Goal: Task Accomplishment & Management: Manage account settings

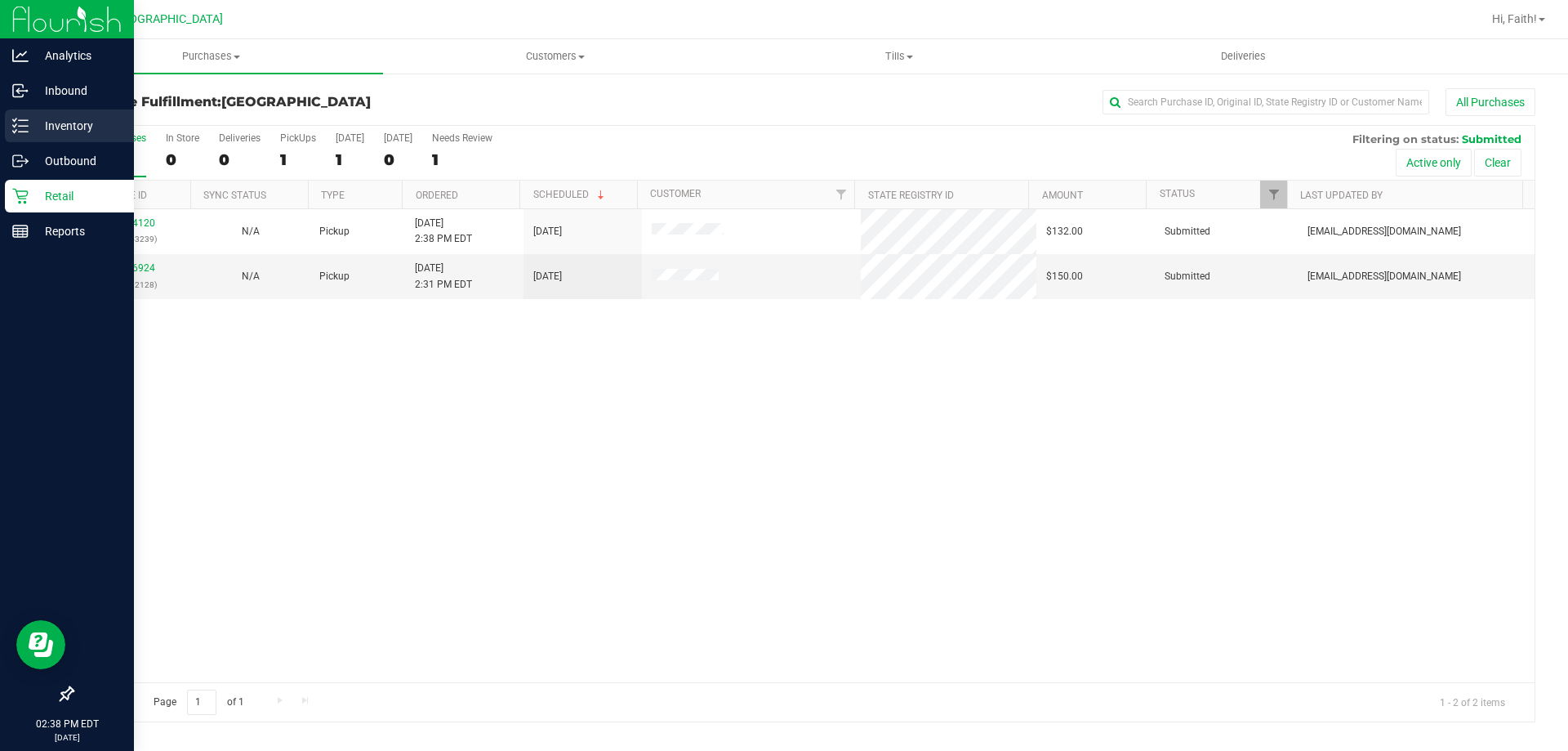
click at [54, 126] on p "Inventory" at bounding box center [78, 126] width 98 height 20
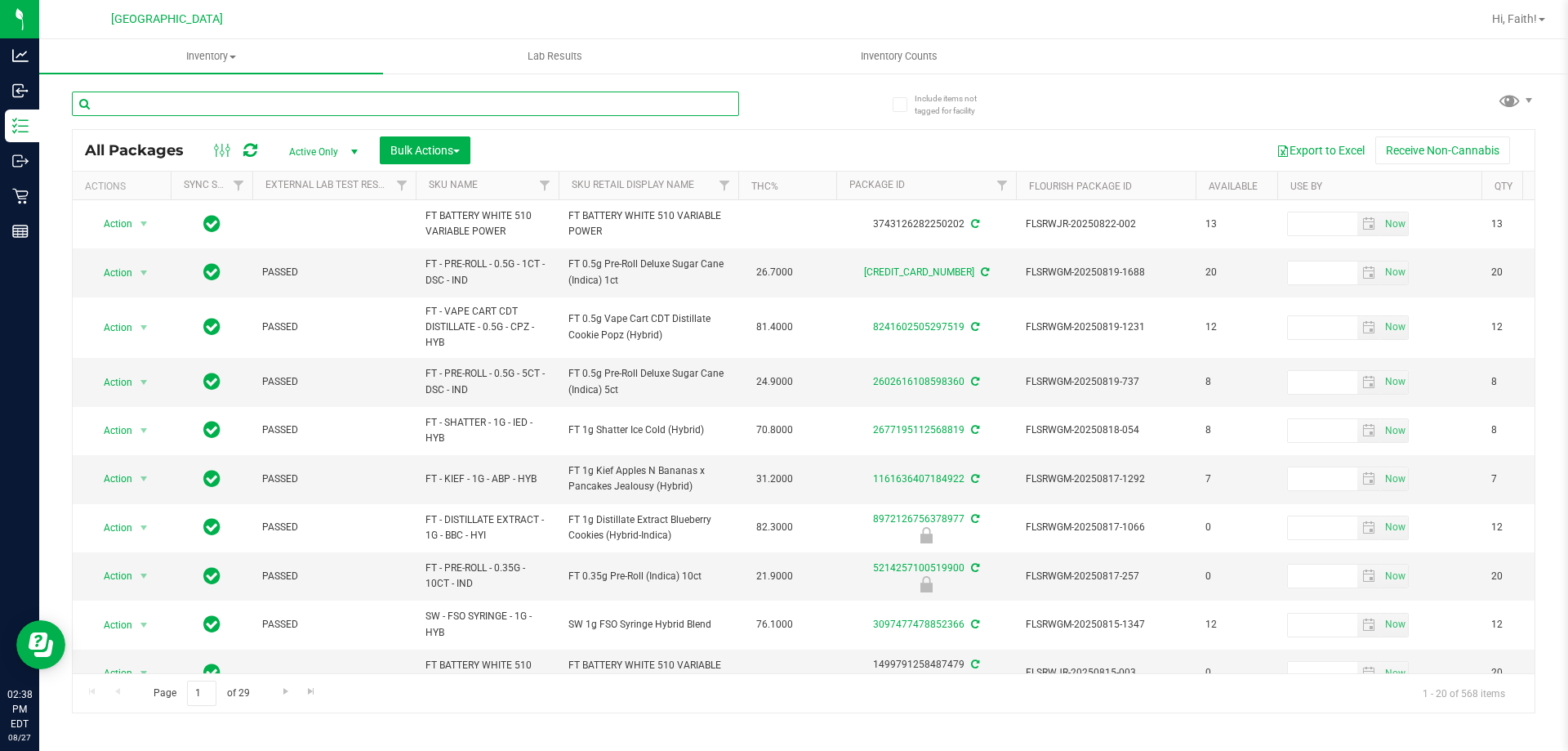
click at [308, 106] on input "text" at bounding box center [406, 103] width 667 height 24
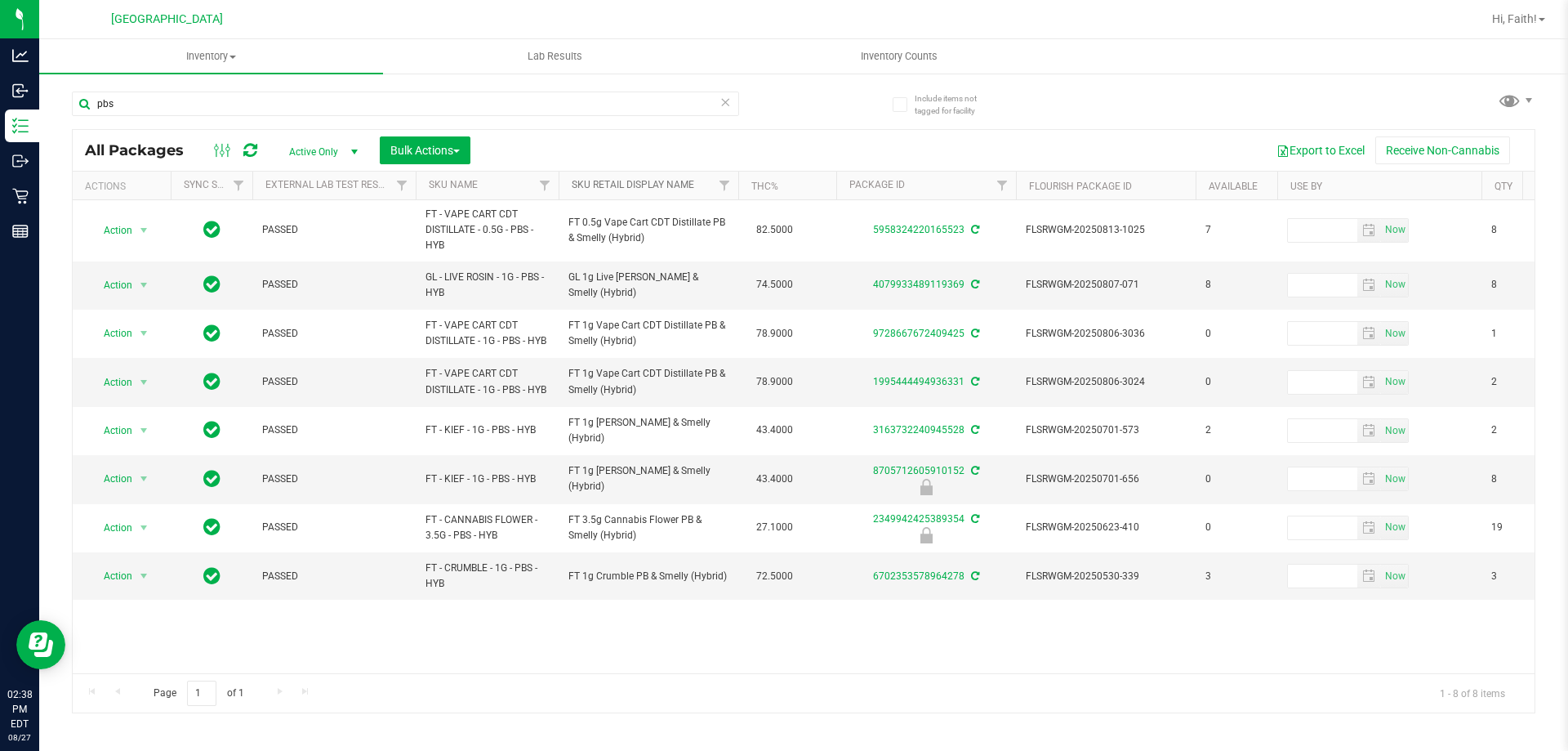
click at [642, 183] on link "Sku Retail Display Name" at bounding box center [633, 184] width 123 height 12
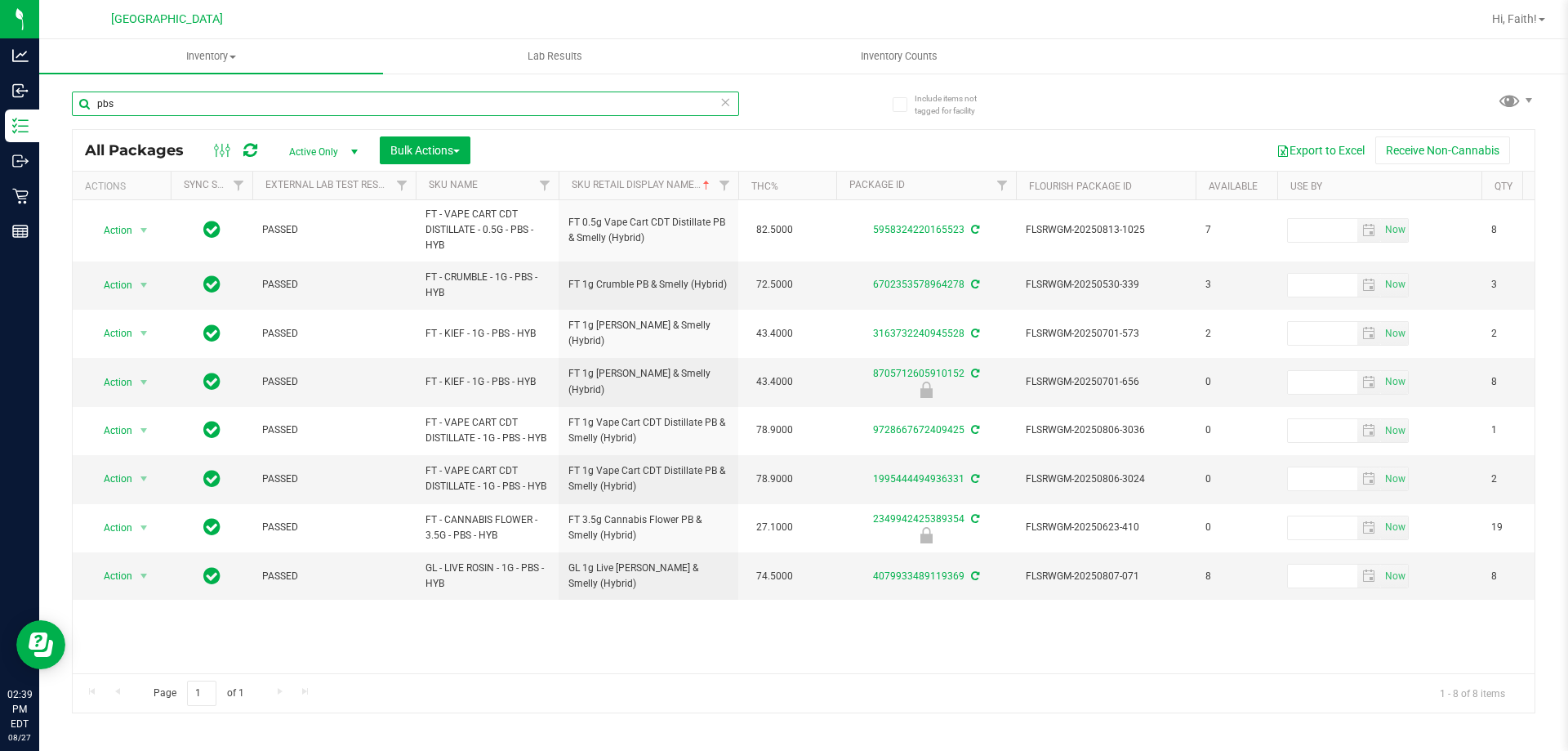
click at [132, 100] on input "pbs" at bounding box center [406, 103] width 667 height 24
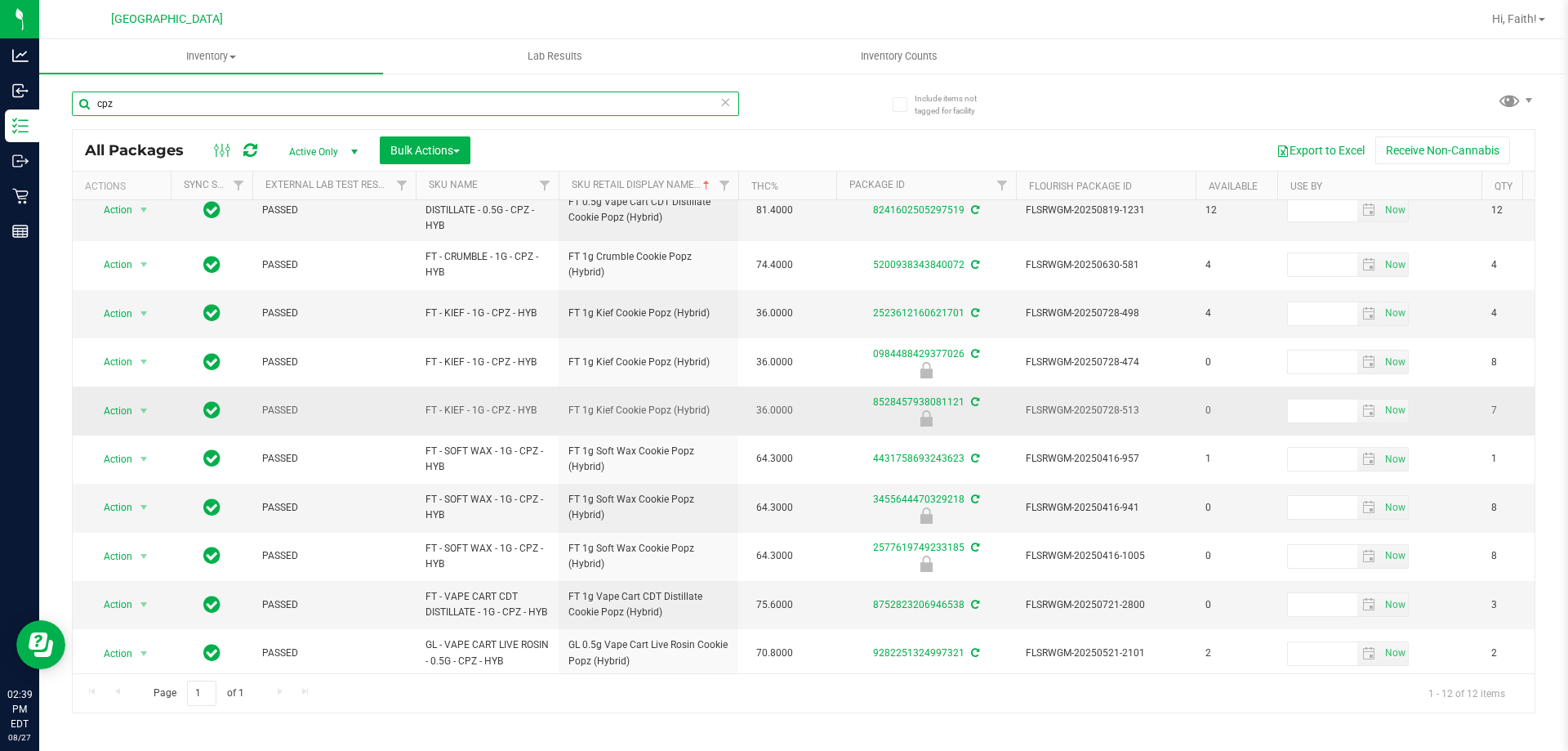
scroll to position [146, 0]
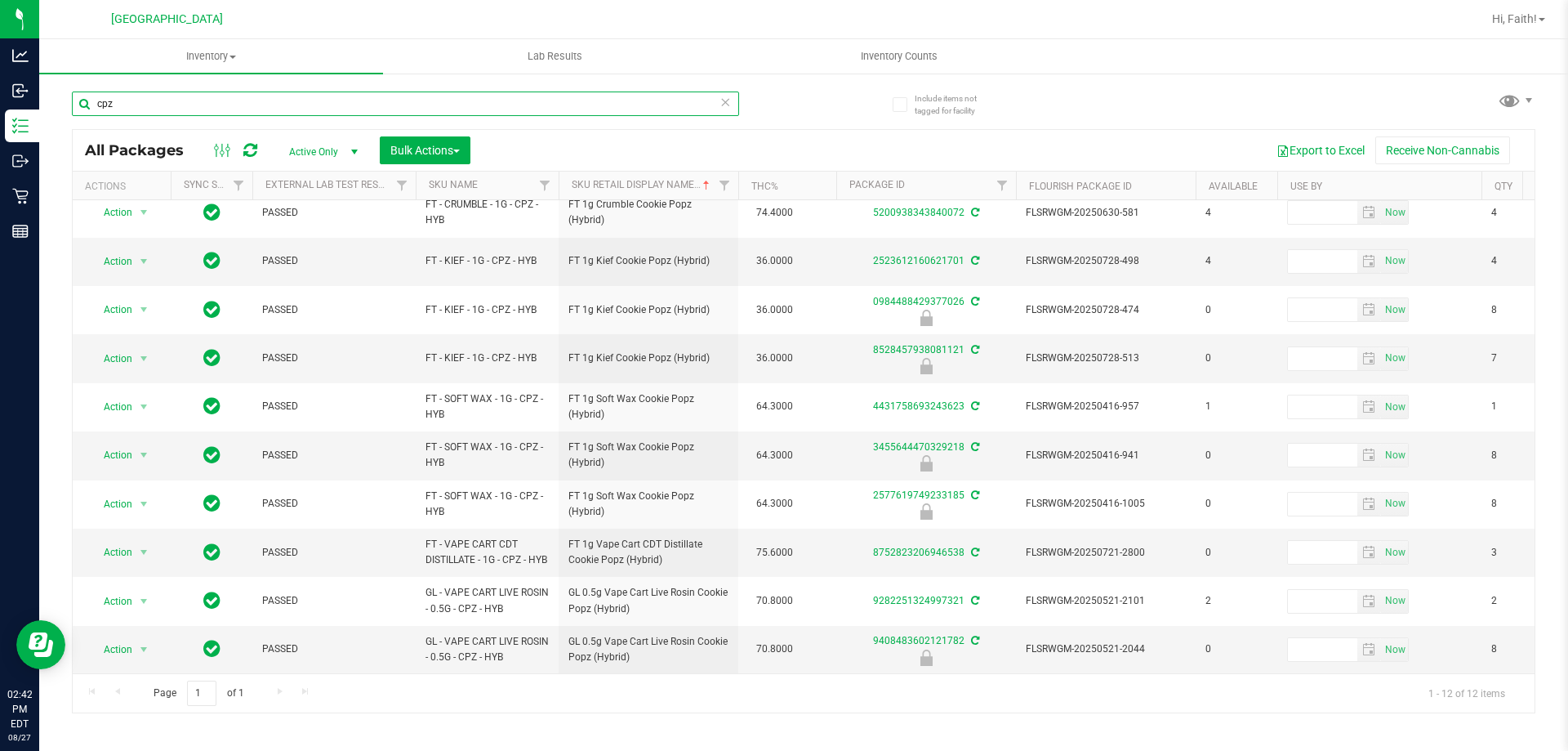
click at [134, 95] on input "cpz" at bounding box center [406, 103] width 667 height 24
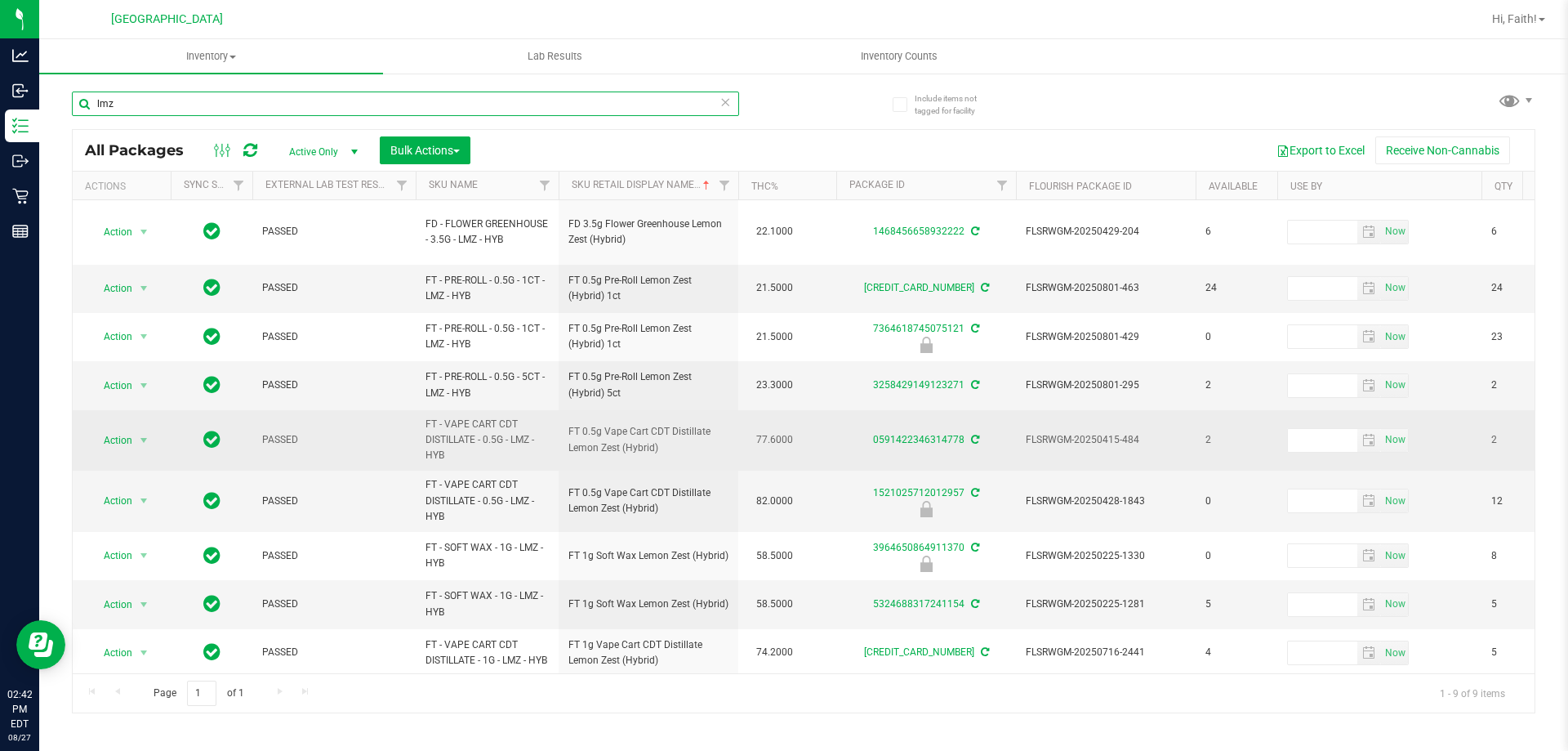
scroll to position [13, 0]
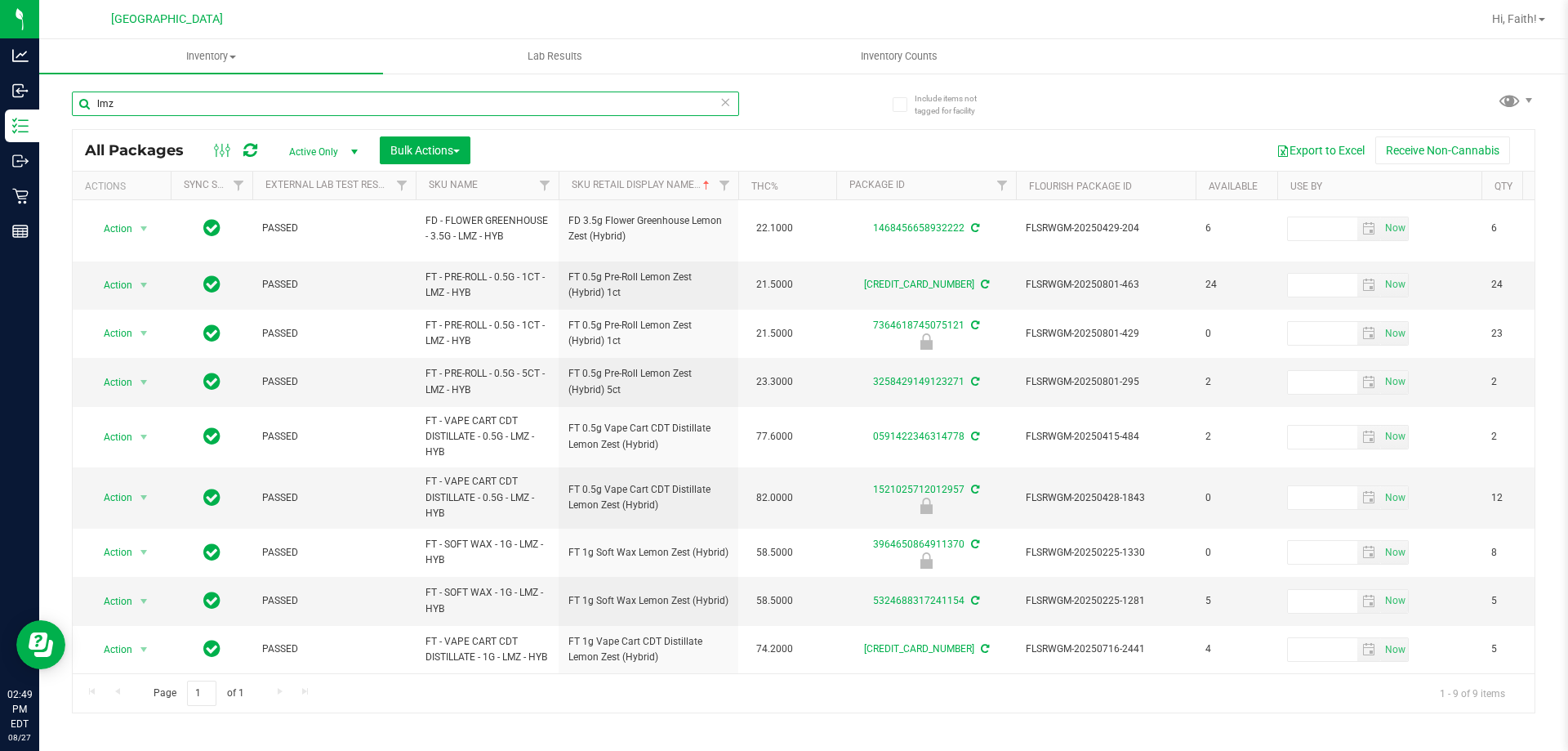
click at [143, 103] on input "lmz" at bounding box center [406, 103] width 667 height 24
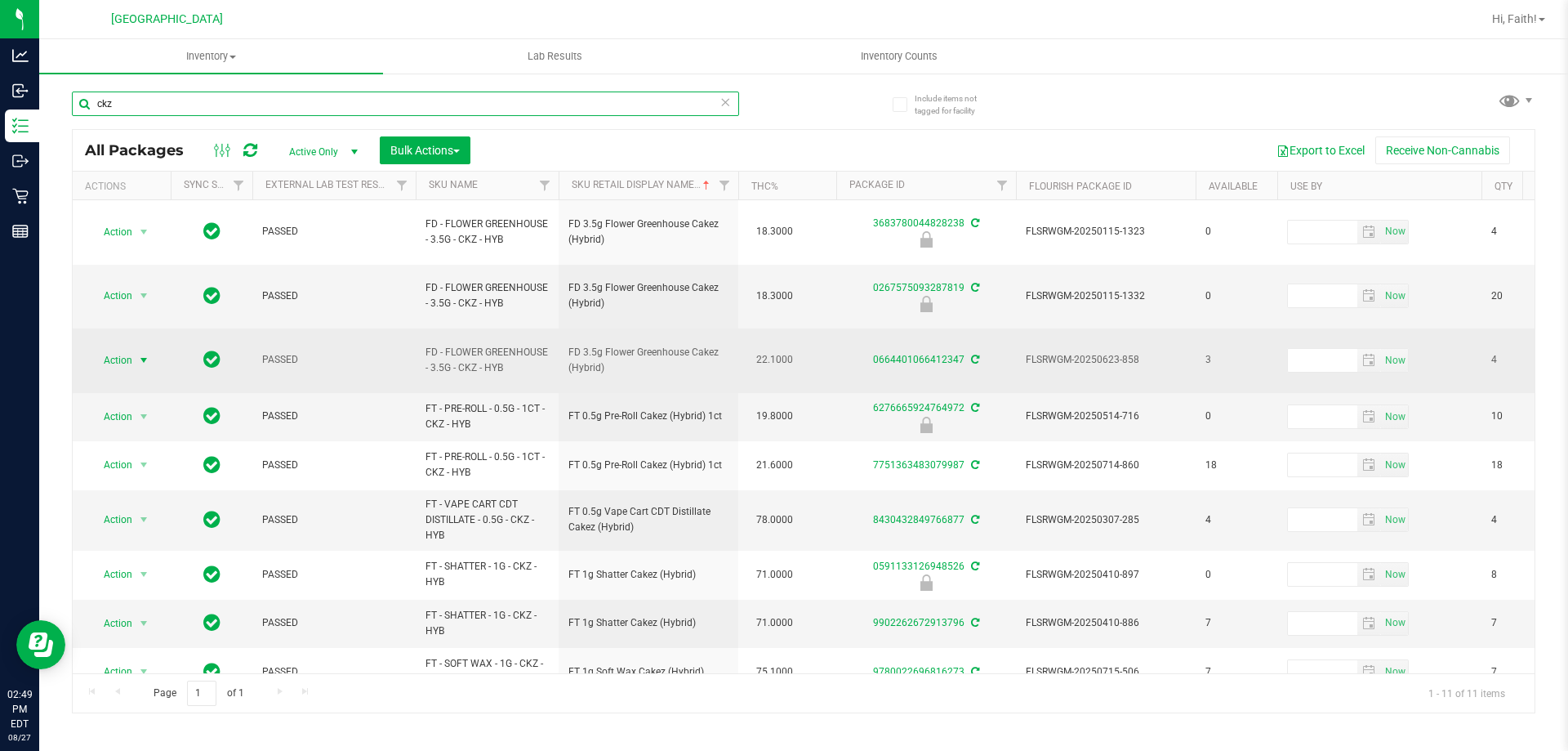
type input "ckz"
click at [104, 349] on span "Action" at bounding box center [111, 360] width 44 height 23
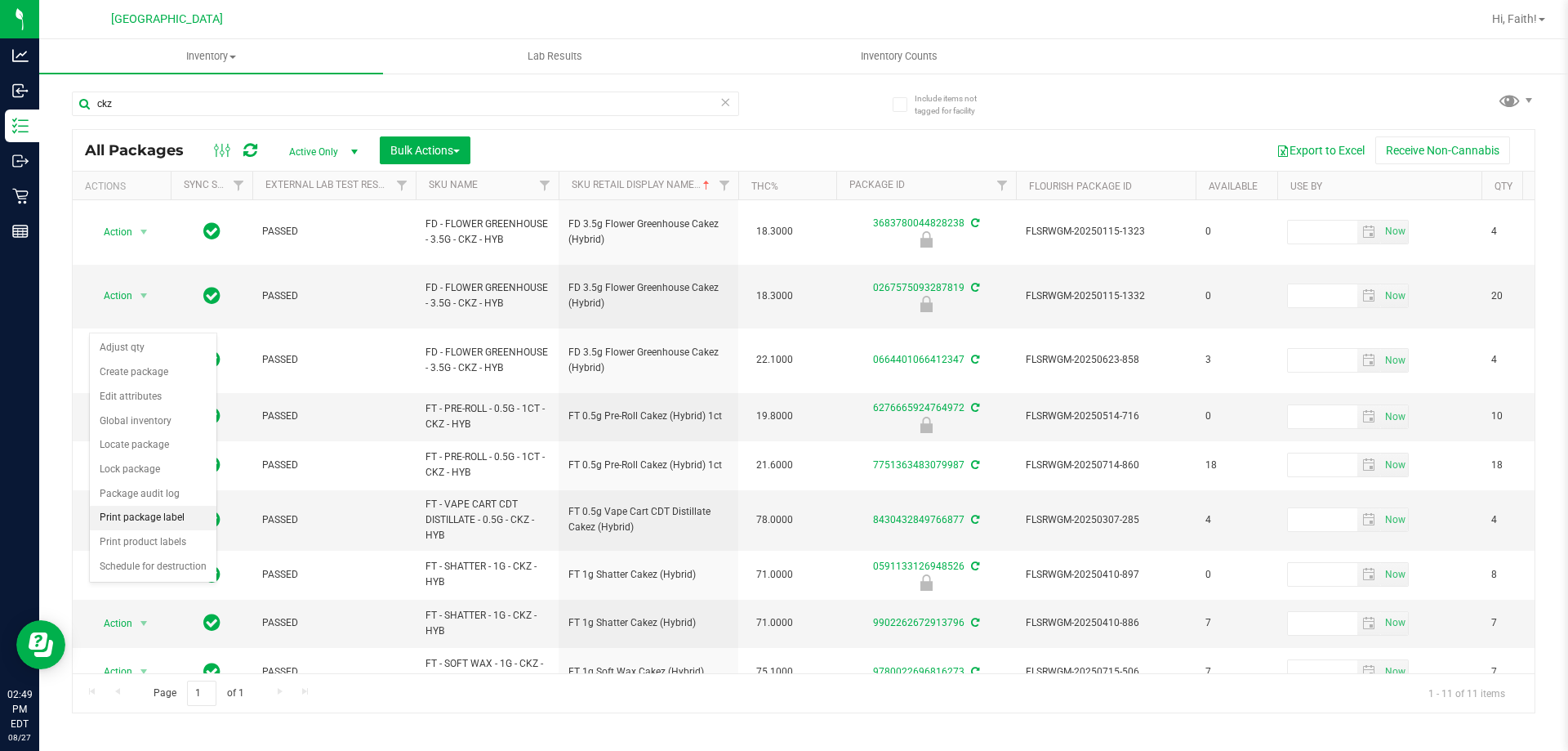
click at [167, 523] on li "Print package label" at bounding box center [153, 518] width 126 height 24
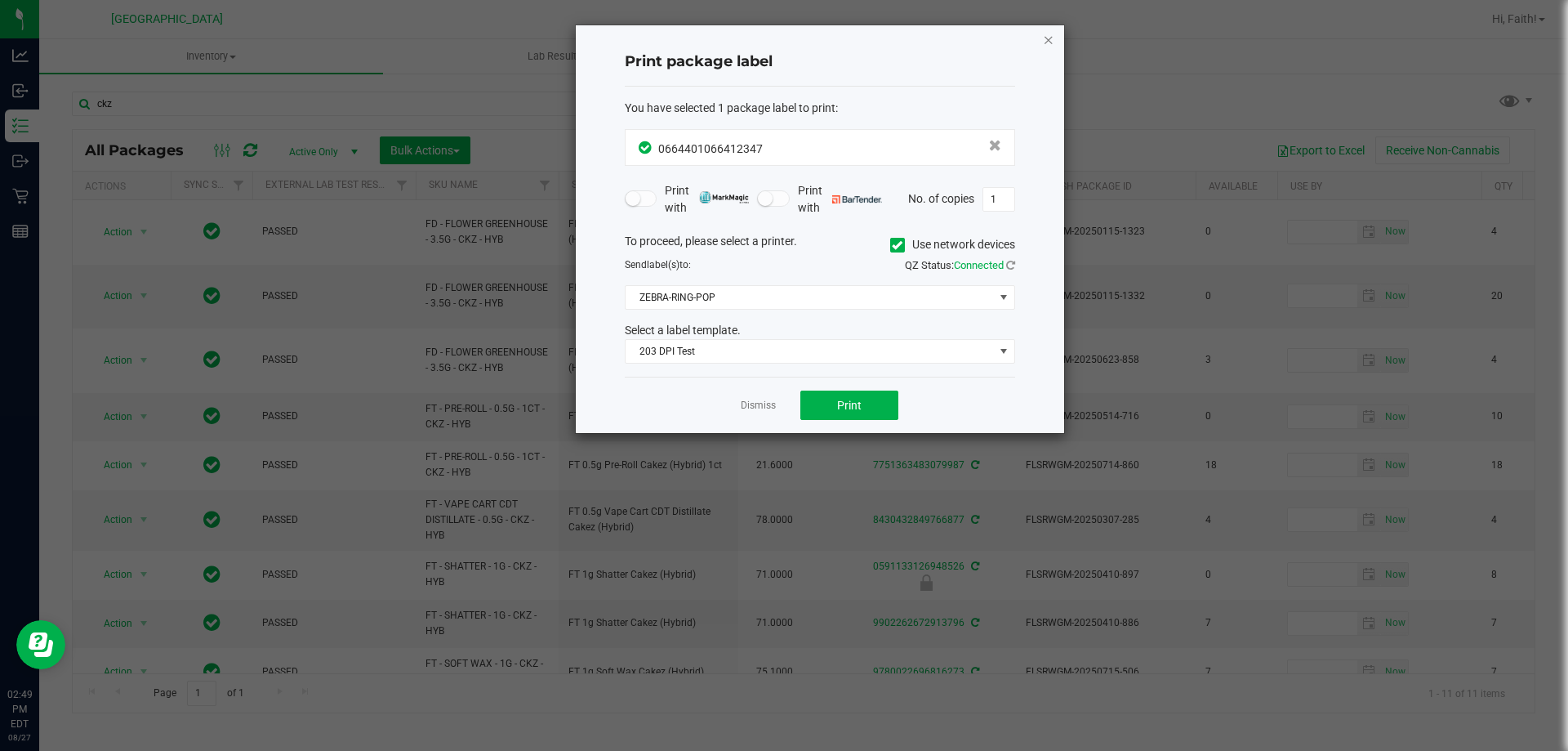
click at [1046, 44] on icon "button" at bounding box center [1049, 40] width 12 height 20
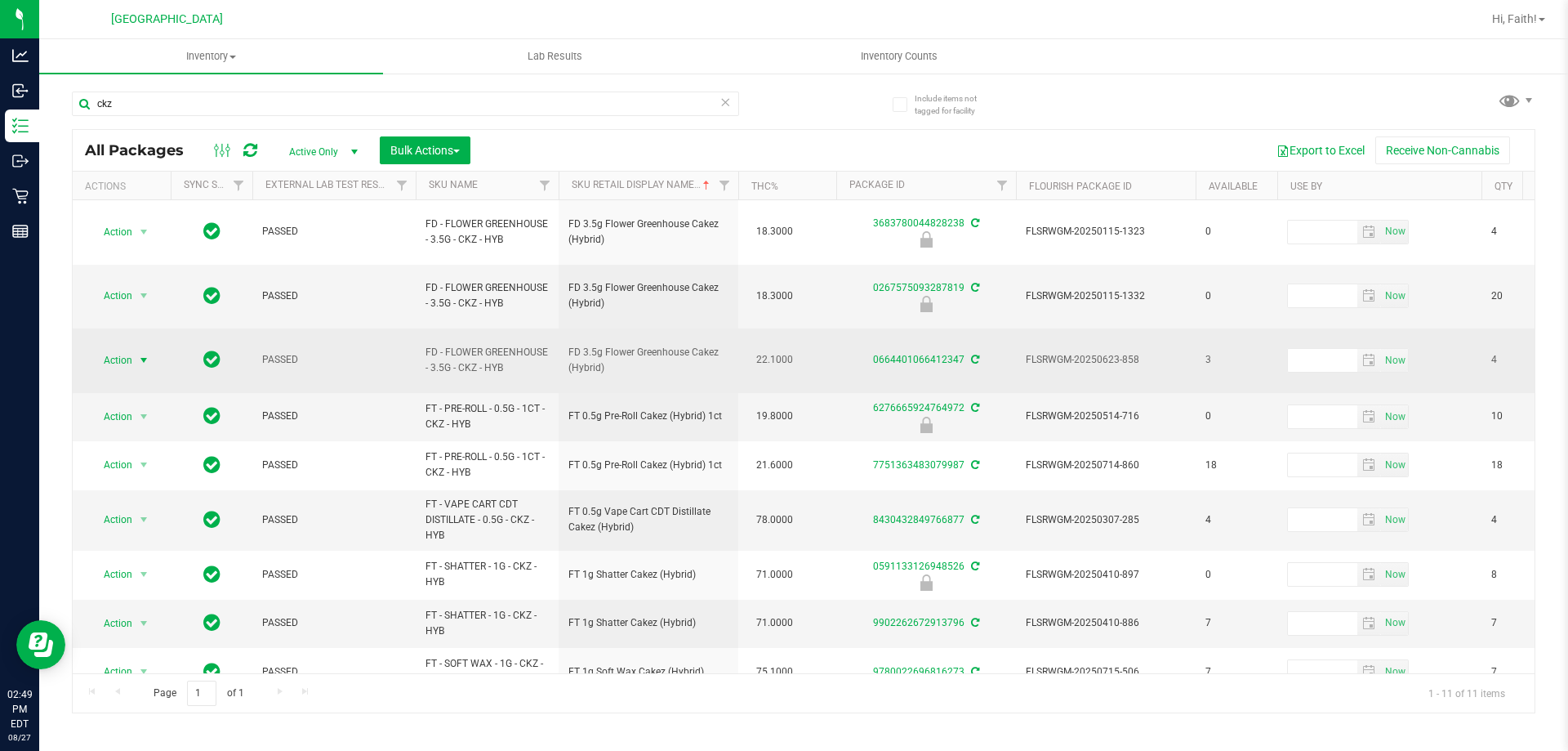
click at [119, 349] on span "Action" at bounding box center [111, 360] width 44 height 23
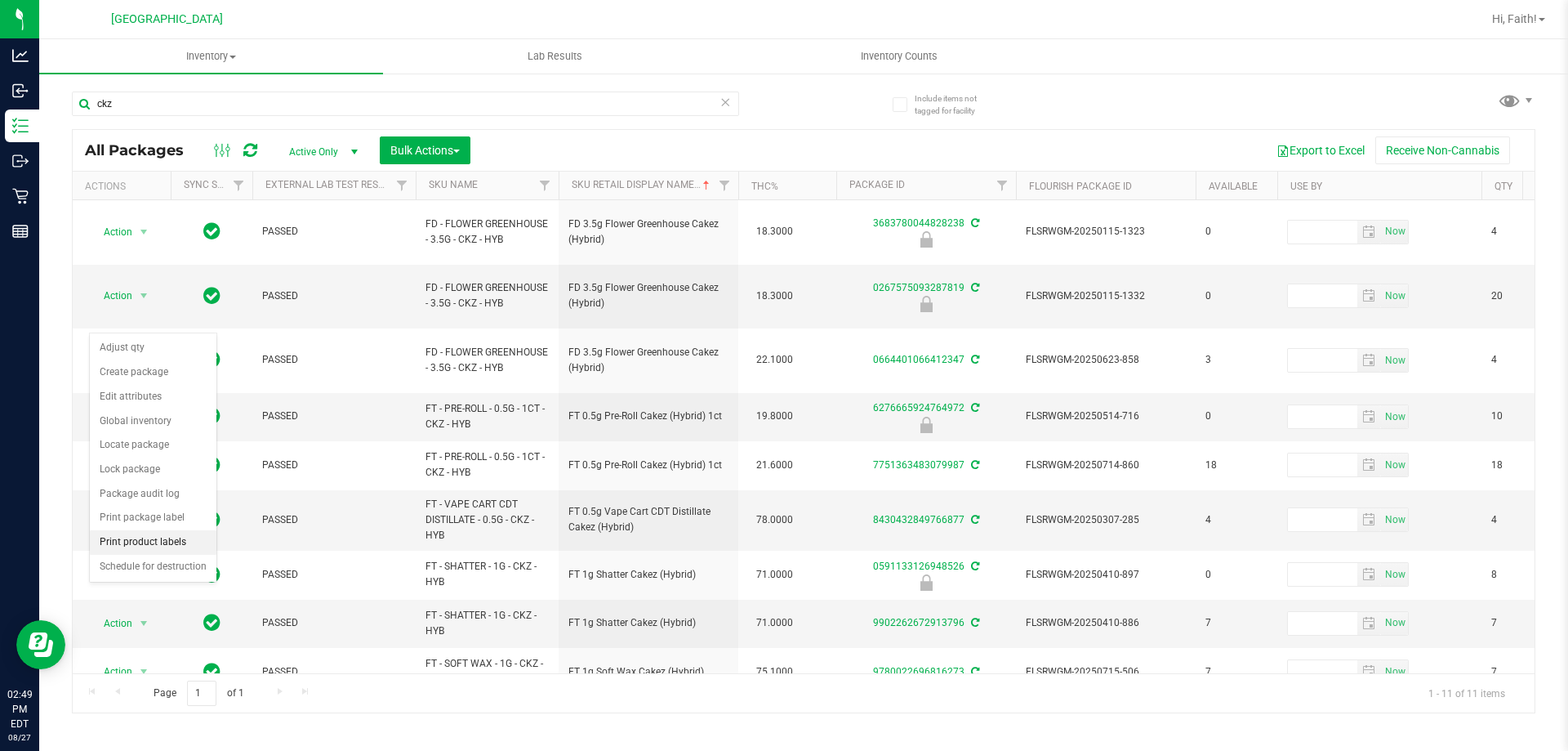
click at [148, 546] on li "Print product labels" at bounding box center [153, 542] width 126 height 24
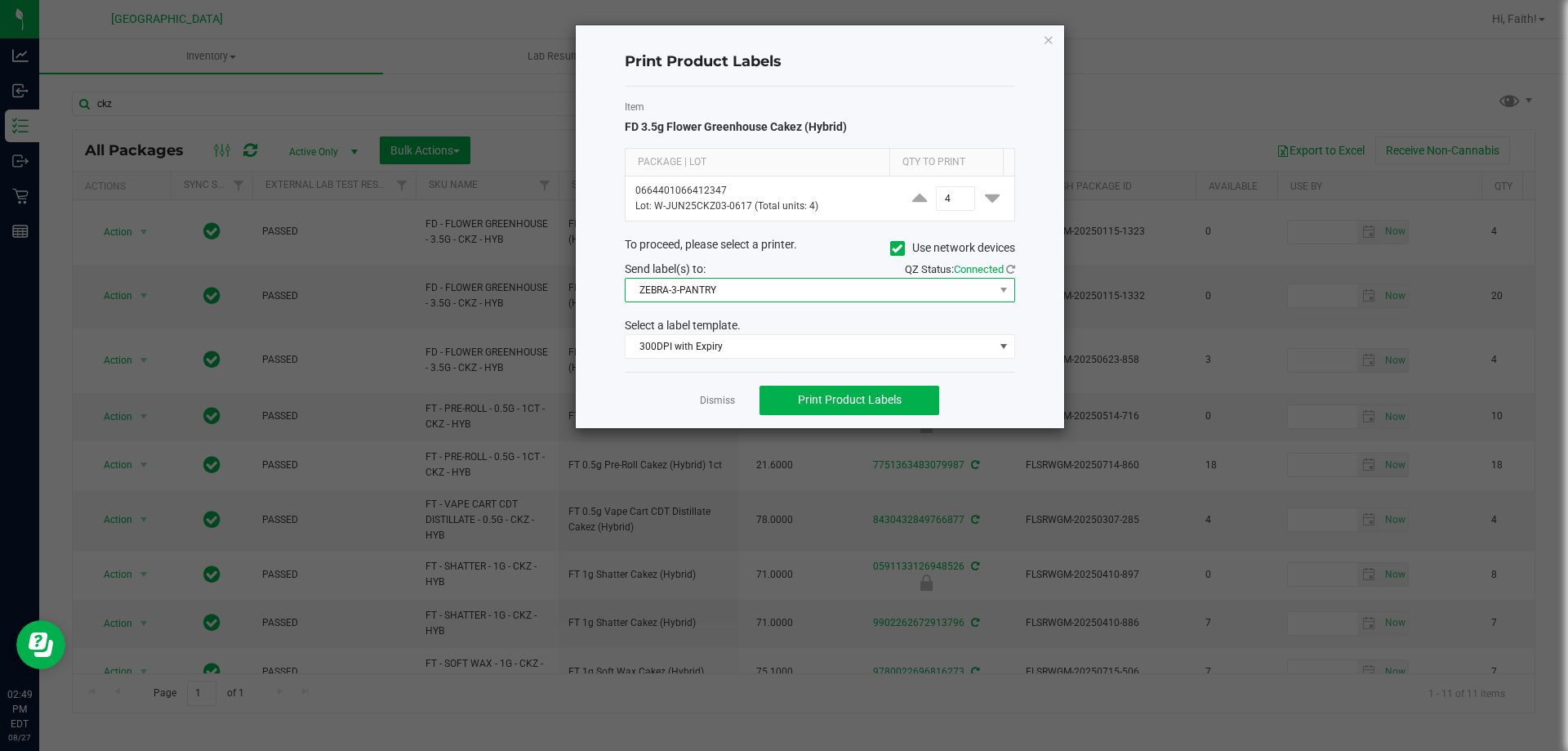
click at [777, 291] on span "ZEBRA-3-PANTRY" at bounding box center [810, 289] width 369 height 23
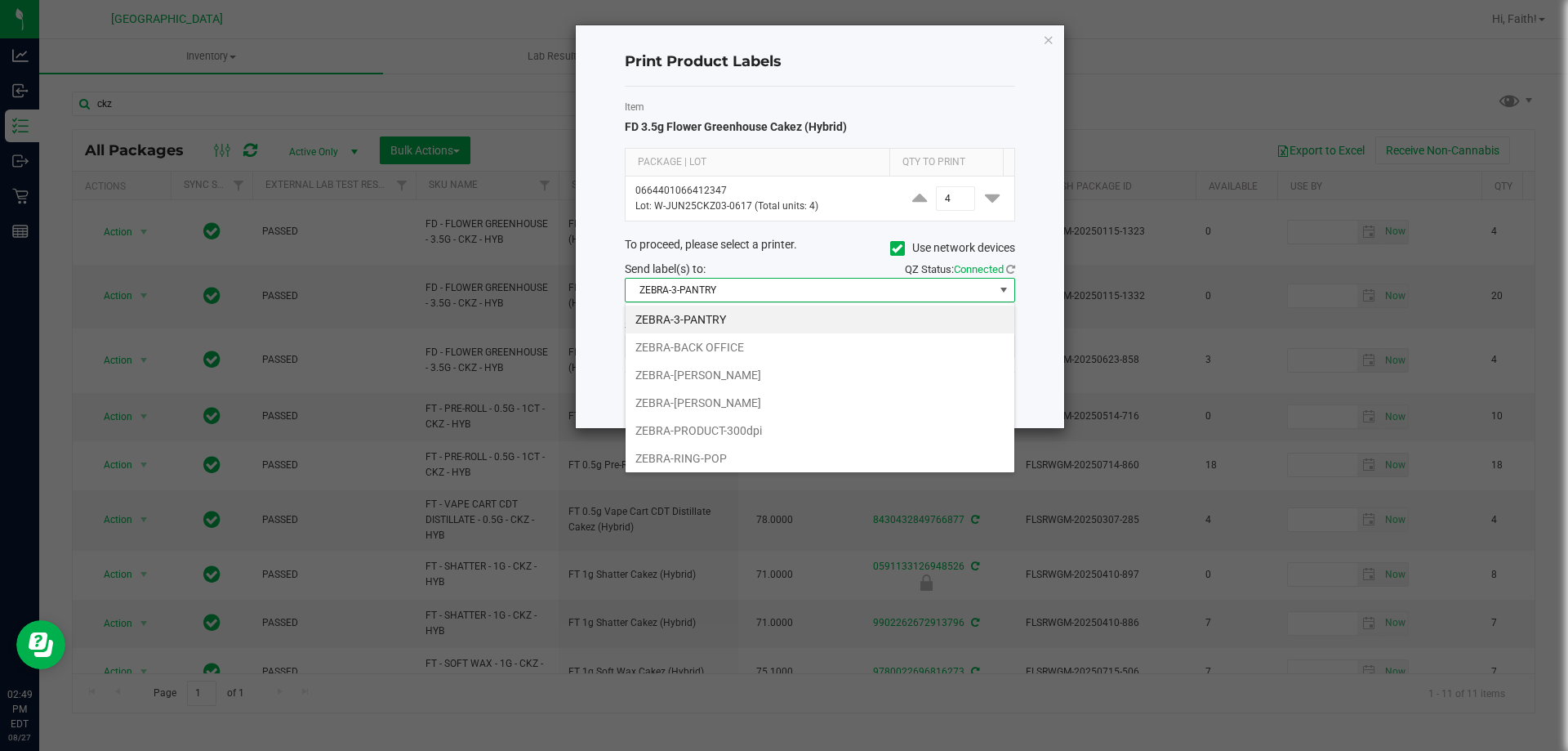
scroll to position [24, 390]
click at [738, 458] on li "ZEBRA-RING-POP" at bounding box center [820, 458] width 388 height 28
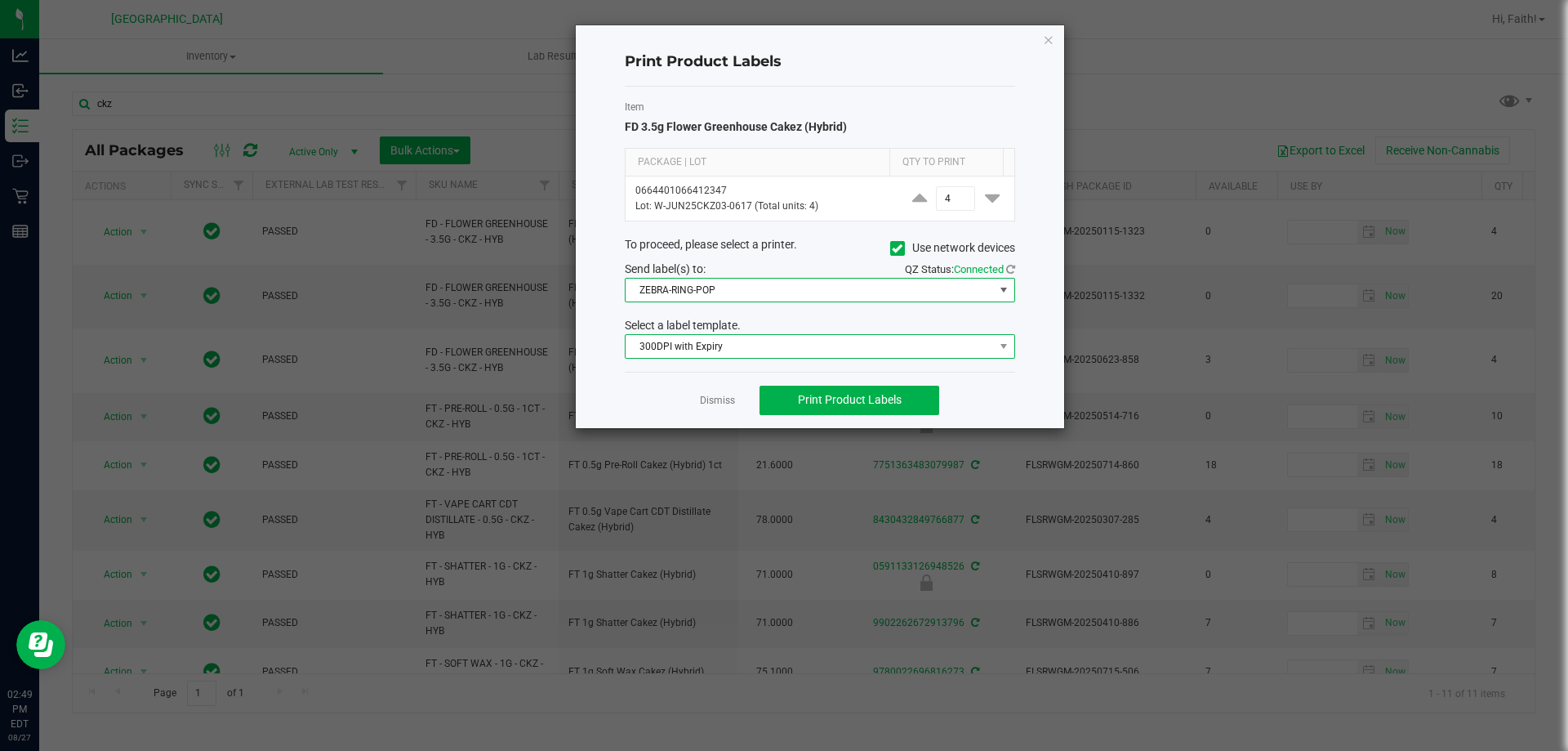
click at [716, 352] on span "300DPI with Expiry" at bounding box center [810, 346] width 369 height 23
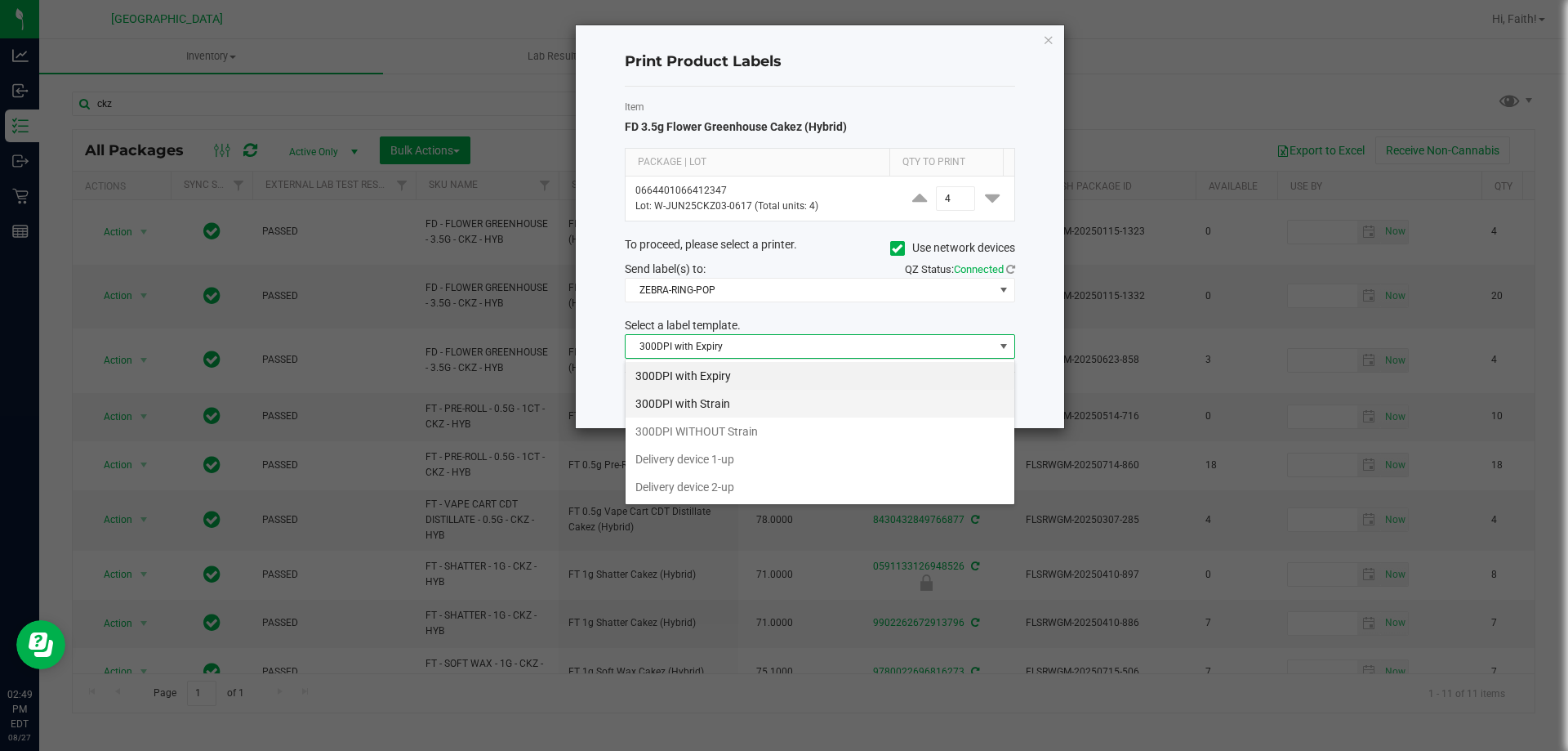
click at [715, 394] on li "300DPI with Strain" at bounding box center [820, 403] width 388 height 28
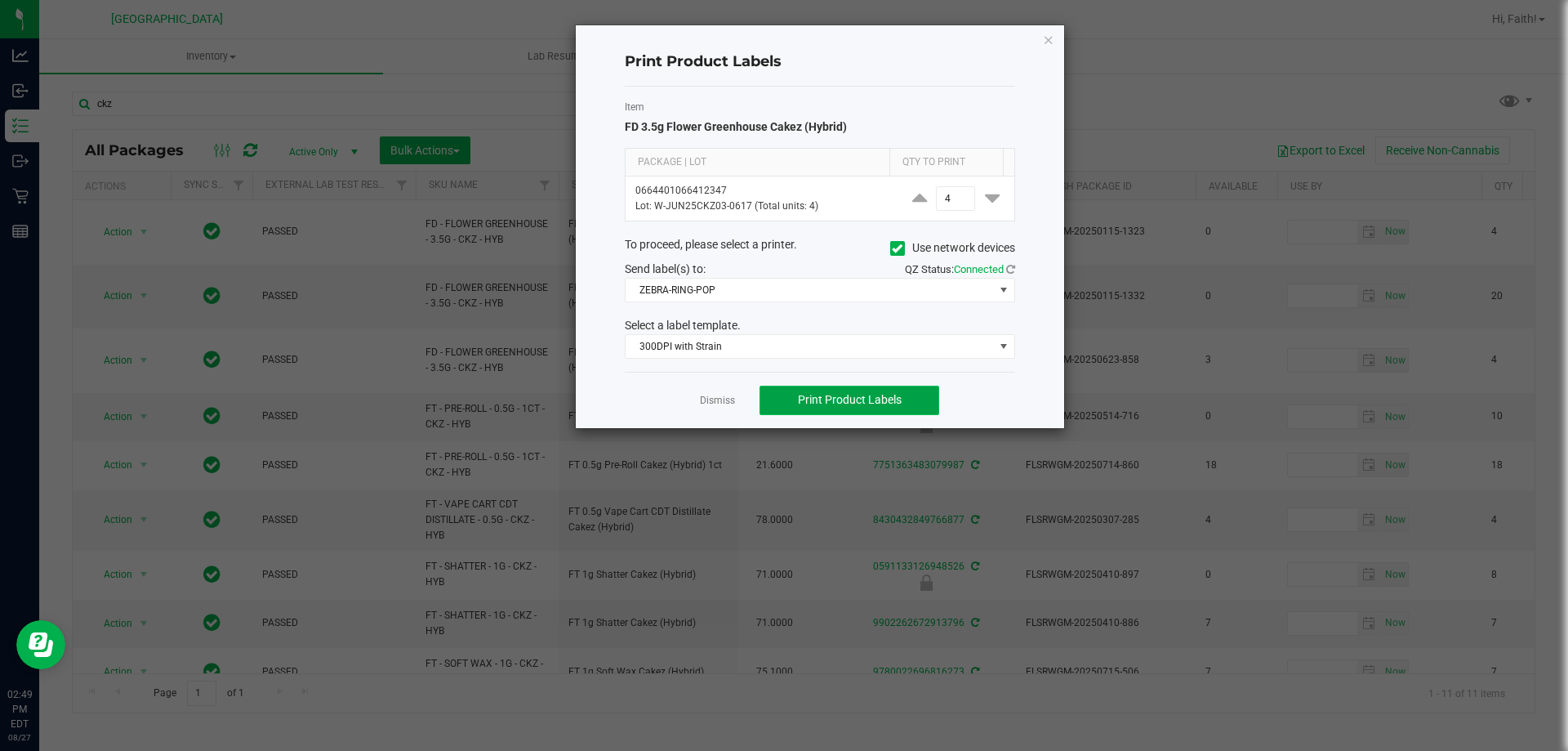
click at [805, 390] on button "Print Product Labels" at bounding box center [849, 400] width 180 height 30
click at [1049, 34] on icon "button" at bounding box center [1049, 40] width 12 height 20
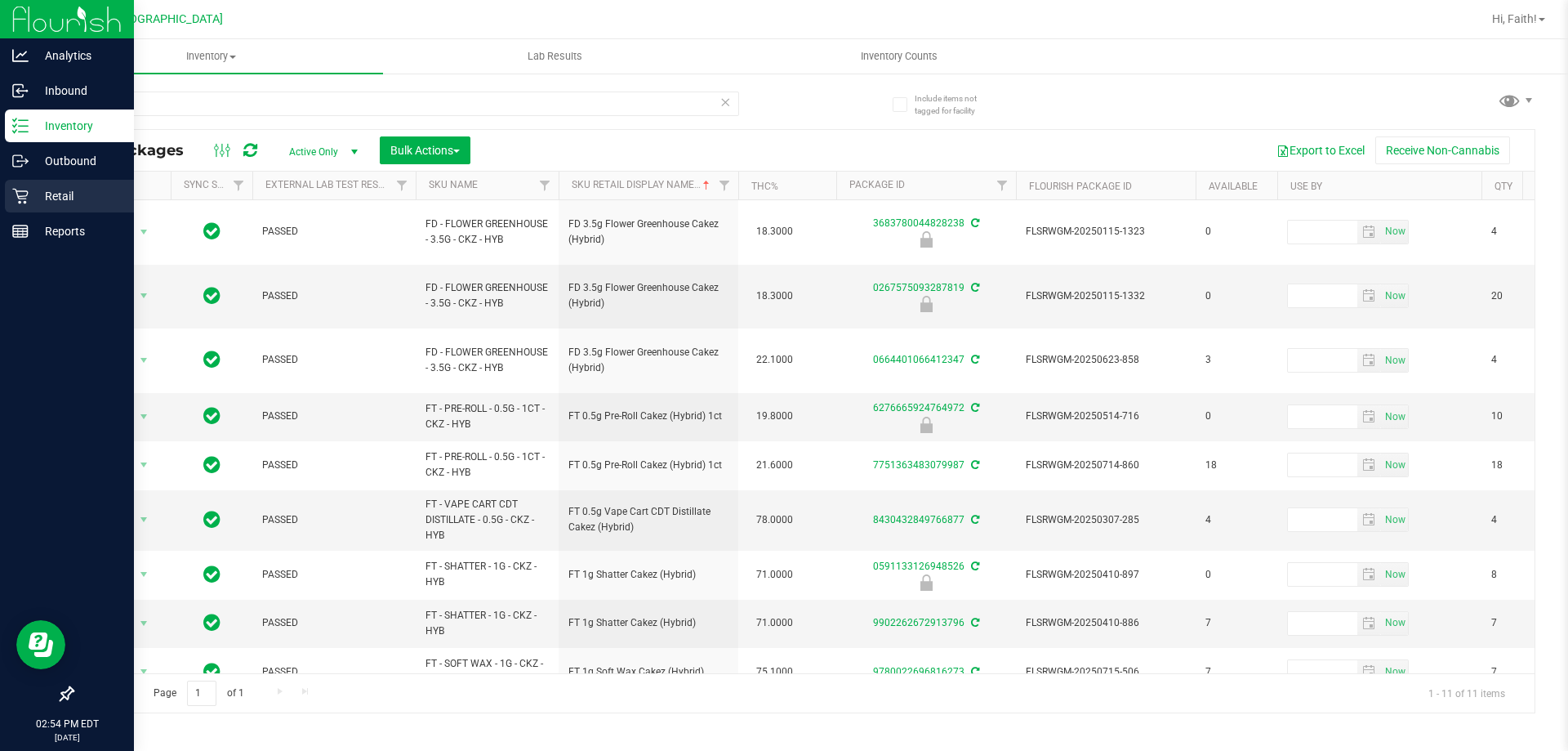
click at [55, 200] on p "Retail" at bounding box center [78, 196] width 98 height 20
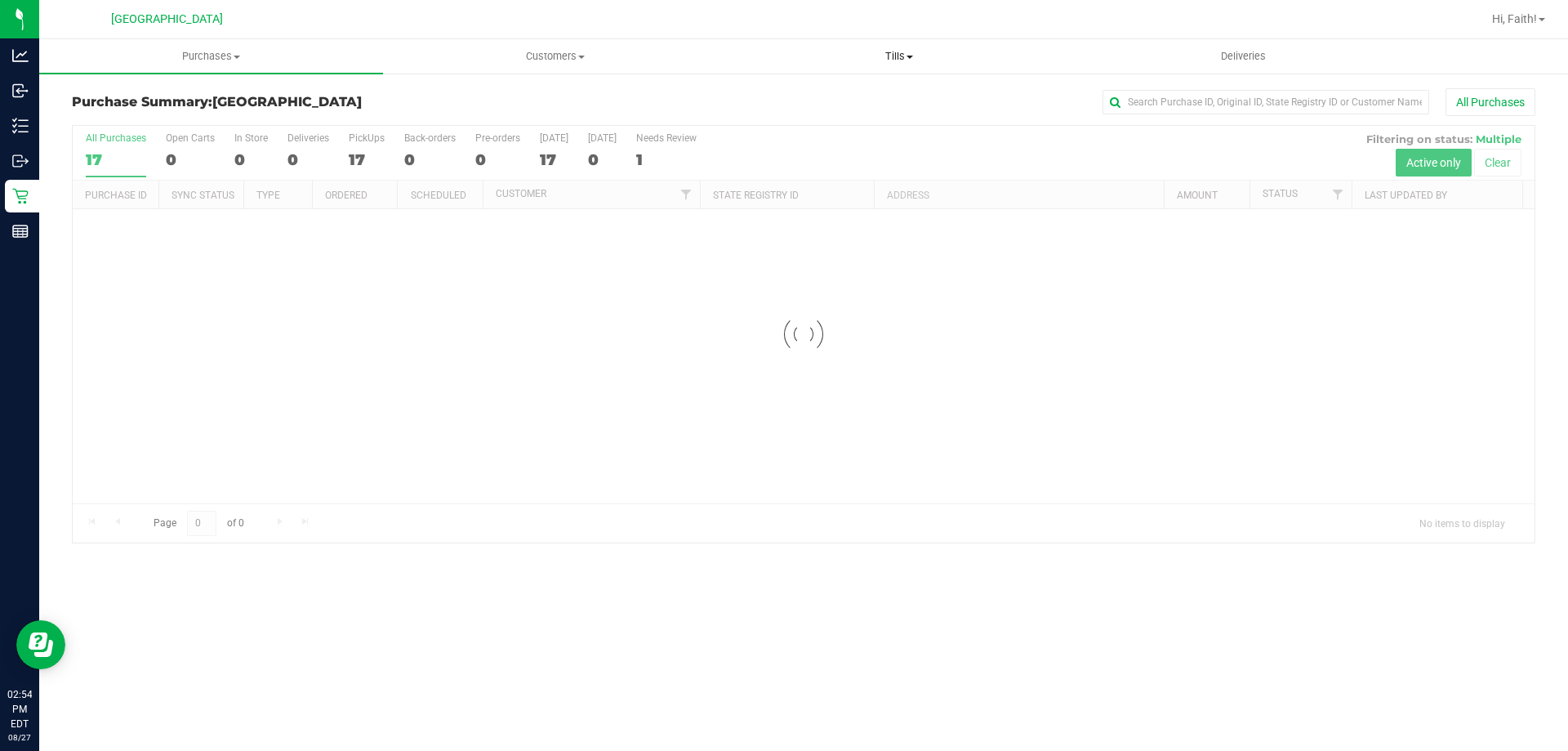
click at [941, 66] on uib-tab-heading "Tills Manage tills Reconcile e-payments" at bounding box center [899, 56] width 342 height 33
click at [778, 107] on li "Manage tills" at bounding box center [899, 99] width 344 height 20
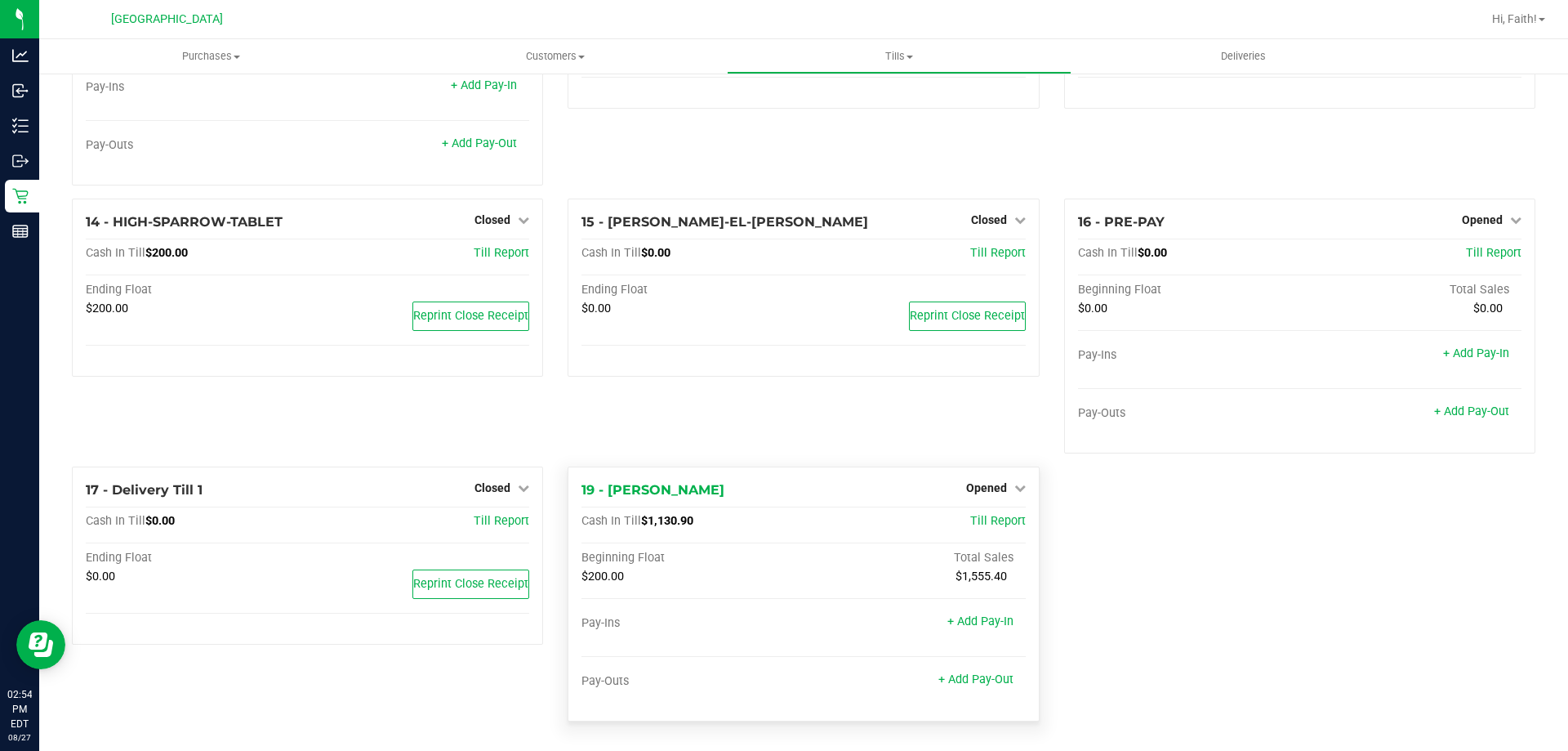
scroll to position [657, 0]
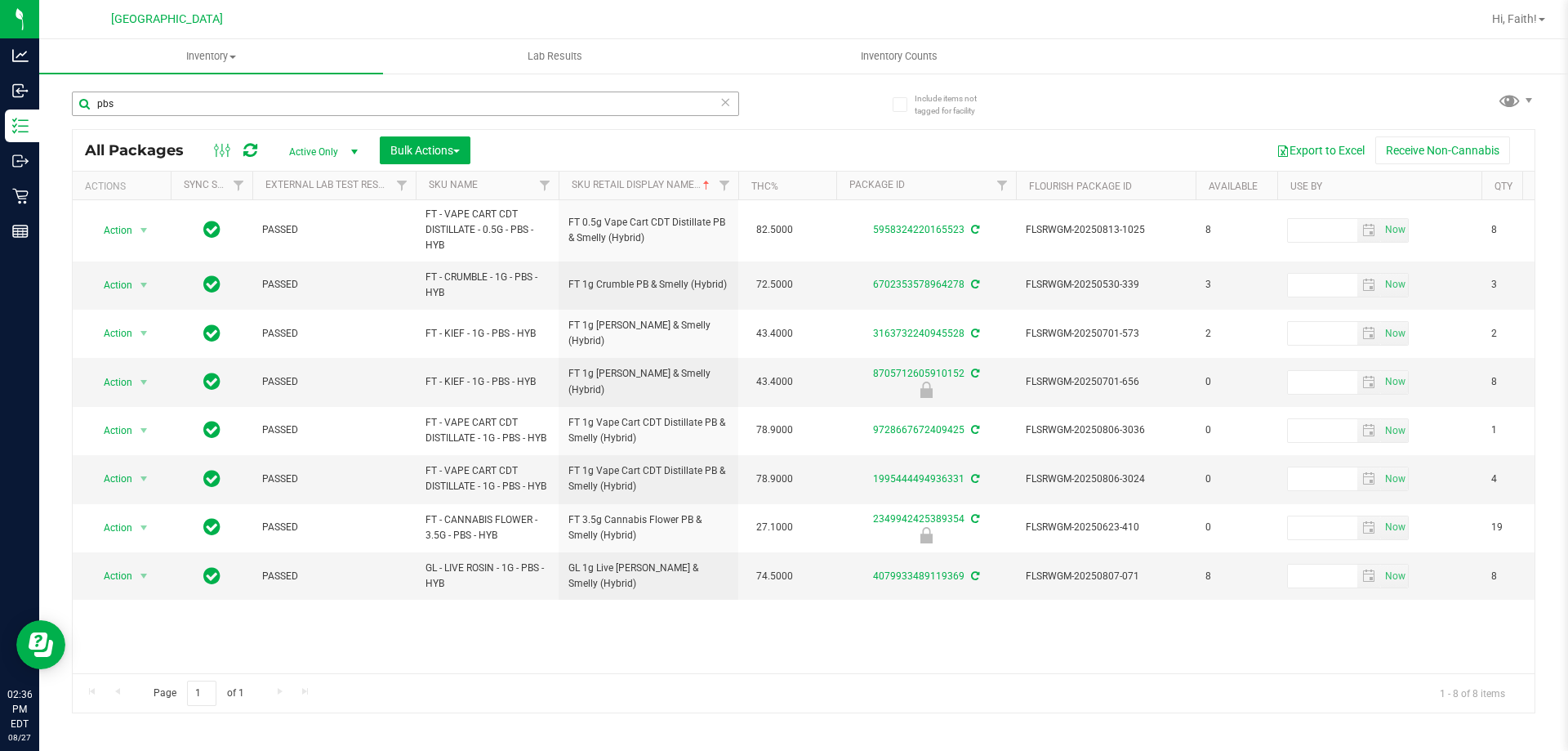
click at [173, 95] on input "pbs" at bounding box center [406, 103] width 667 height 24
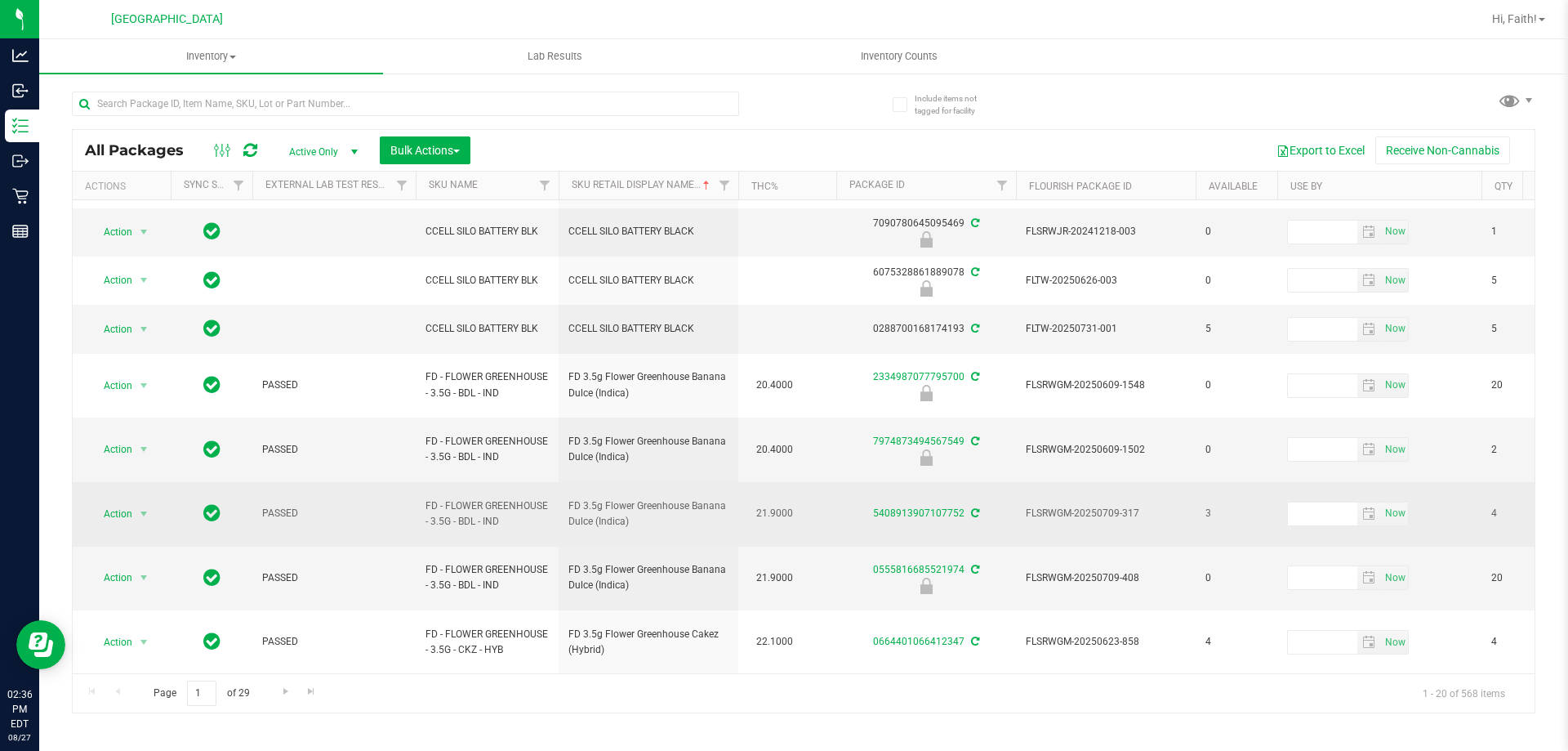
scroll to position [81, 0]
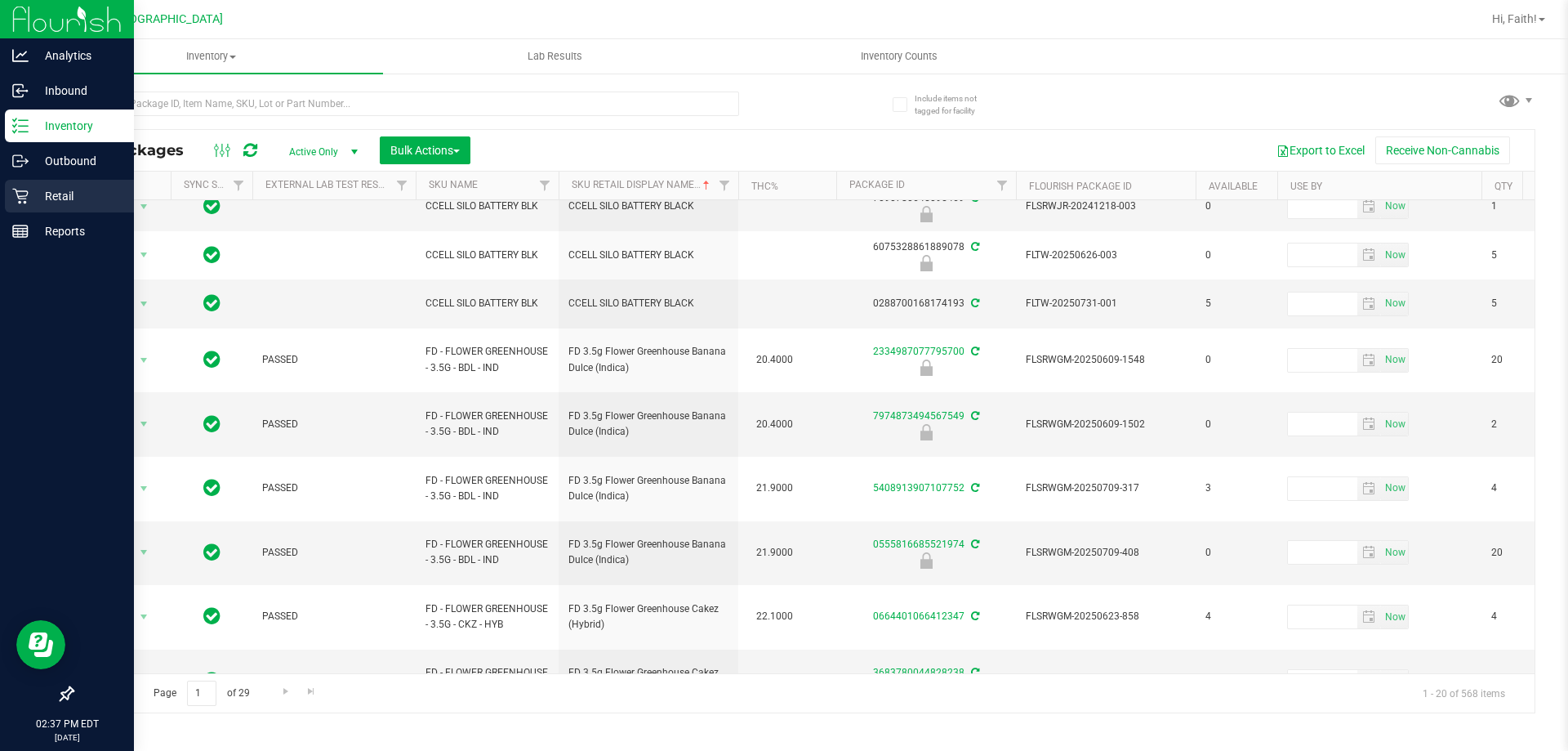
click at [46, 184] on div "Retail" at bounding box center [69, 196] width 129 height 33
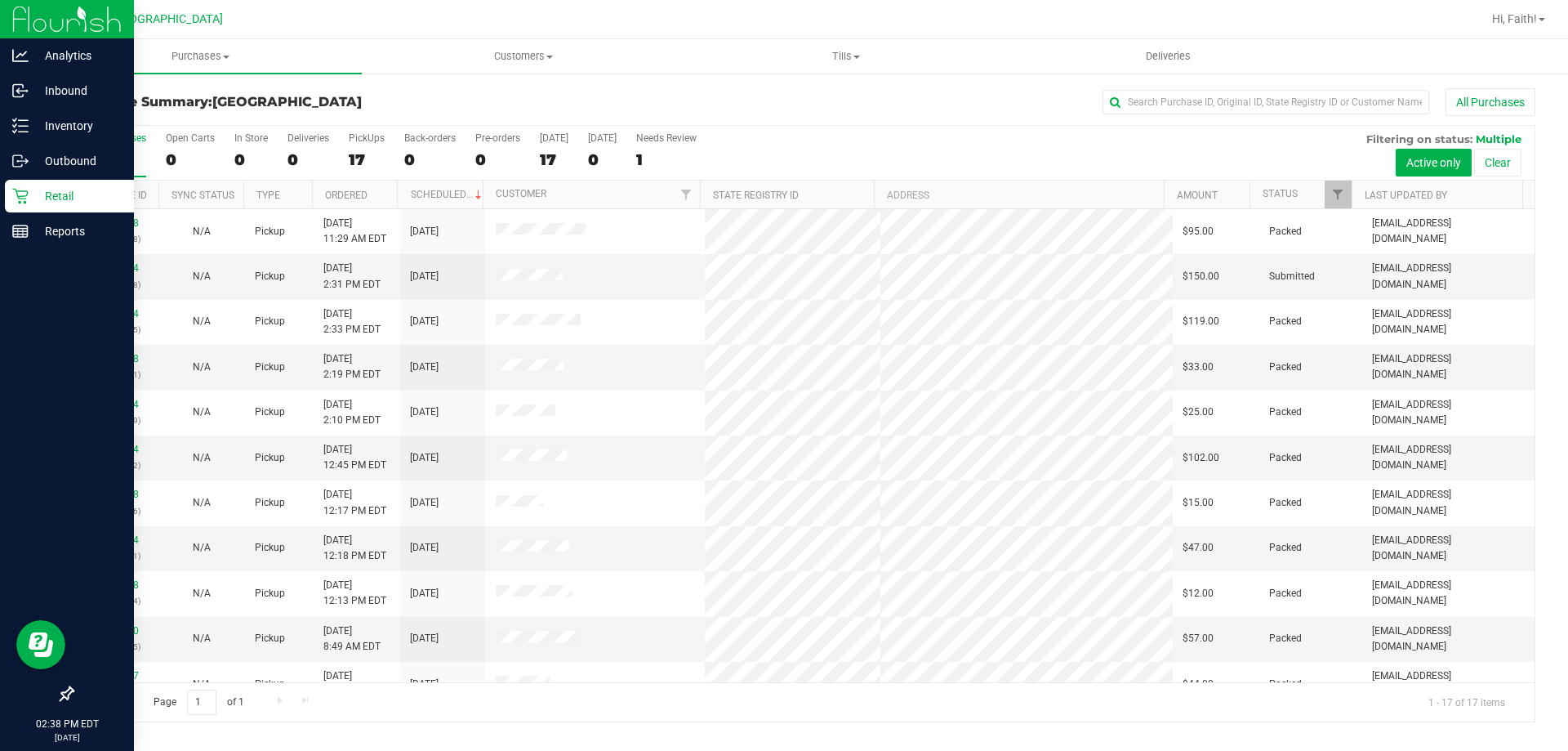
scroll to position [296, 0]
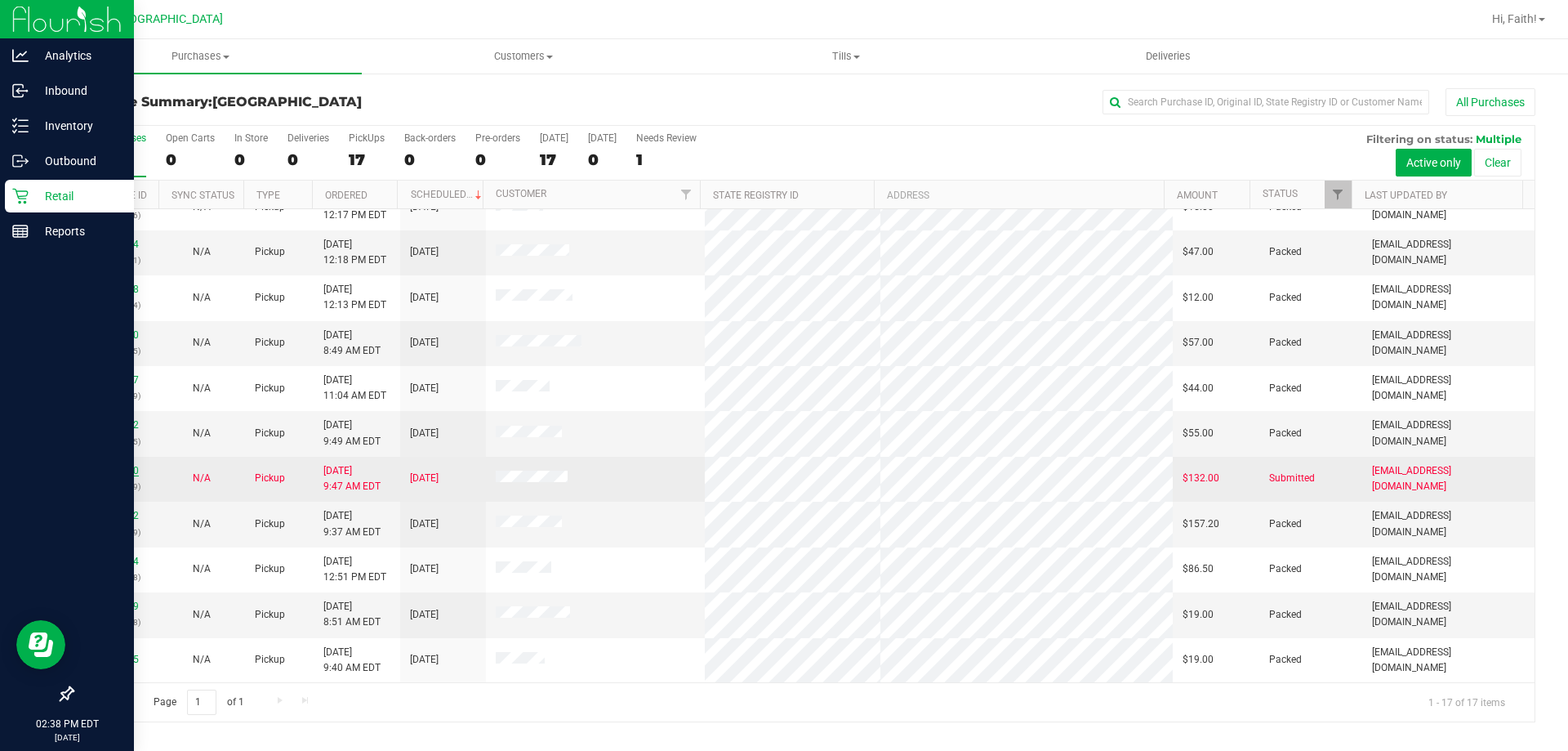
click at [123, 466] on link "11854120" at bounding box center [116, 470] width 46 height 12
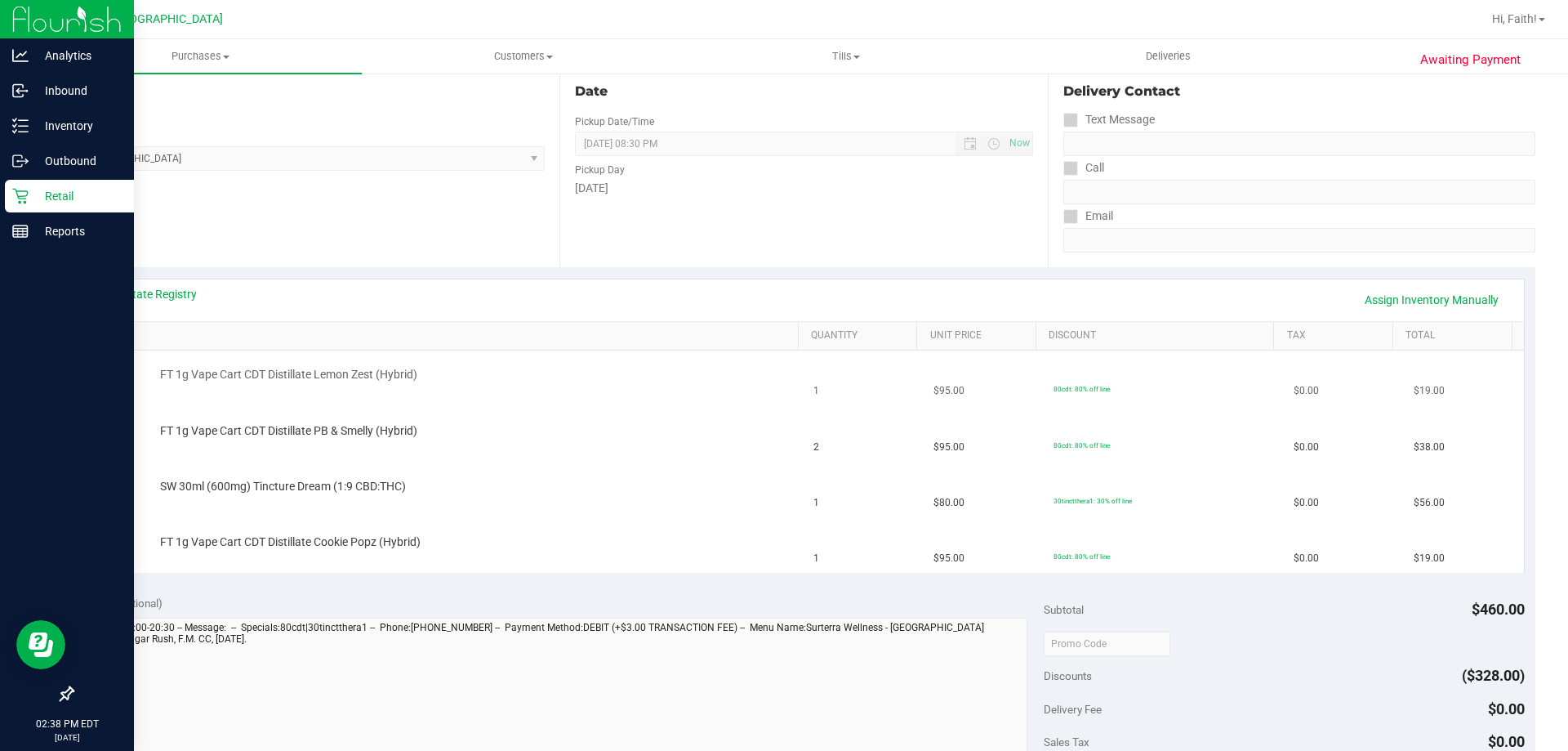
scroll to position [81, 0]
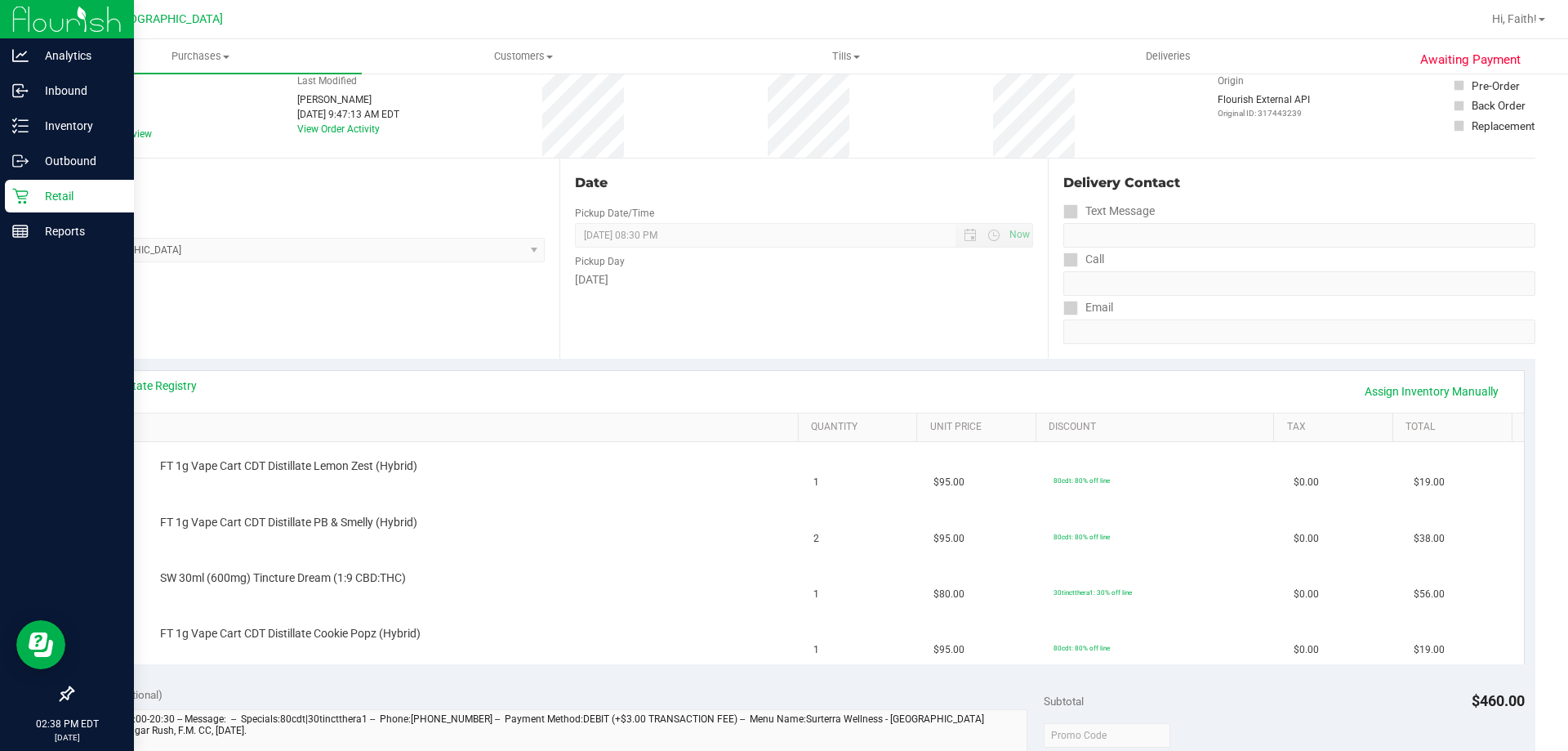
click at [151, 394] on div "View State Registry Assign Inventory Manually" at bounding box center [803, 391] width 1410 height 28
click at [150, 386] on link "View State Registry" at bounding box center [147, 386] width 98 height 16
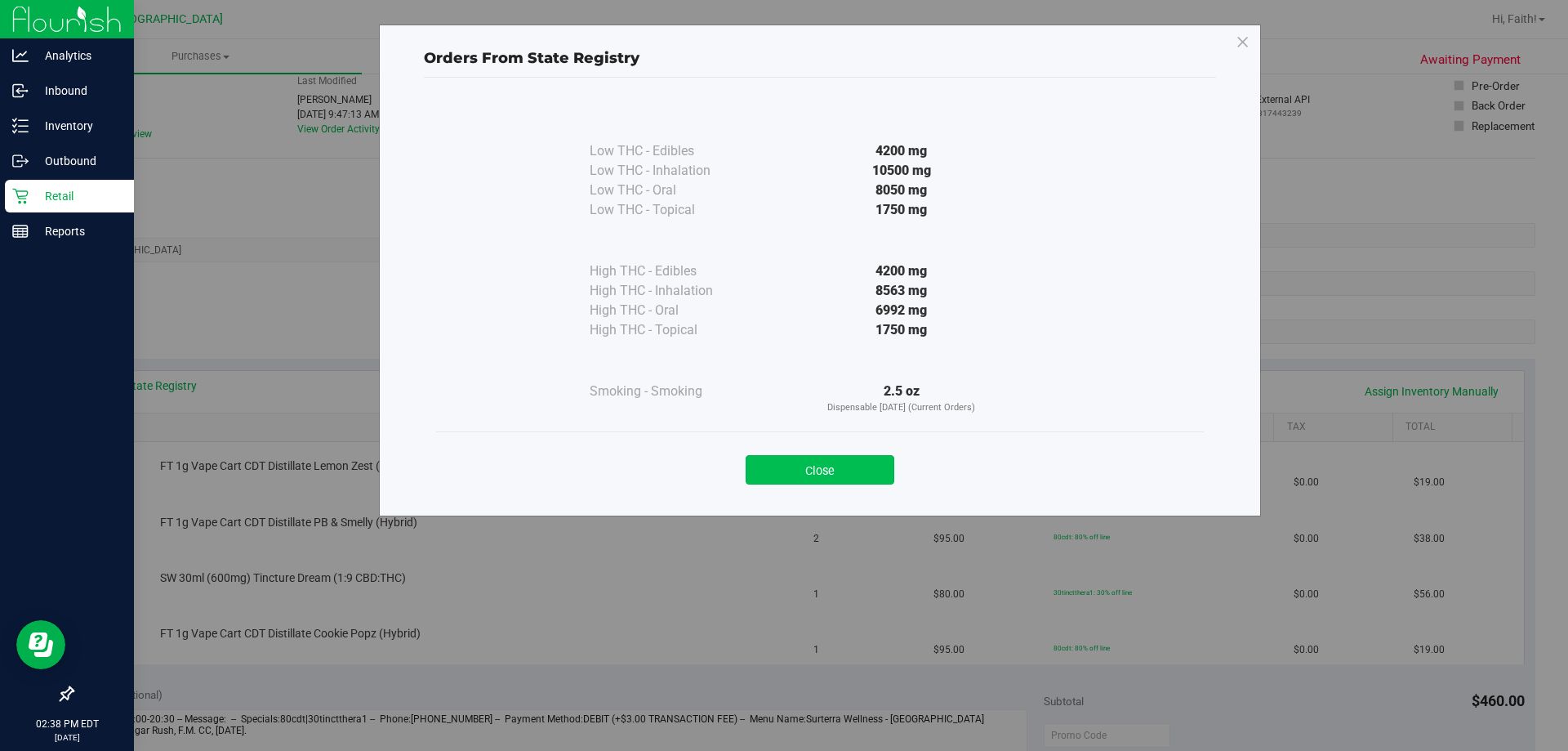
click at [850, 462] on button "Close" at bounding box center [819, 470] width 149 height 30
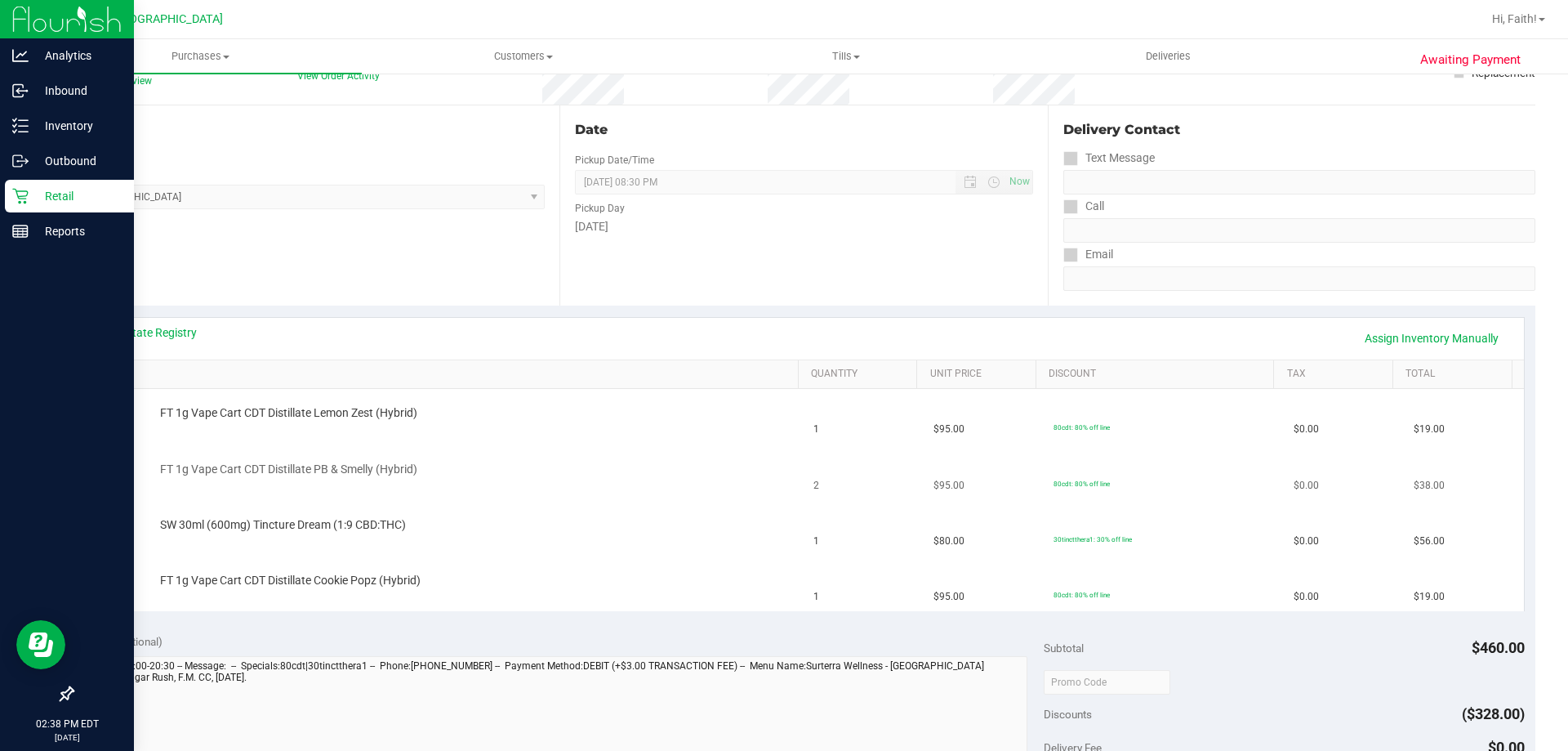
scroll to position [164, 0]
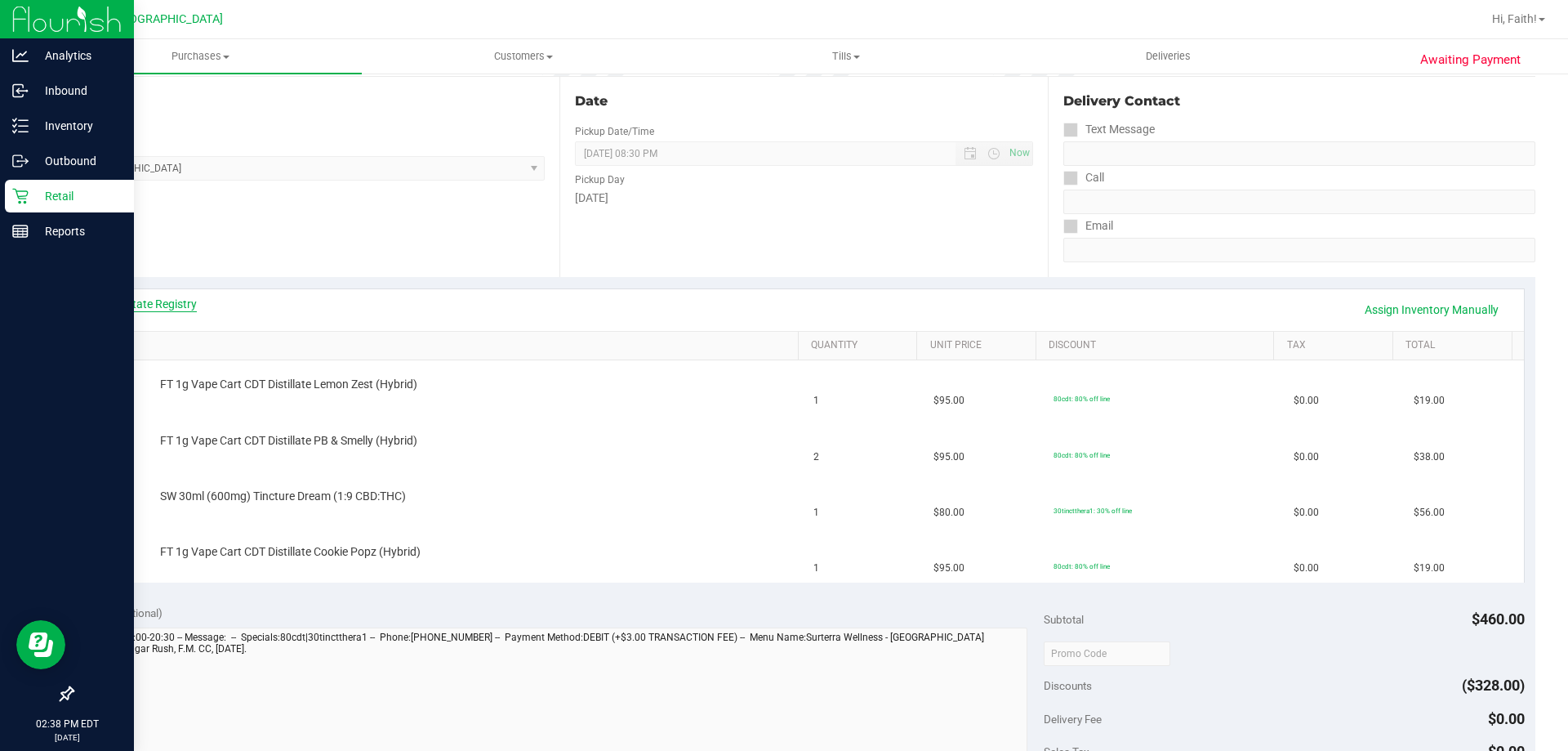
click at [170, 310] on link "View State Registry" at bounding box center [147, 304] width 98 height 16
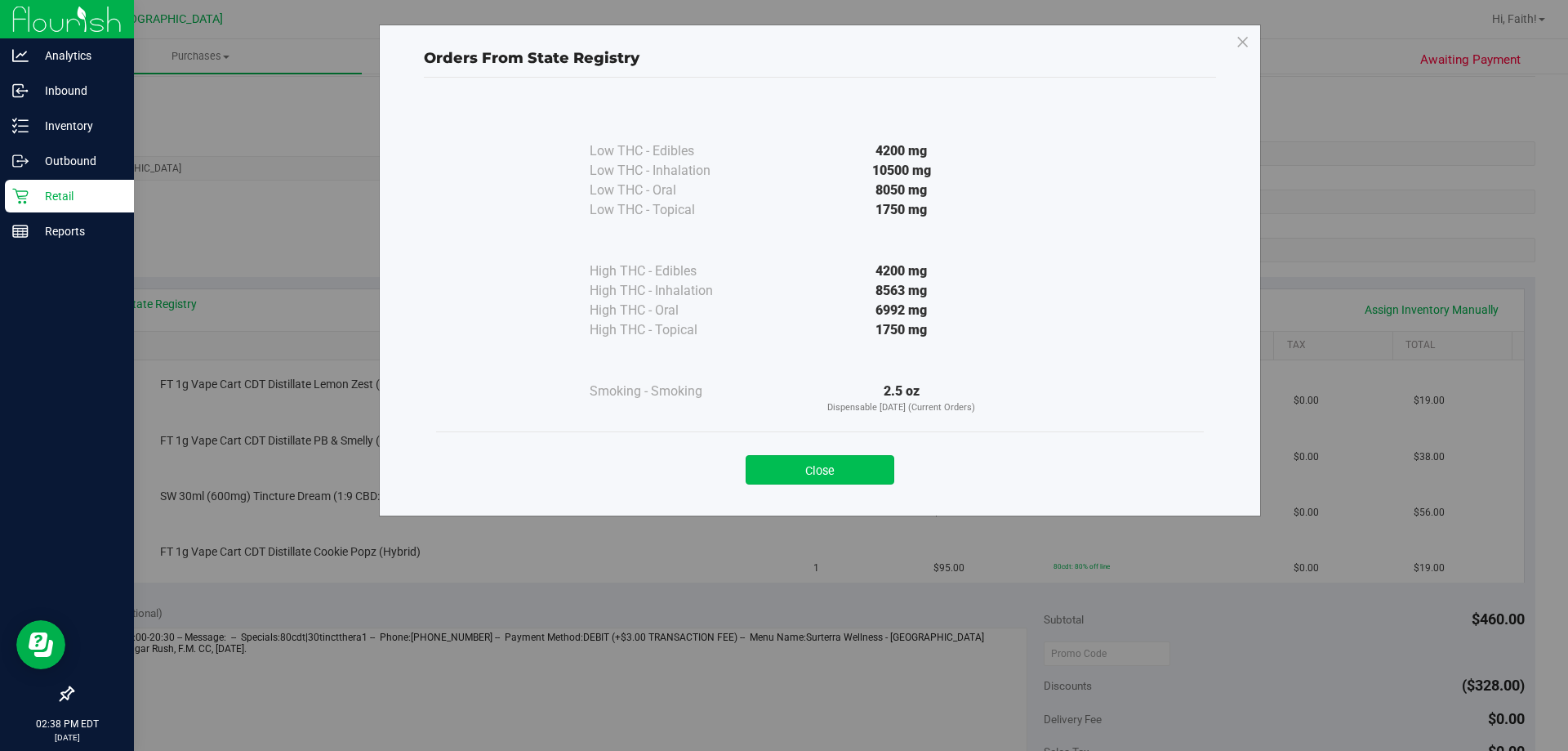
click at [810, 458] on button "Close" at bounding box center [819, 470] width 149 height 30
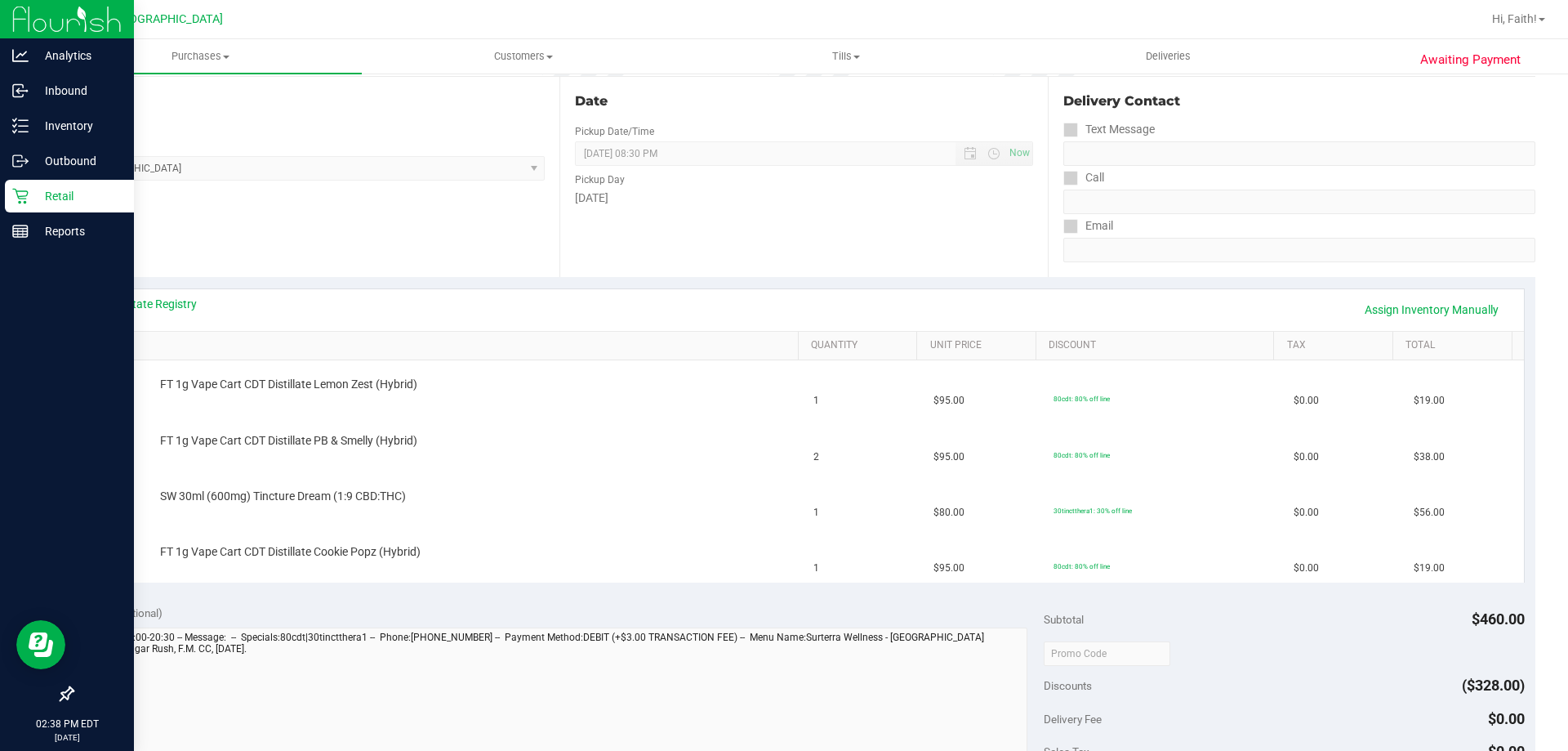
scroll to position [0, 0]
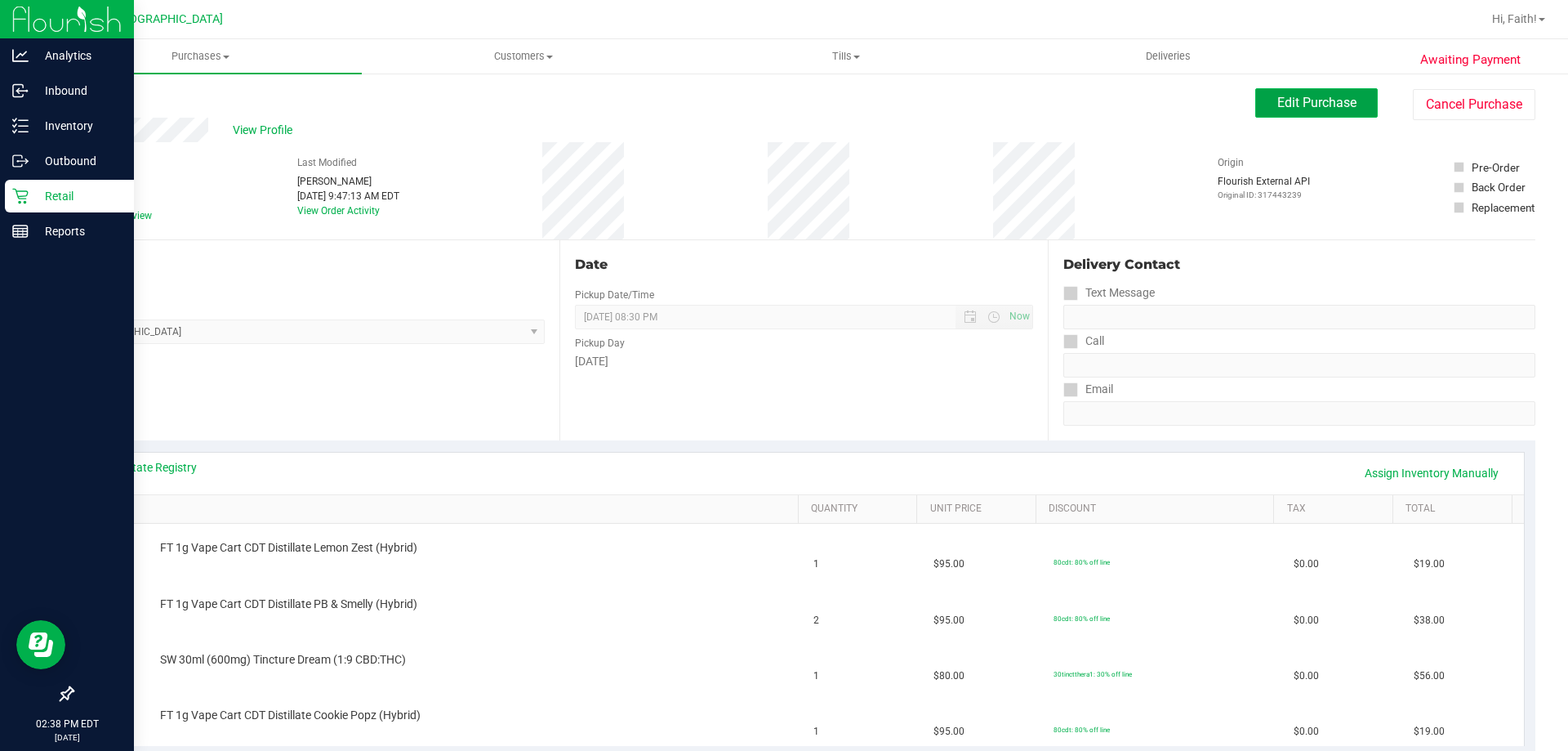
click at [1316, 115] on button "Edit Purchase" at bounding box center [1317, 103] width 123 height 30
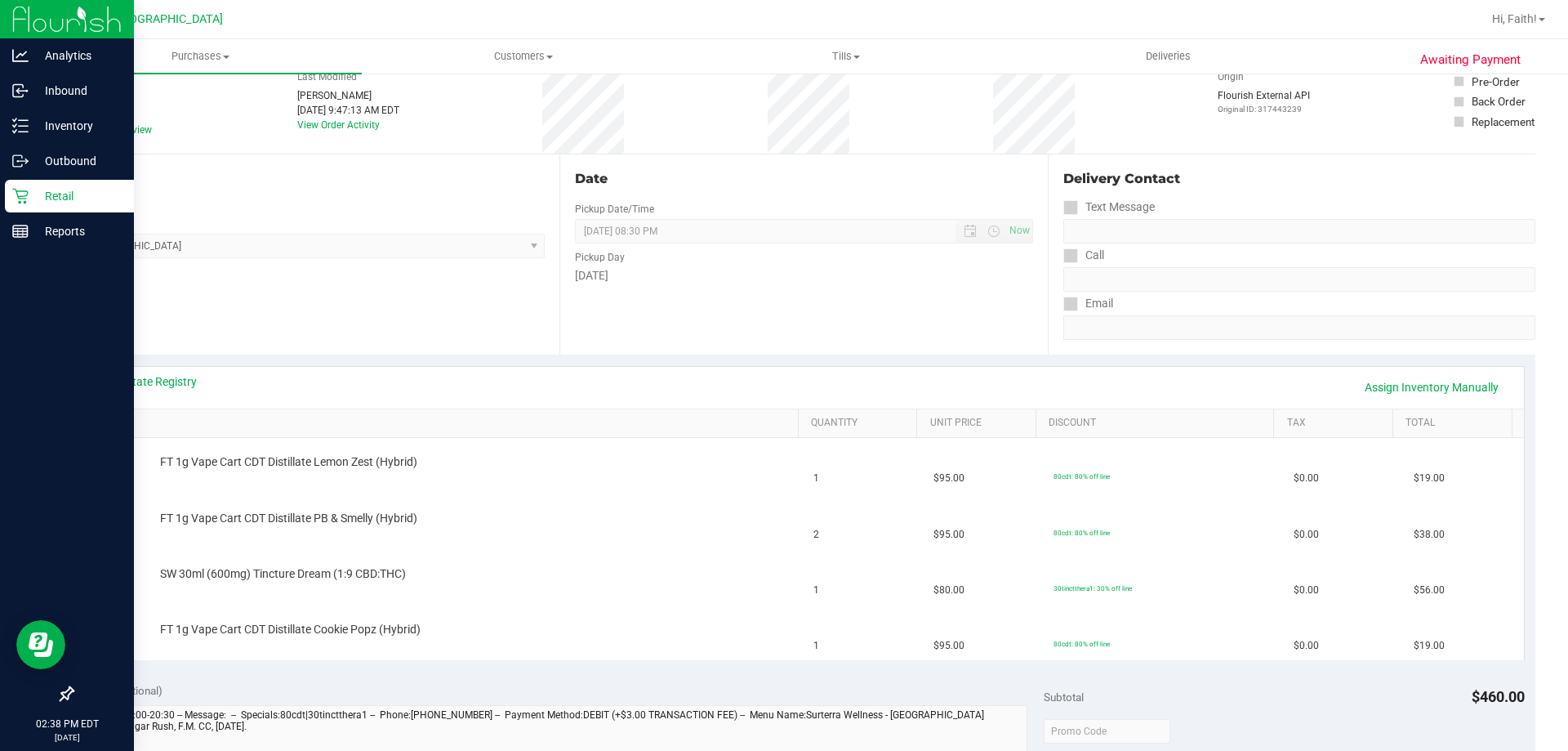
scroll to position [164, 0]
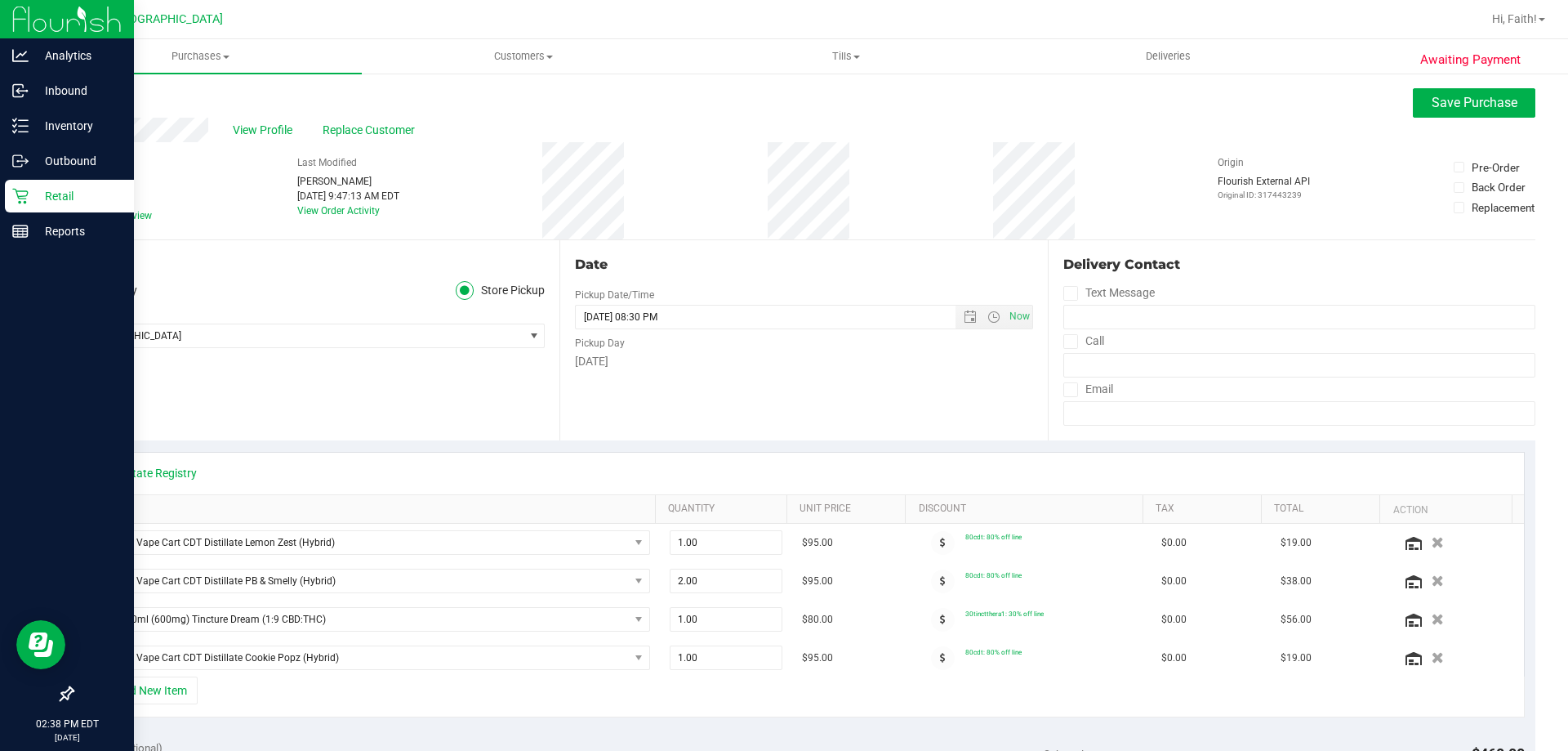
click at [107, 214] on span "Needs review" at bounding box center [123, 216] width 58 height 14
click at [0, 0] on input "Needs review" at bounding box center [0, 0] width 0 height 0
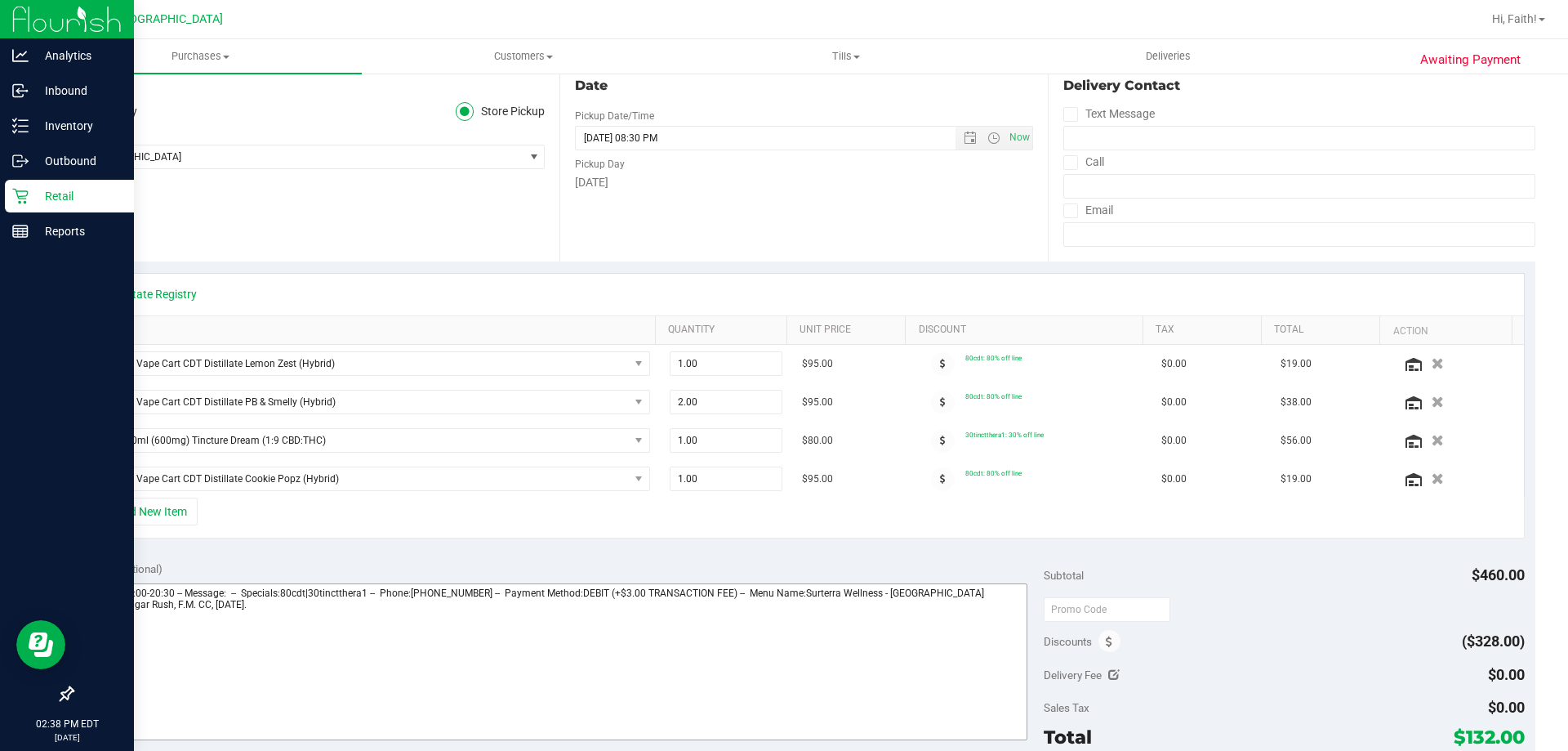
scroll to position [245, 0]
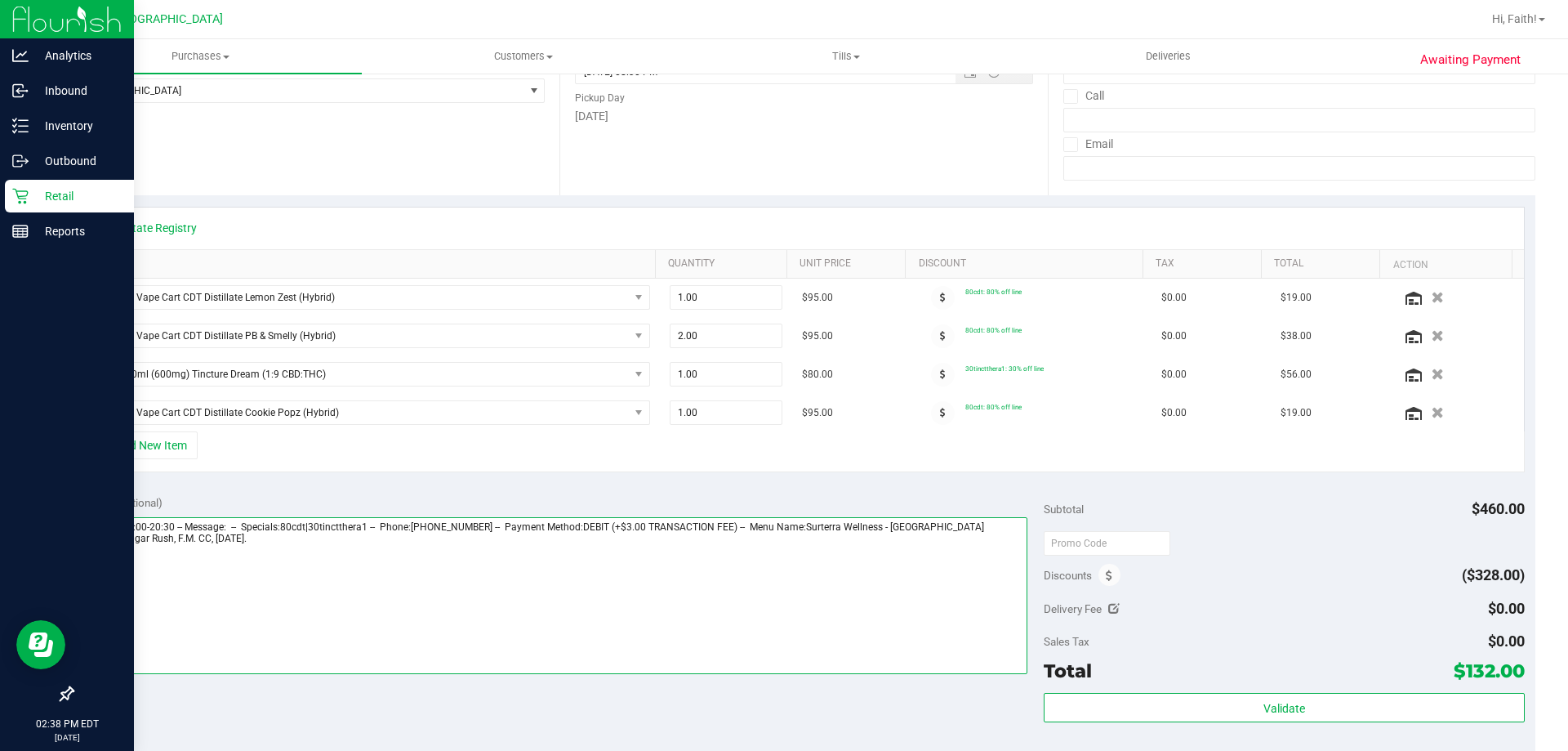
drag, startPoint x: 274, startPoint y: 541, endPoint x: 83, endPoint y: 562, distance: 192.2
click at [89, 559] on textarea at bounding box center [555, 596] width 945 height 157
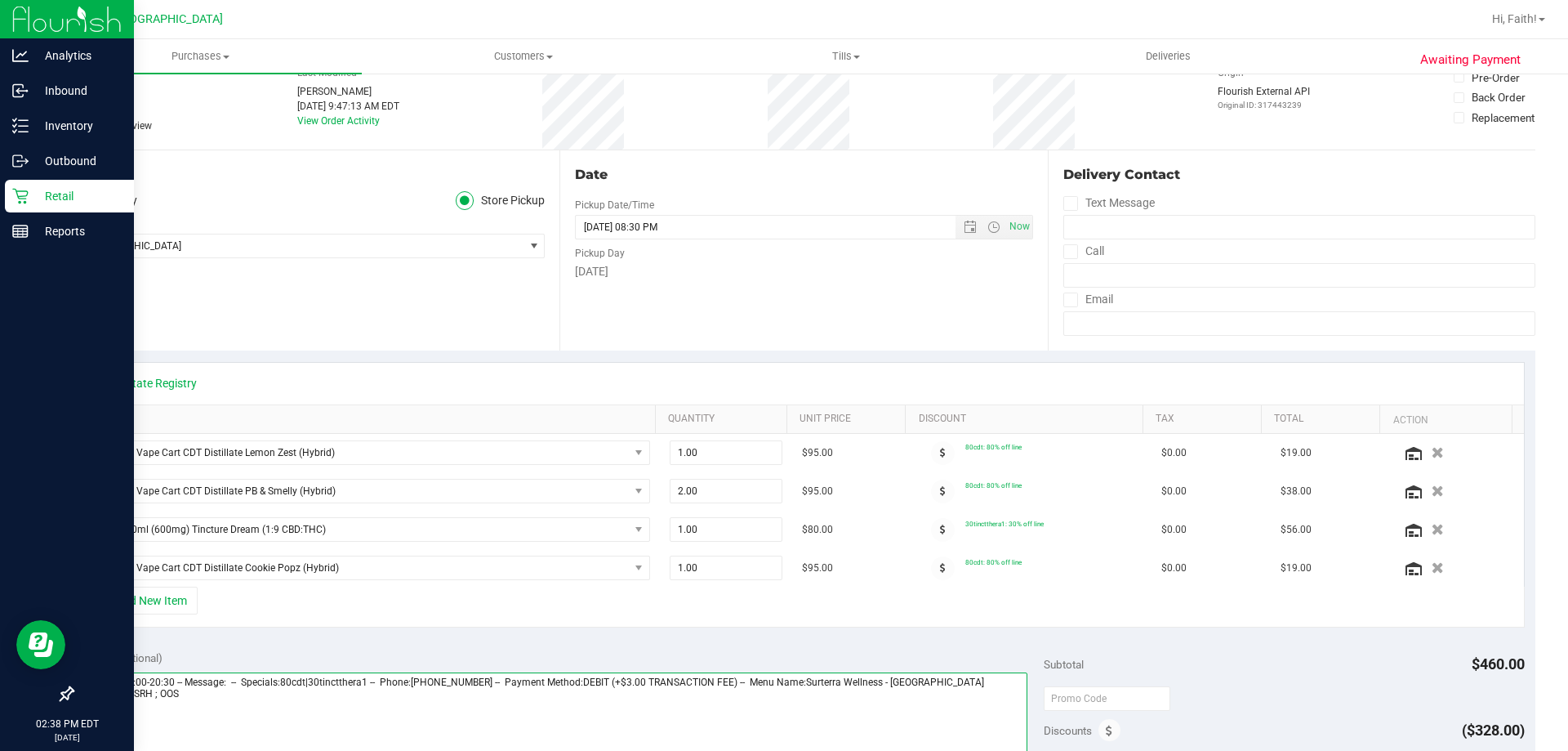
scroll to position [0, 0]
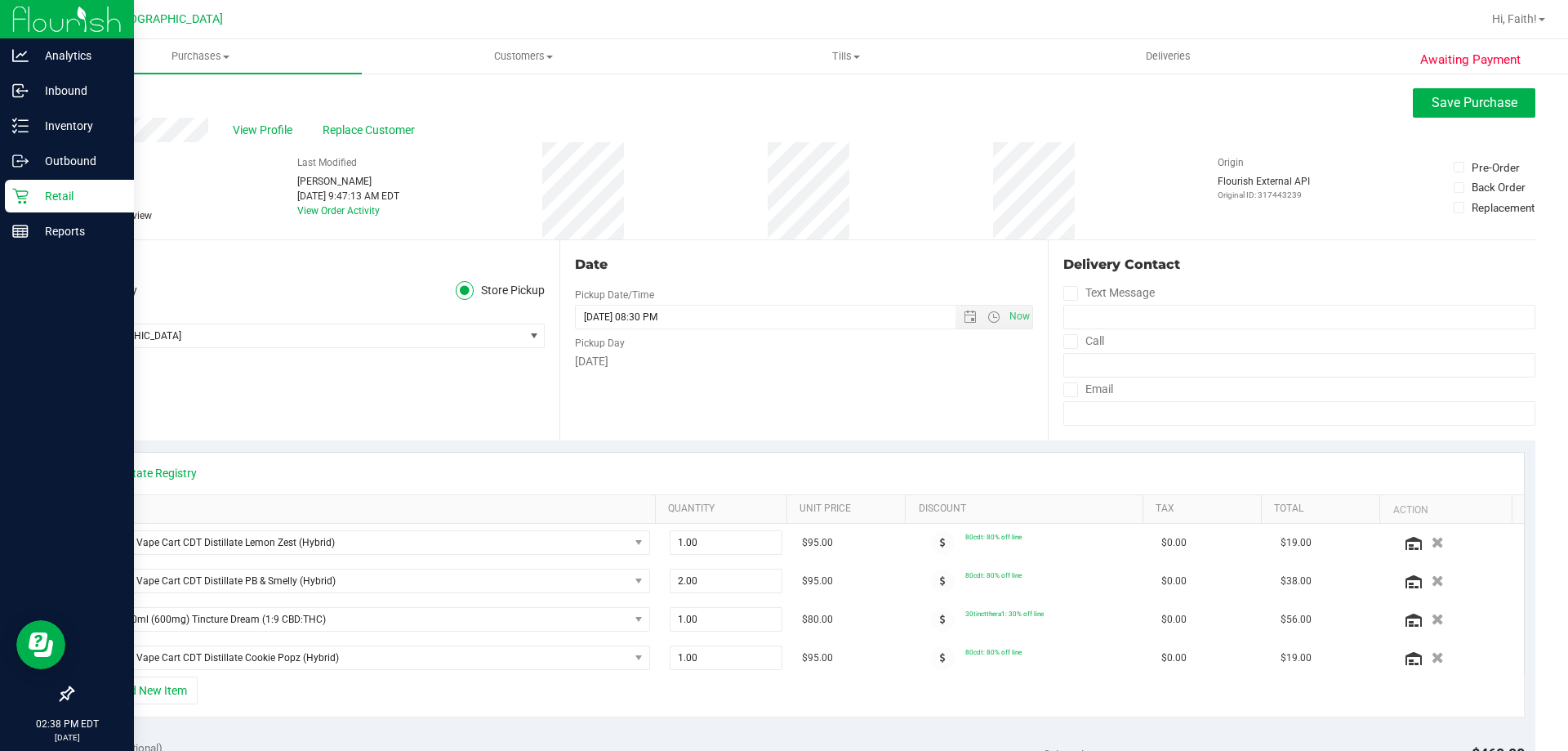
type textarea "[DATE] 09:00-20:30 -- Message: -- Specials:80cdt|30tinctthera1 -- Phone:[PHONE_…"
click at [1423, 121] on div "View Profile Replace Customer" at bounding box center [804, 129] width 1463 height 24
click at [1426, 117] on div "View Profile Replace Customer" at bounding box center [804, 129] width 1463 height 24
click at [1434, 112] on button "Save Purchase" at bounding box center [1474, 103] width 123 height 30
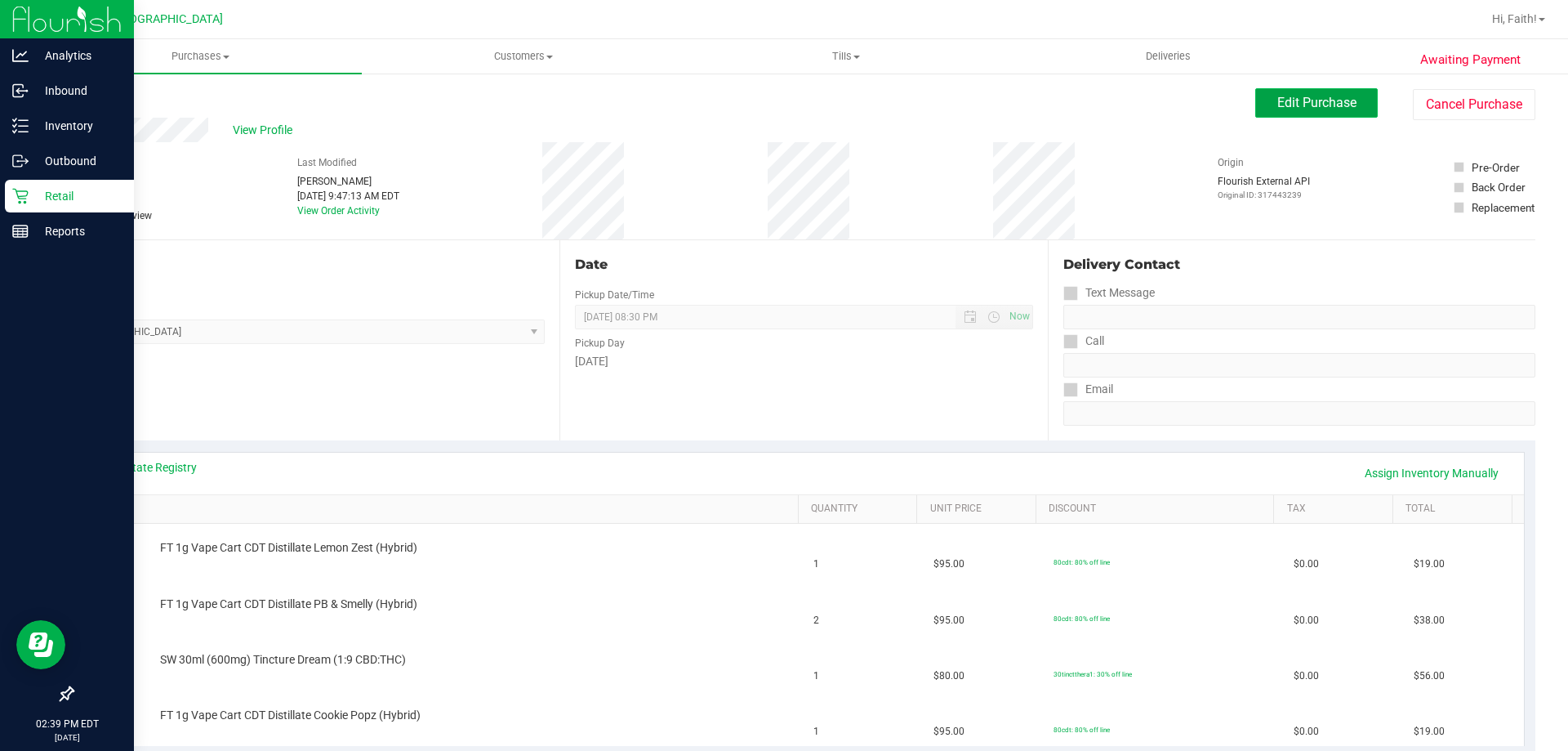
click at [1260, 108] on button "Edit Purchase" at bounding box center [1317, 103] width 123 height 30
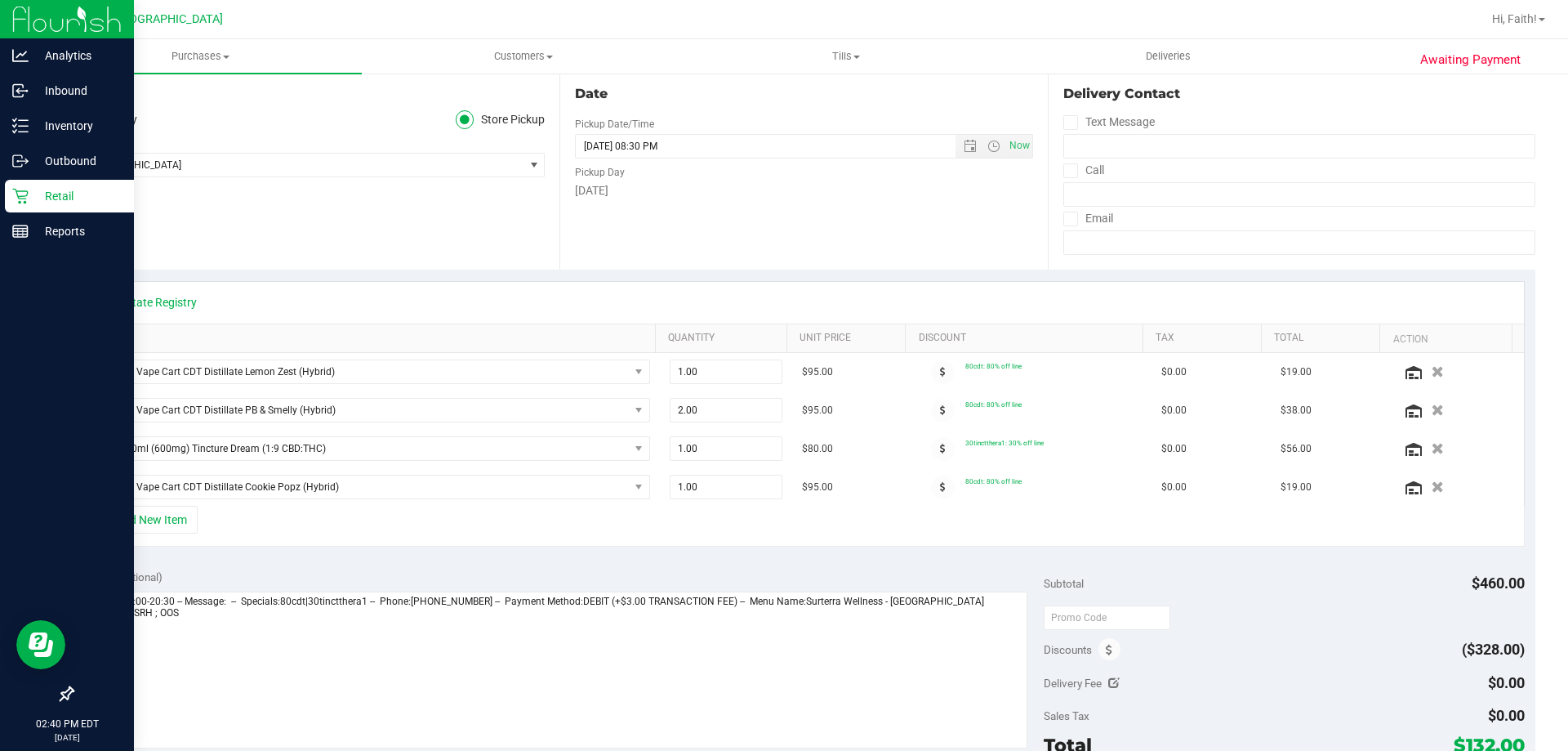
scroll to position [408, 0]
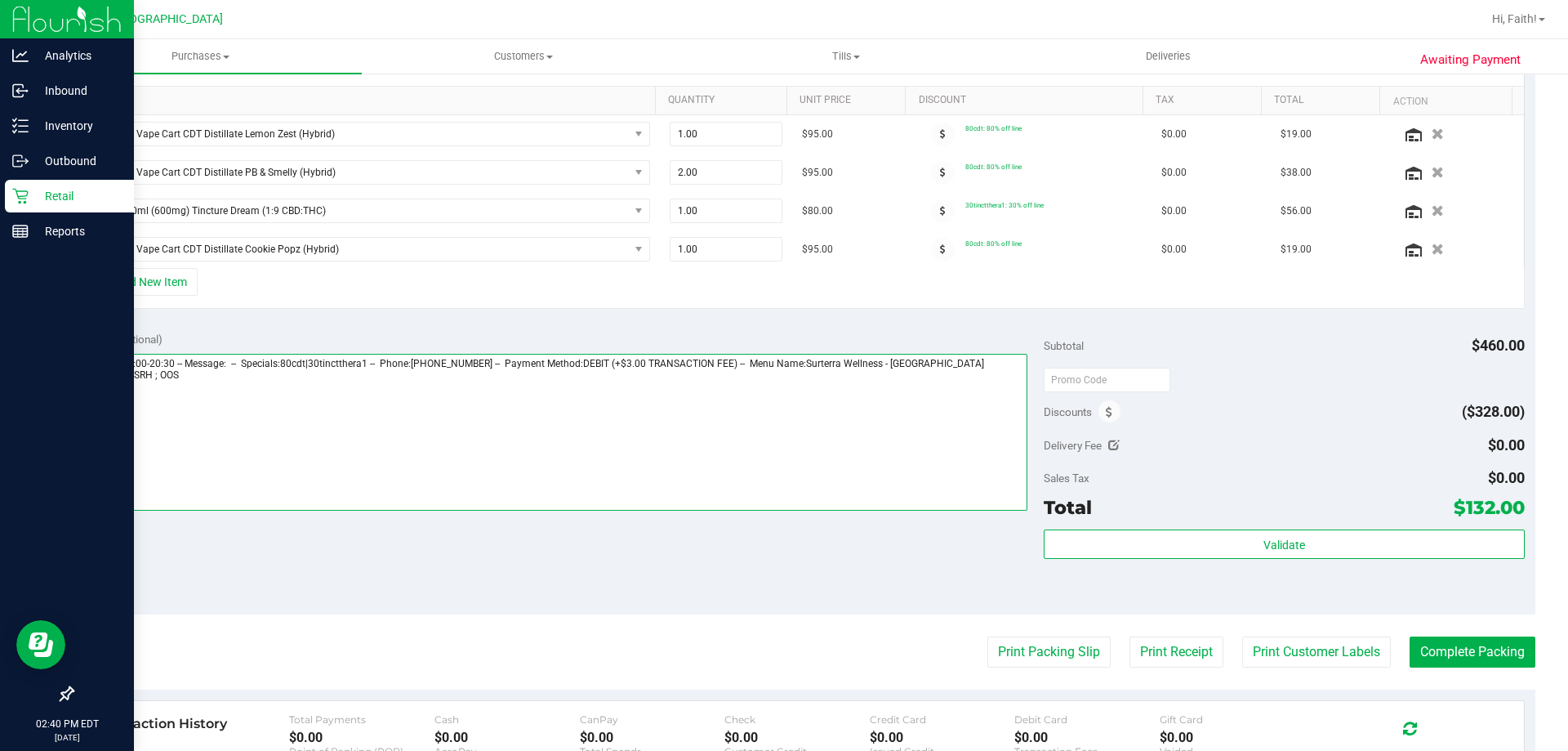
drag, startPoint x: 189, startPoint y: 371, endPoint x: 79, endPoint y: 391, distance: 111.8
click at [79, 391] on div "Notes (optional) Subtotal $460.00 Discounts ($328.00) Delivery Fee $0.00 Sales …" at bounding box center [804, 466] width 1463 height 294
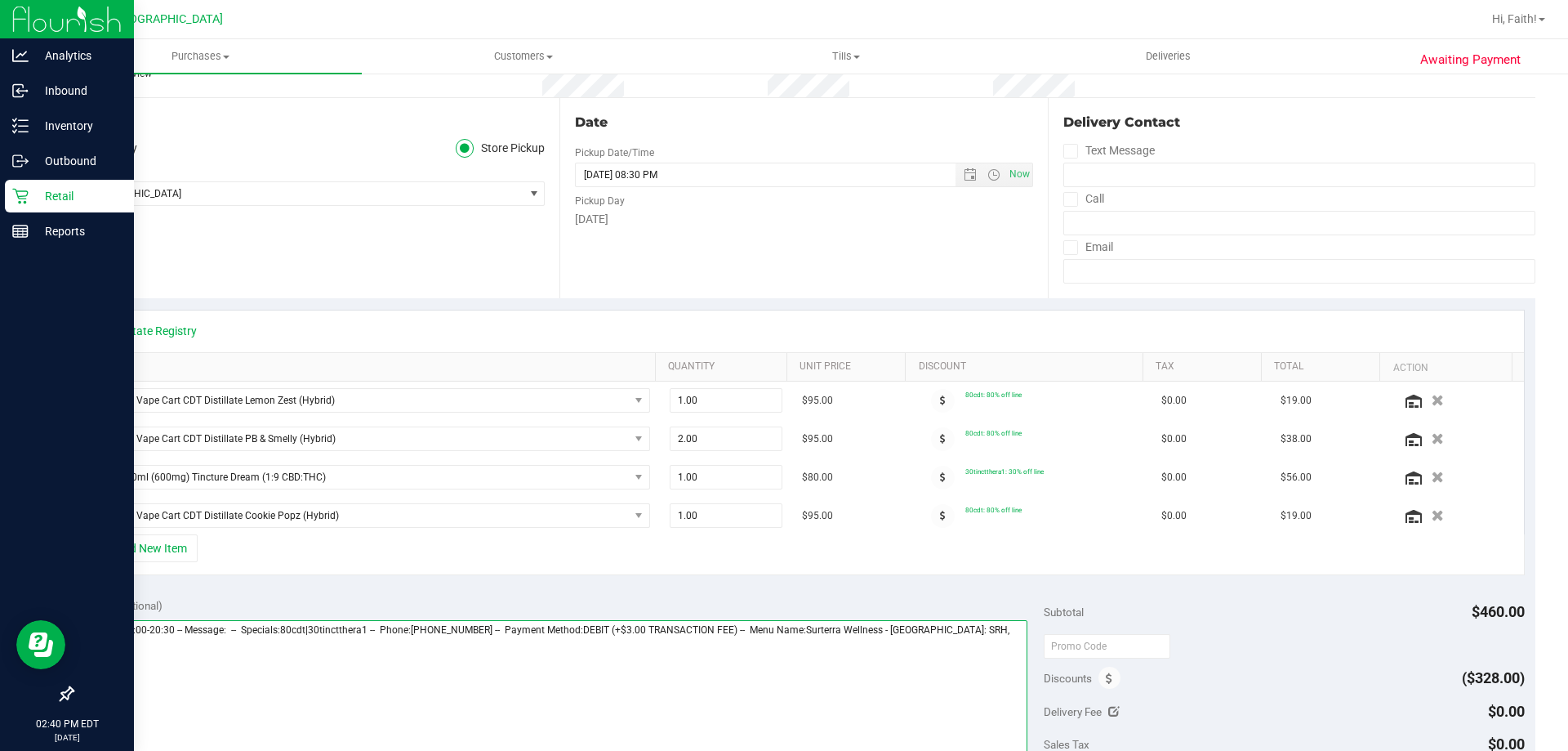
scroll to position [0, 0]
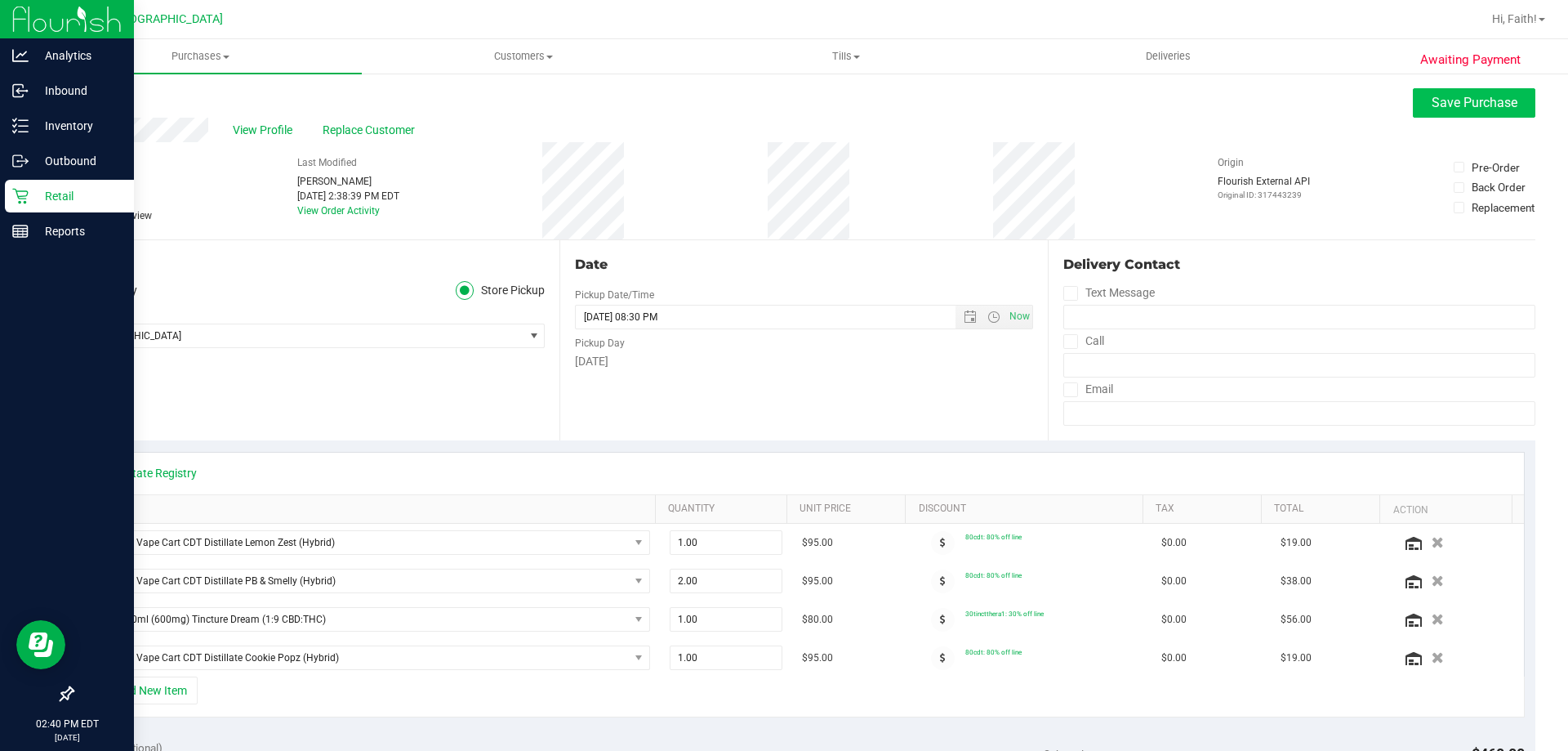
type textarea "[DATE] 09:00-20:30 -- Message: -- Specials:80cdt|30tinctthera1 -- Phone:[PHONE_…"
click at [1478, 114] on button "Save Purchase" at bounding box center [1474, 103] width 123 height 30
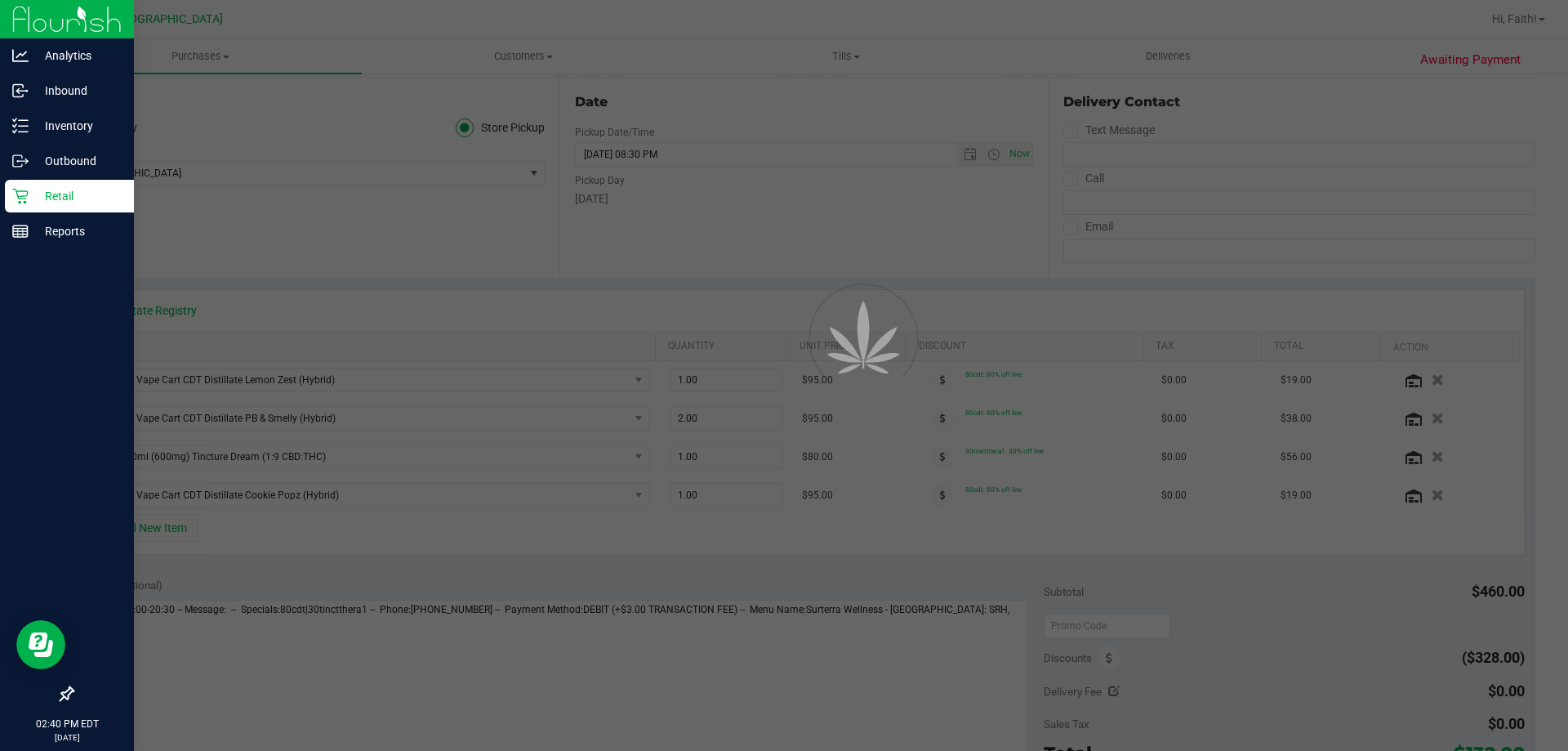
scroll to position [164, 0]
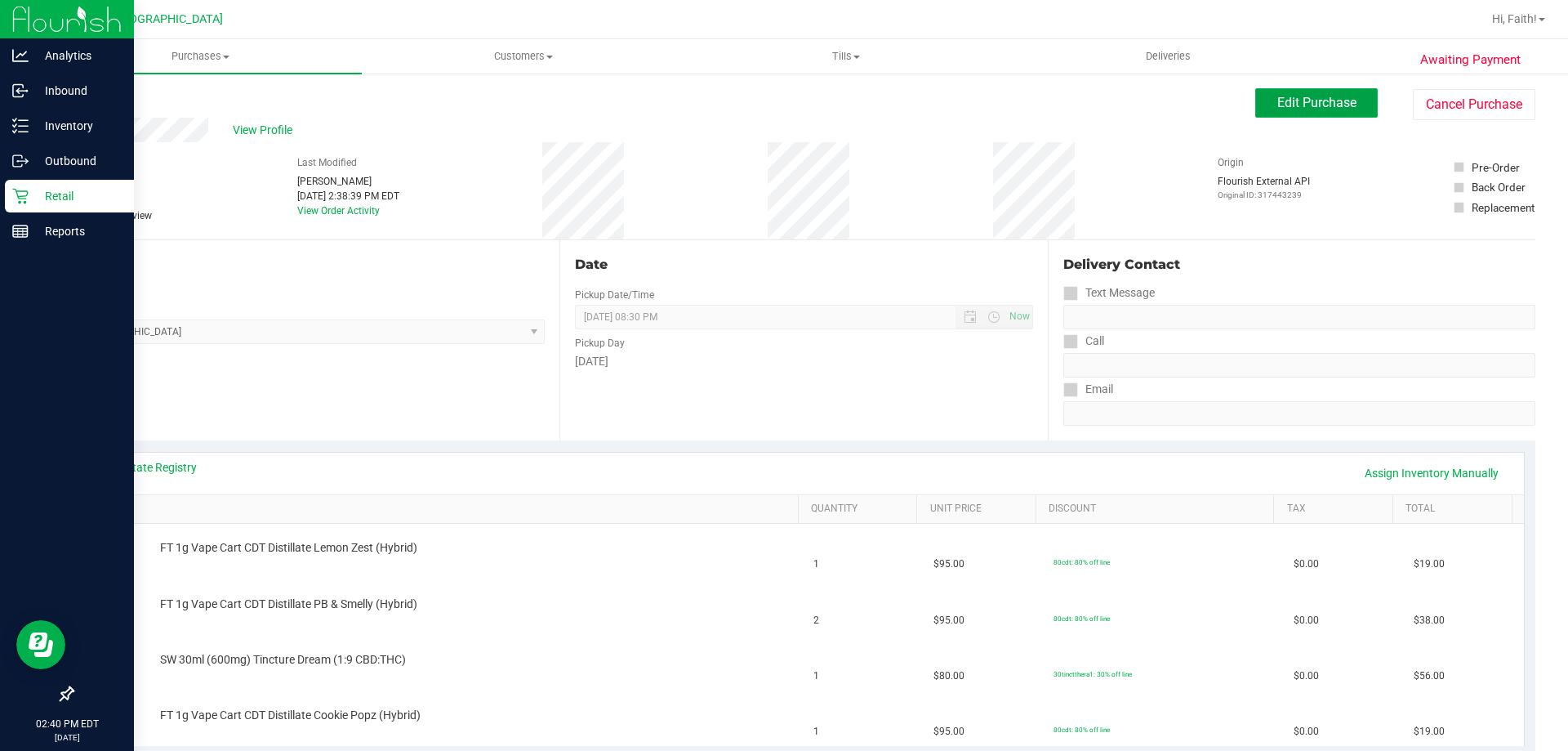
click at [1316, 103] on span "Edit Purchase" at bounding box center [1317, 102] width 79 height 15
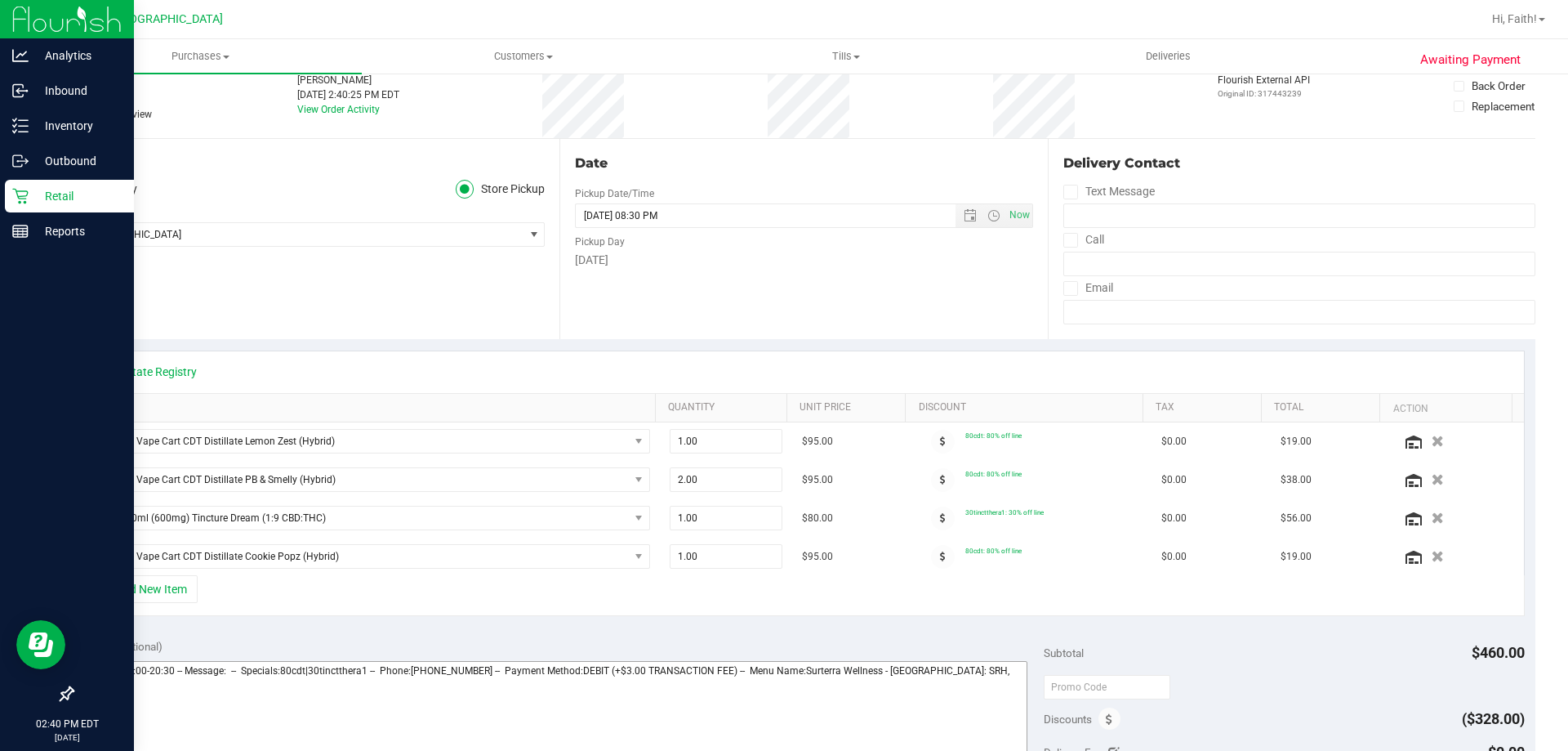
scroll to position [245, 0]
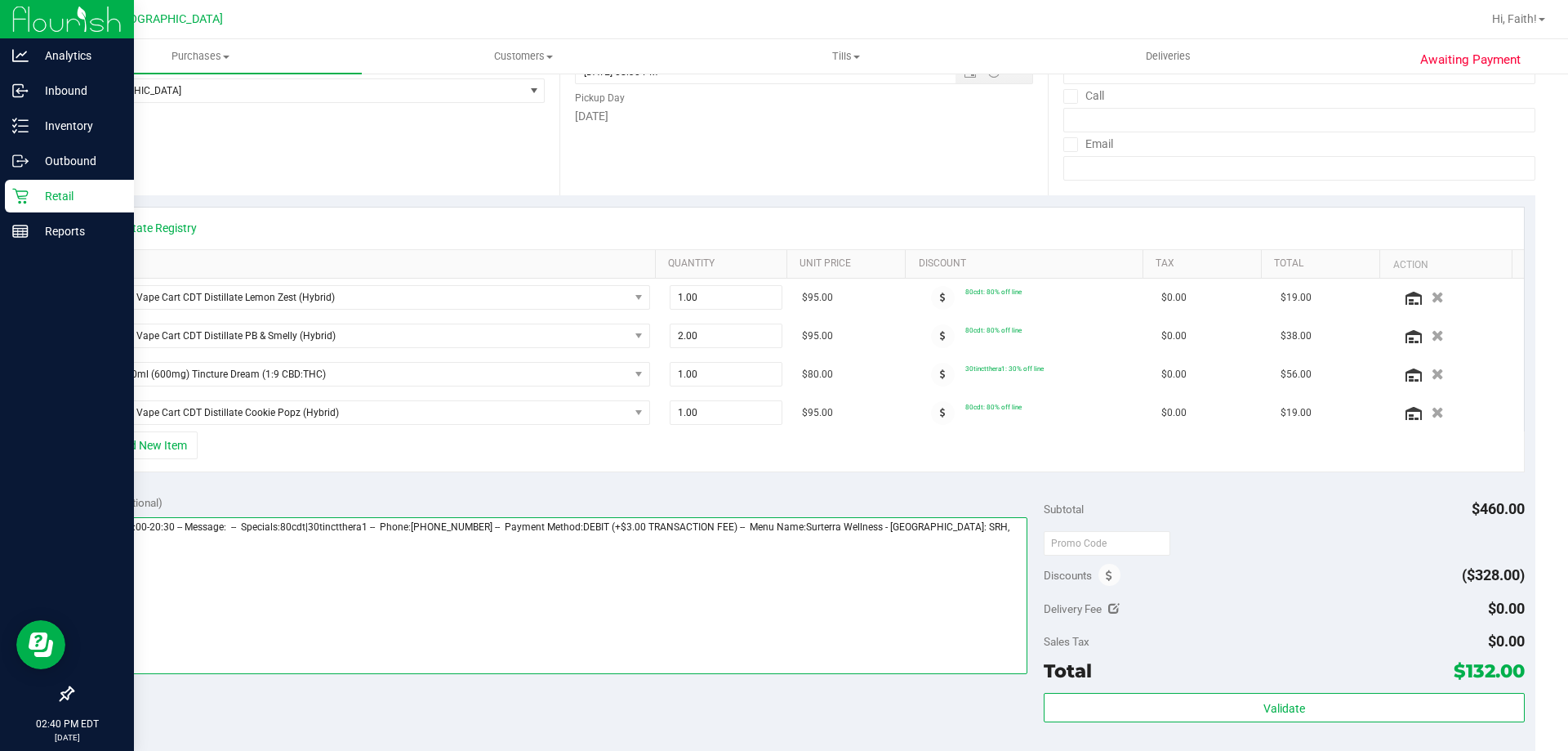
click at [130, 539] on textarea at bounding box center [555, 596] width 945 height 157
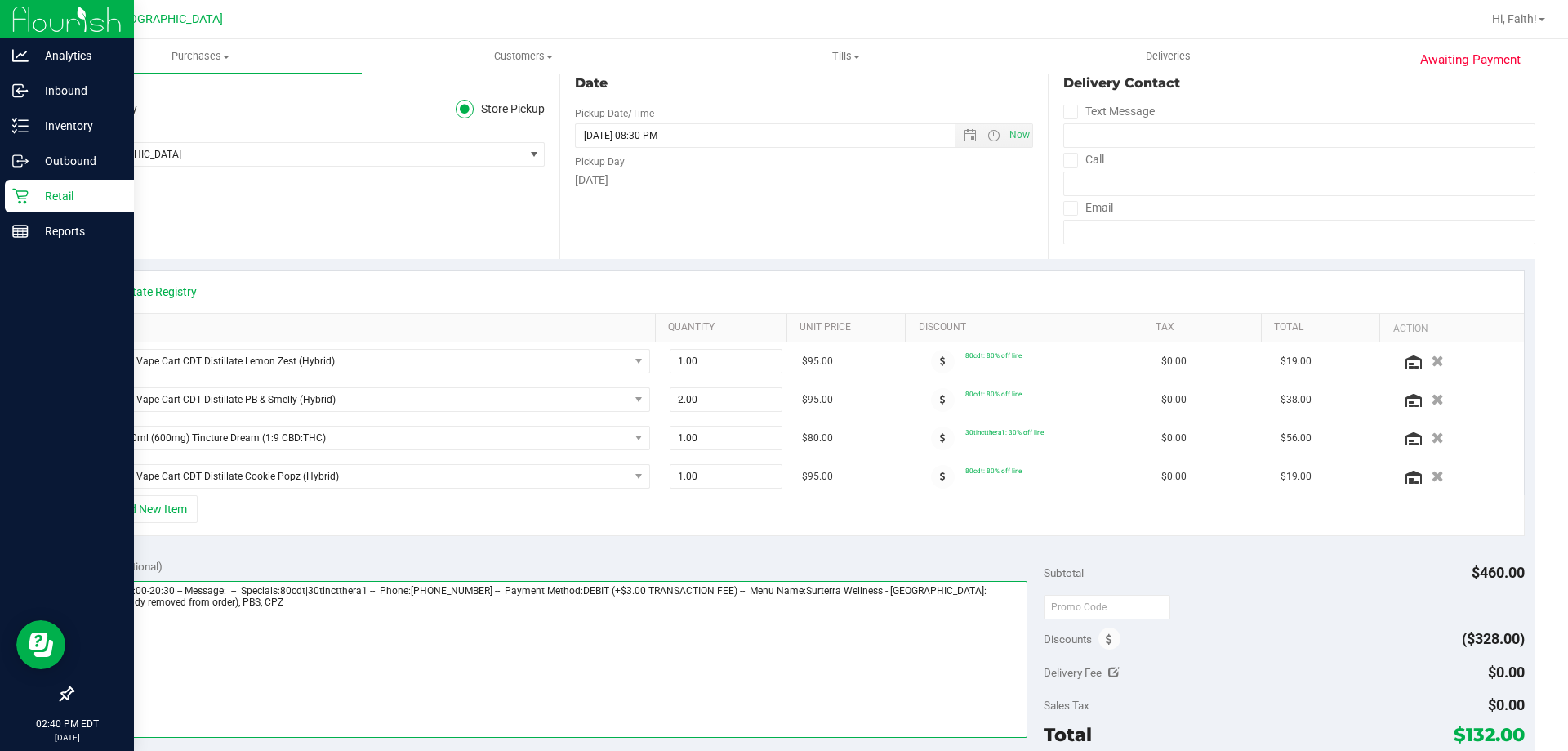
scroll to position [0, 0]
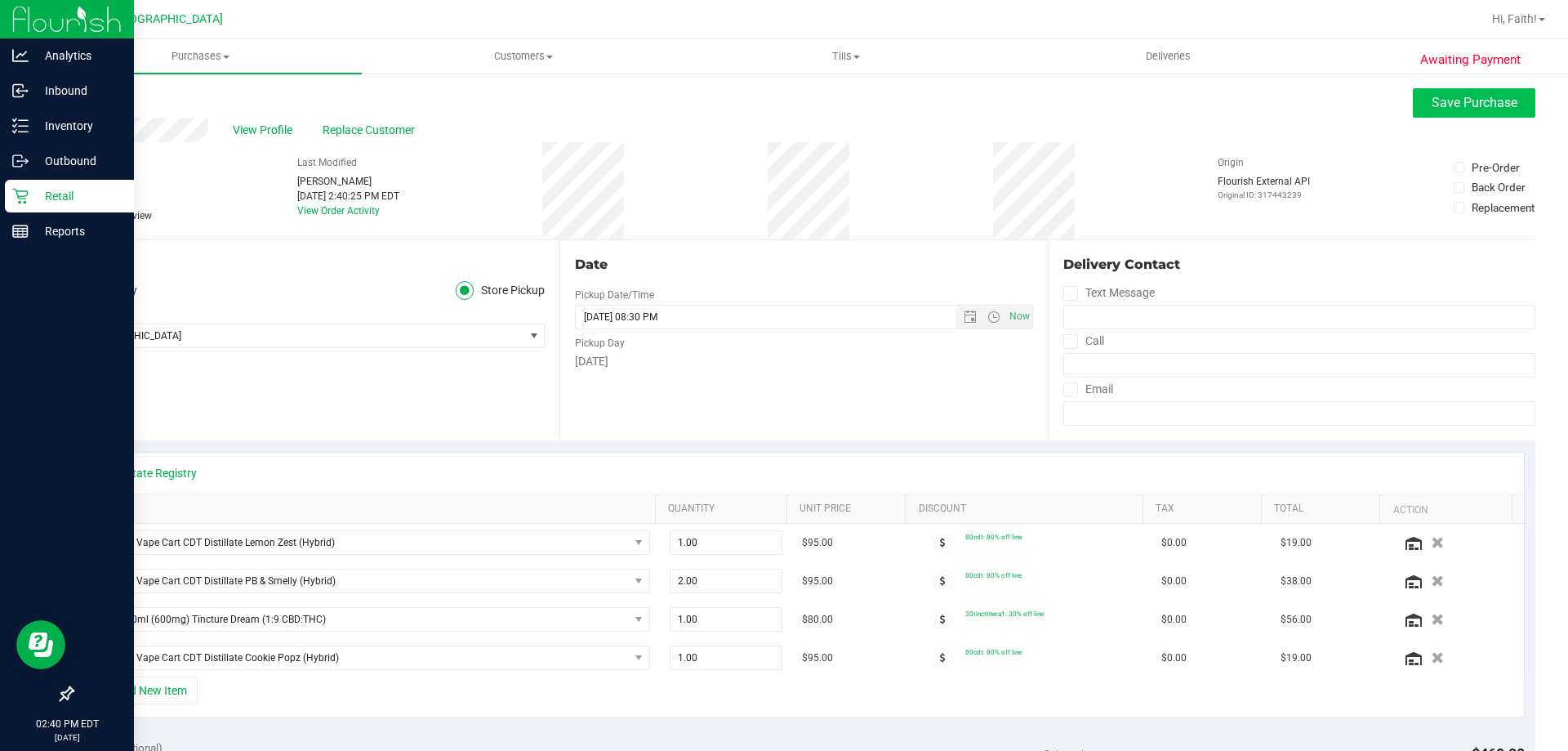
type textarea "[DATE] 09:00-20:30 -- Message: -- Specials:80cdt|30tinctthera1 -- Phone:[PHONE_…"
click at [1478, 107] on span "Save Purchase" at bounding box center [1474, 102] width 86 height 15
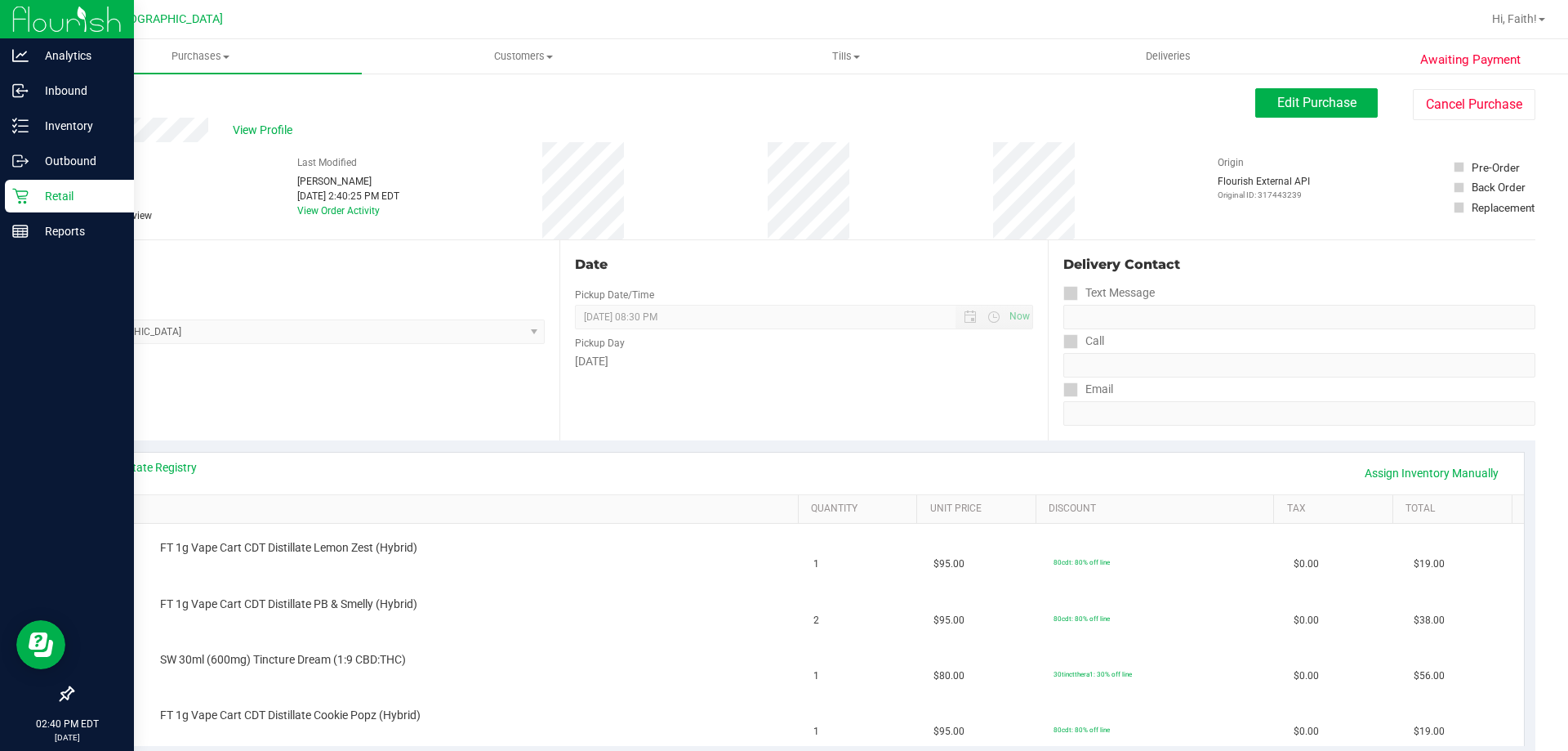
click at [79, 103] on link "Back" at bounding box center [84, 98] width 24 height 12
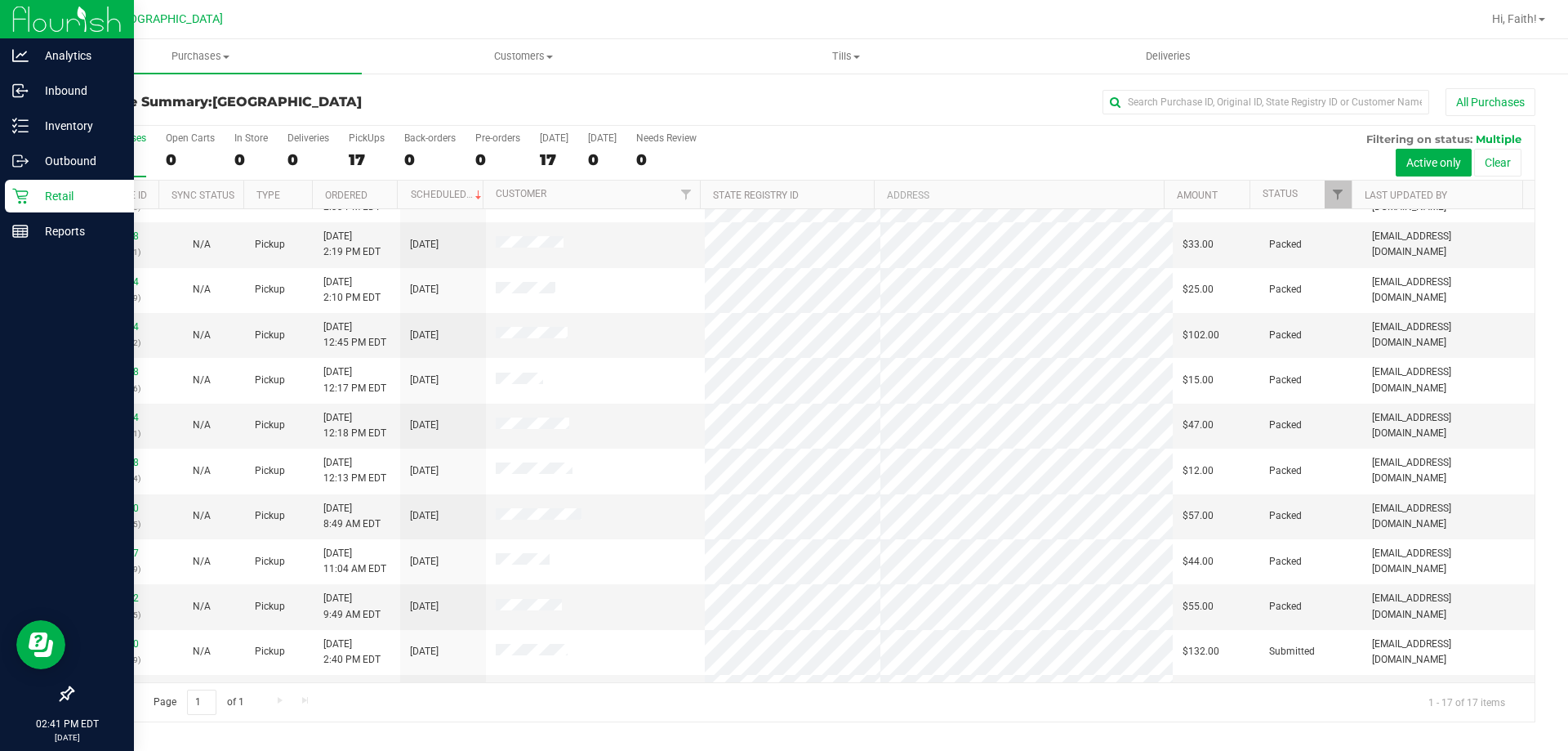
scroll to position [245, 0]
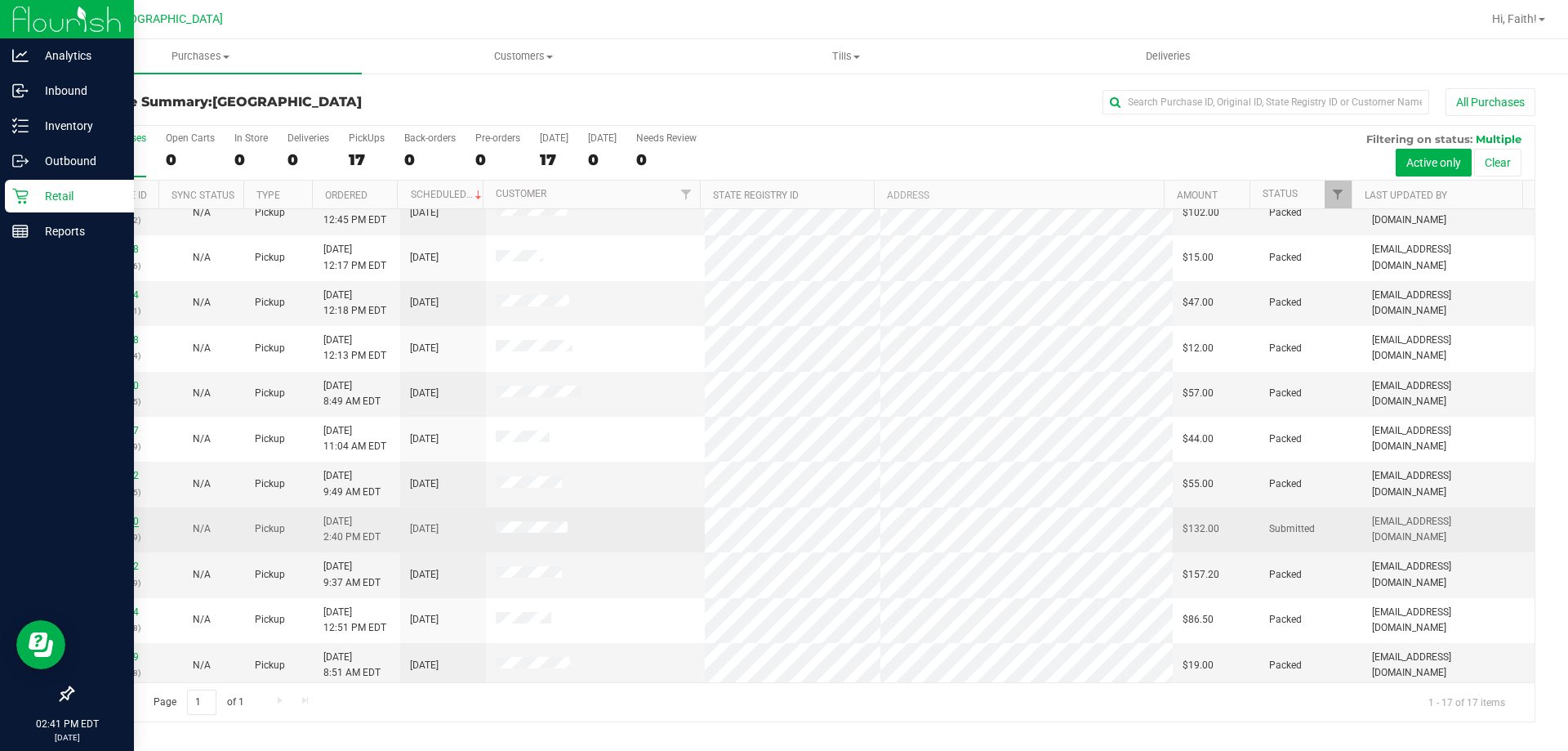
click at [124, 520] on link "11854120" at bounding box center [116, 521] width 46 height 12
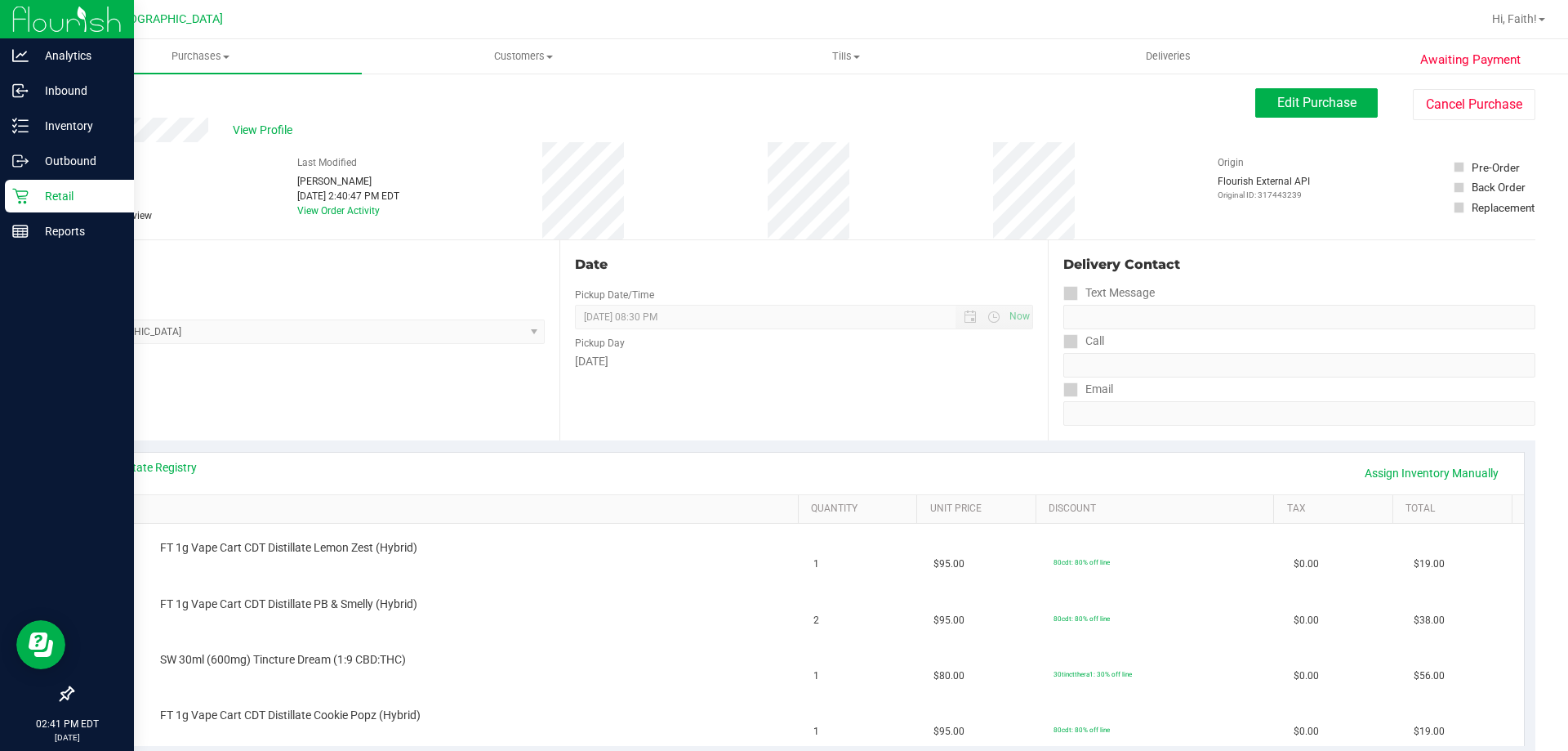
click at [245, 120] on div "View Profile" at bounding box center [664, 129] width 1183 height 24
click at [250, 132] on span "View Profile" at bounding box center [266, 130] width 65 height 17
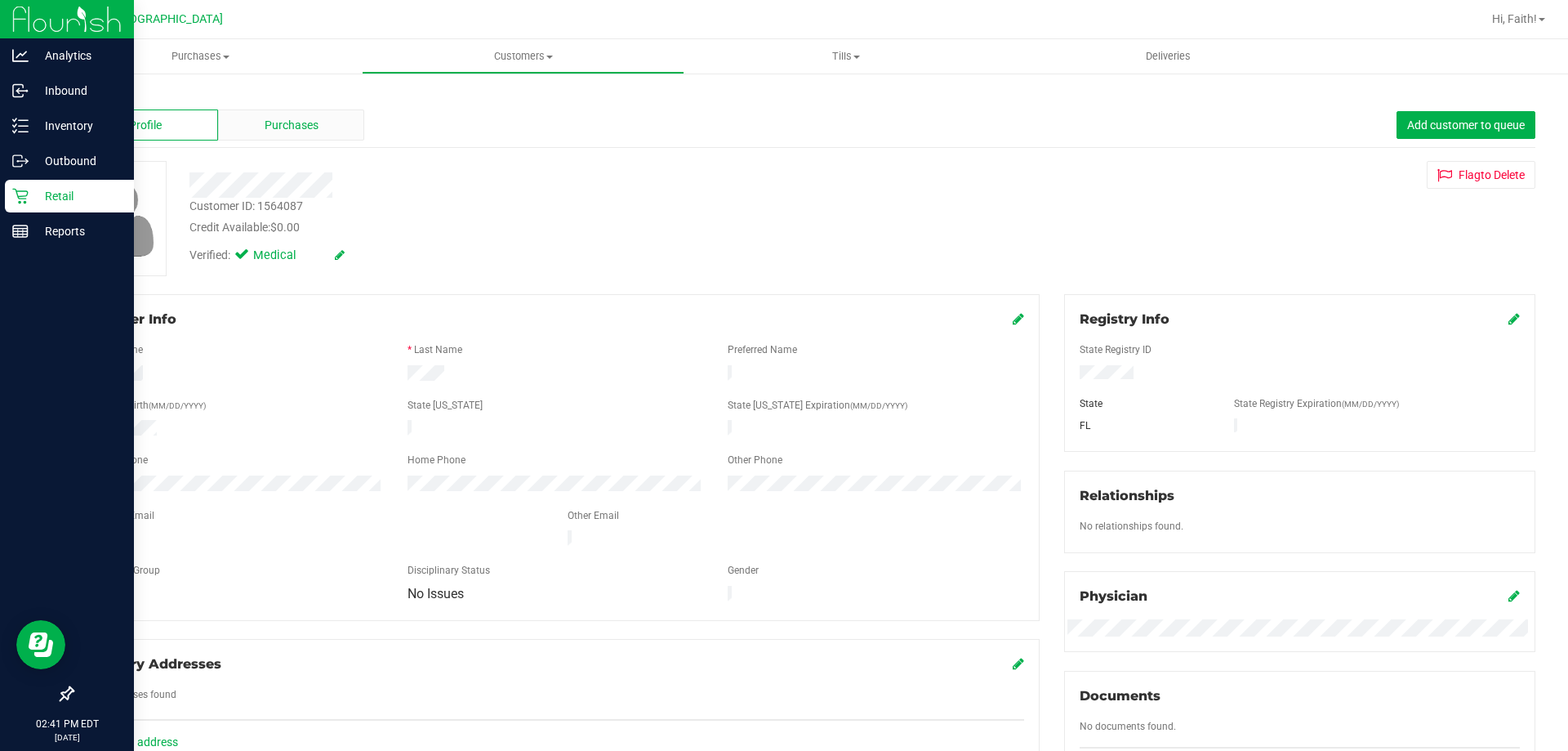
click at [285, 133] on span "Purchases" at bounding box center [292, 125] width 54 height 17
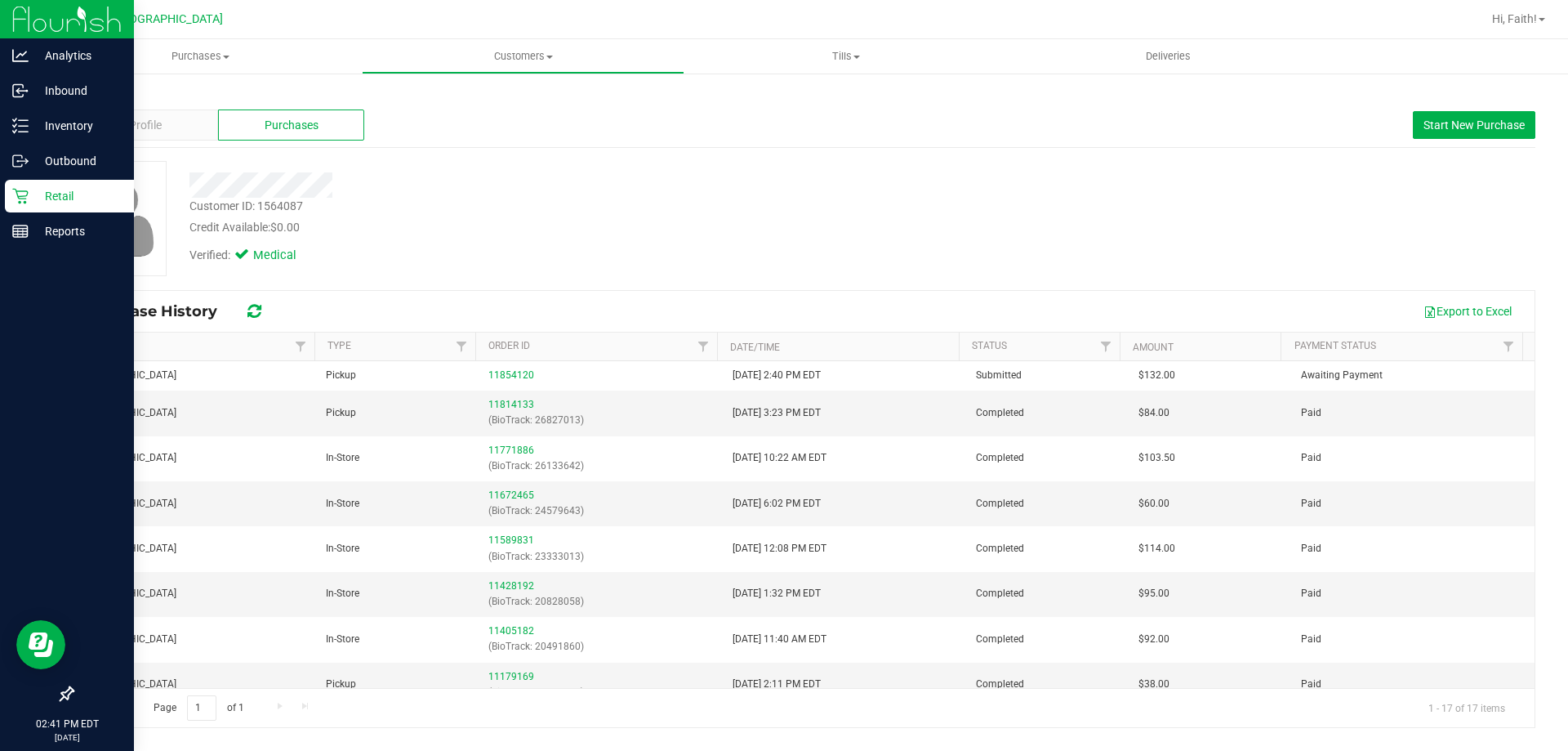
click at [285, 209] on div "Customer ID: 1564087" at bounding box center [247, 206] width 114 height 17
copy div "1564087"
click at [28, 201] on icon at bounding box center [21, 196] width 16 height 16
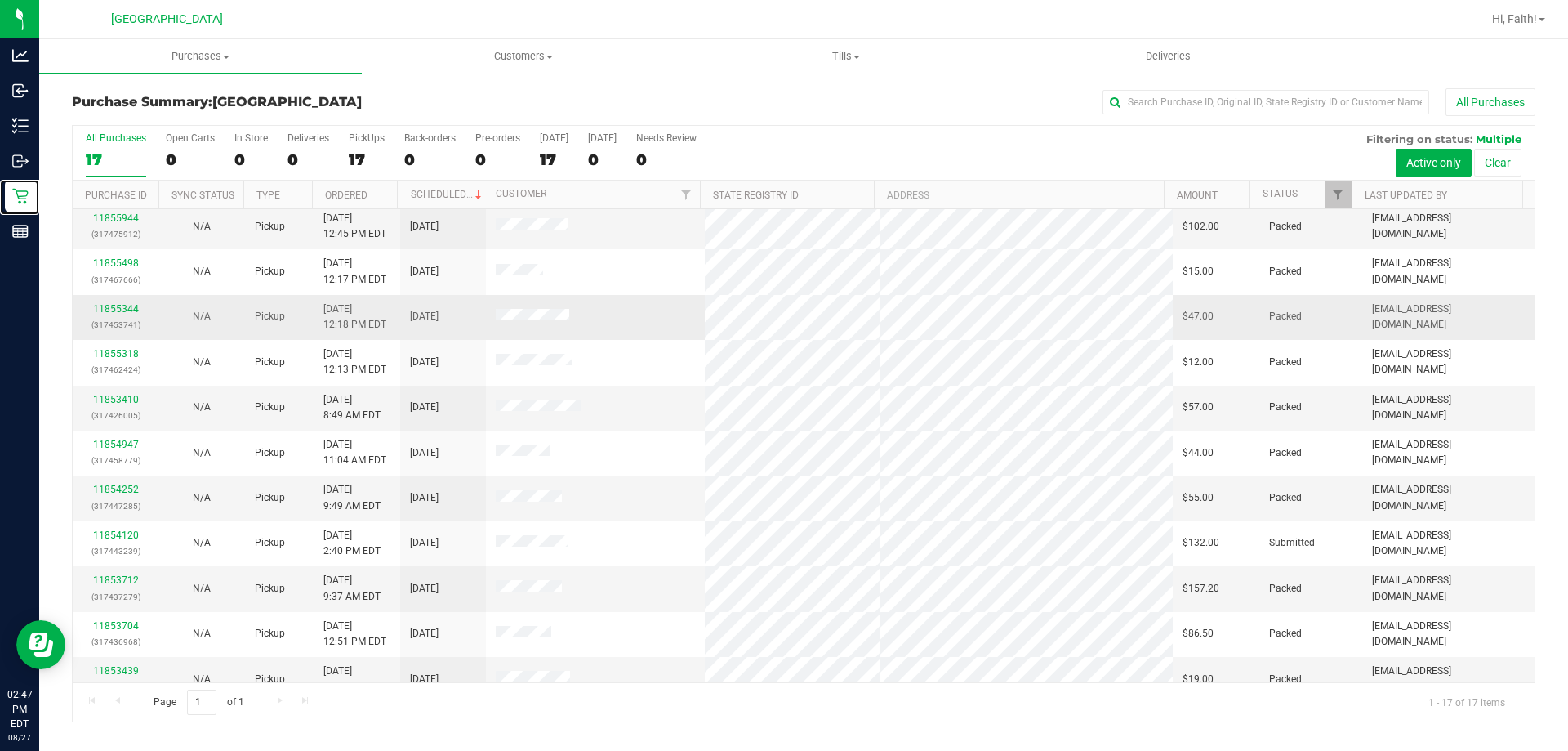
scroll to position [296, 0]
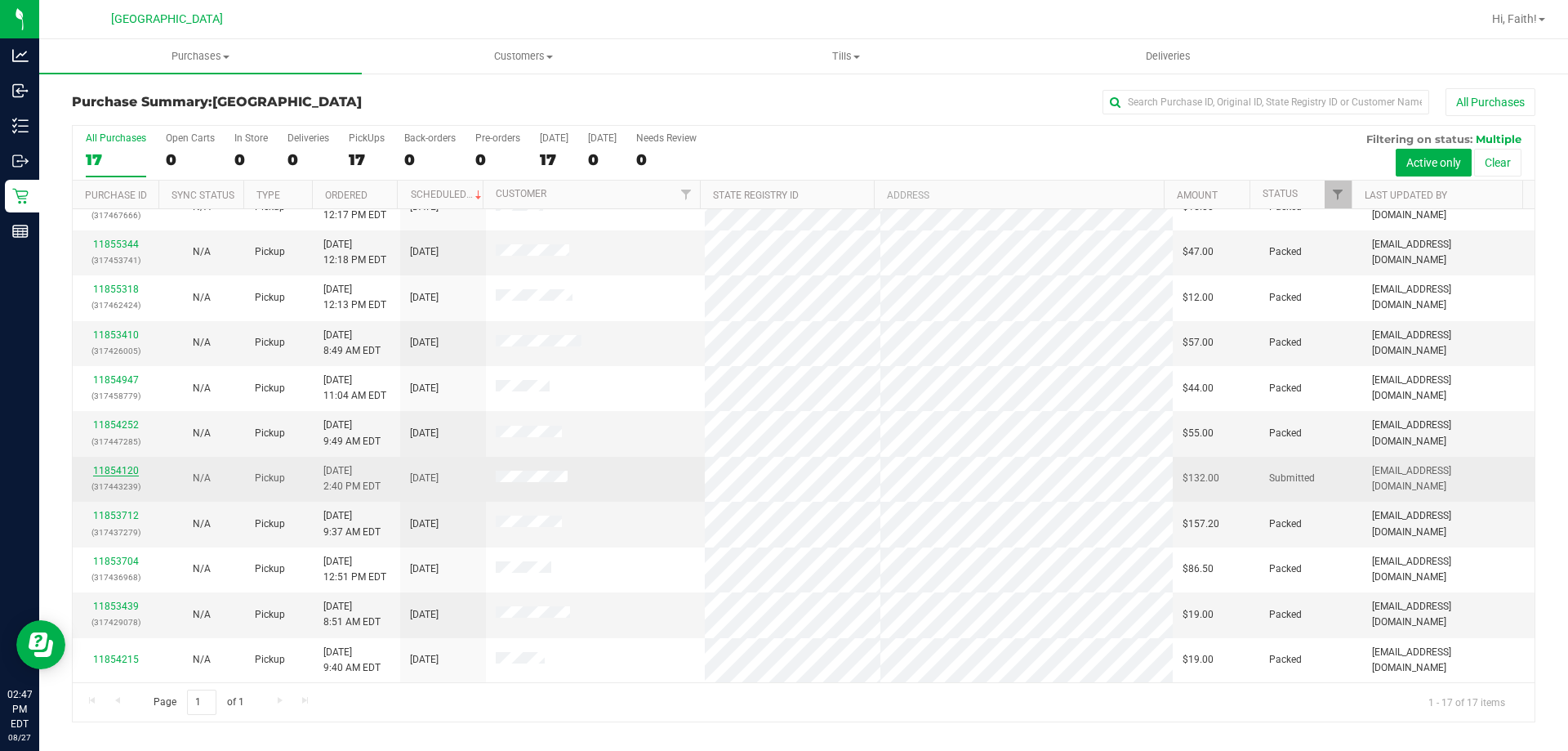
click at [130, 470] on link "11854120" at bounding box center [116, 470] width 46 height 12
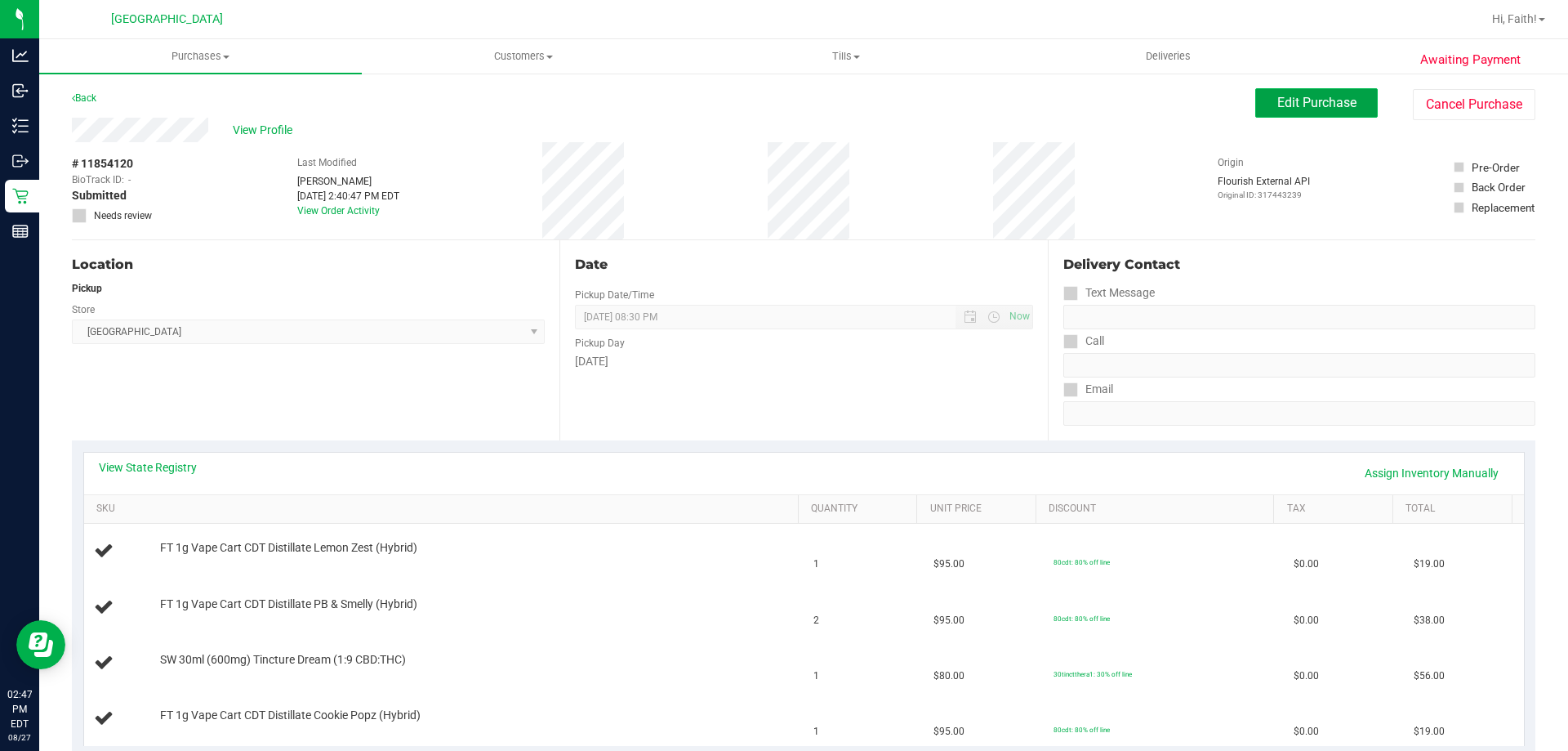
click at [1310, 109] on span "Edit Purchase" at bounding box center [1317, 102] width 79 height 15
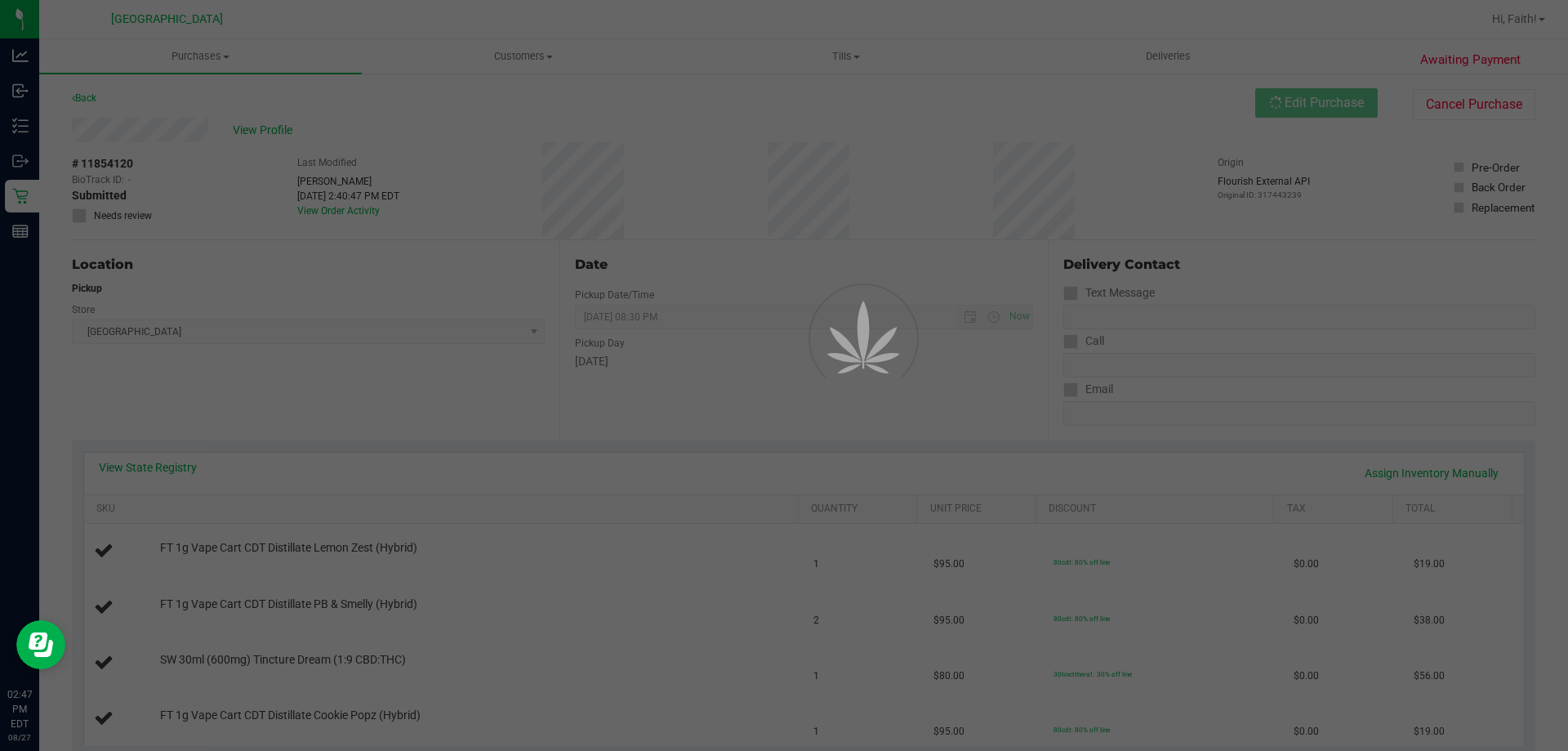
click at [131, 216] on div at bounding box center [784, 375] width 1568 height 751
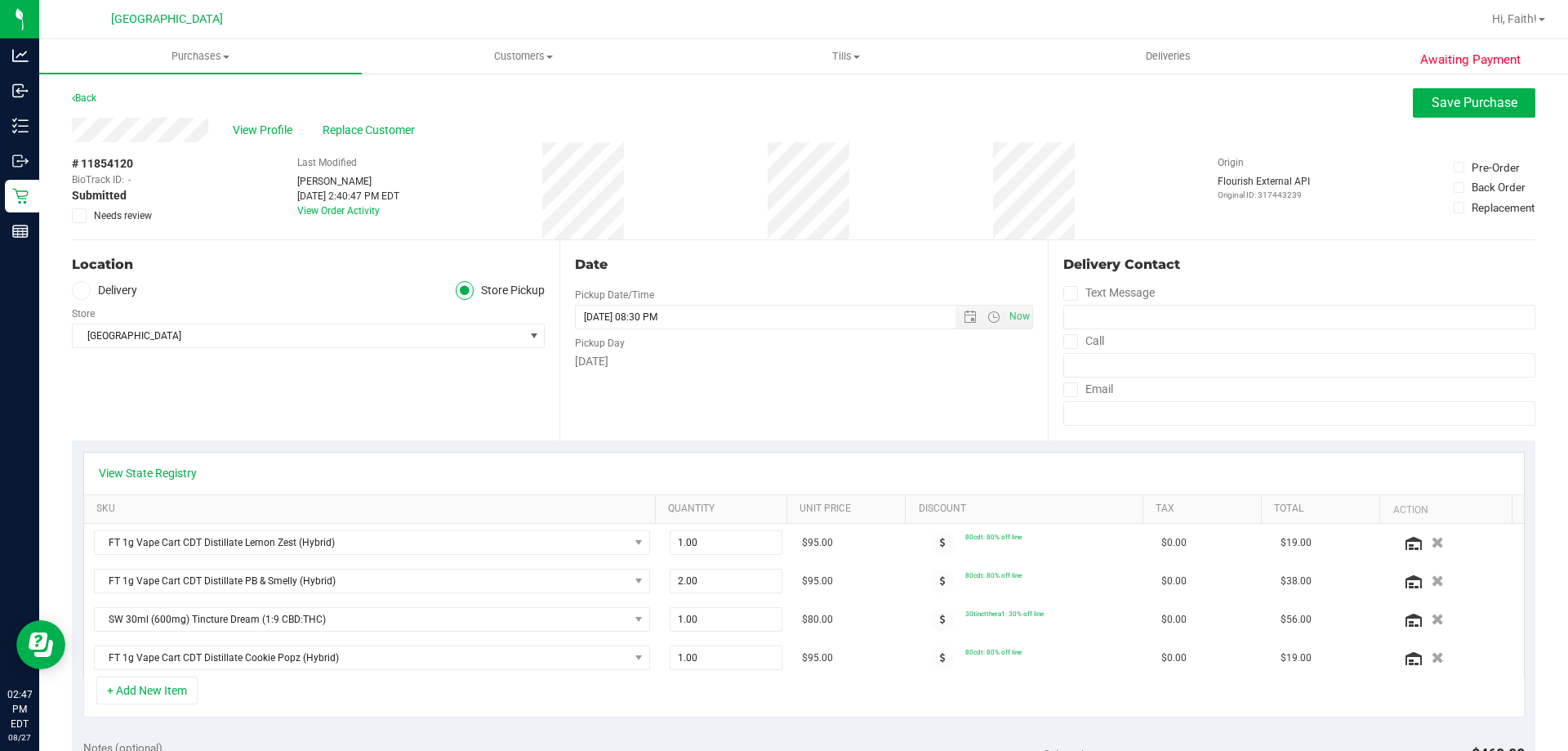
click at [142, 215] on span "Needs review" at bounding box center [123, 216] width 58 height 14
click at [0, 0] on input "Needs review" at bounding box center [0, 0] width 0 height 0
click at [1489, 110] on button "Save Purchase" at bounding box center [1474, 103] width 123 height 30
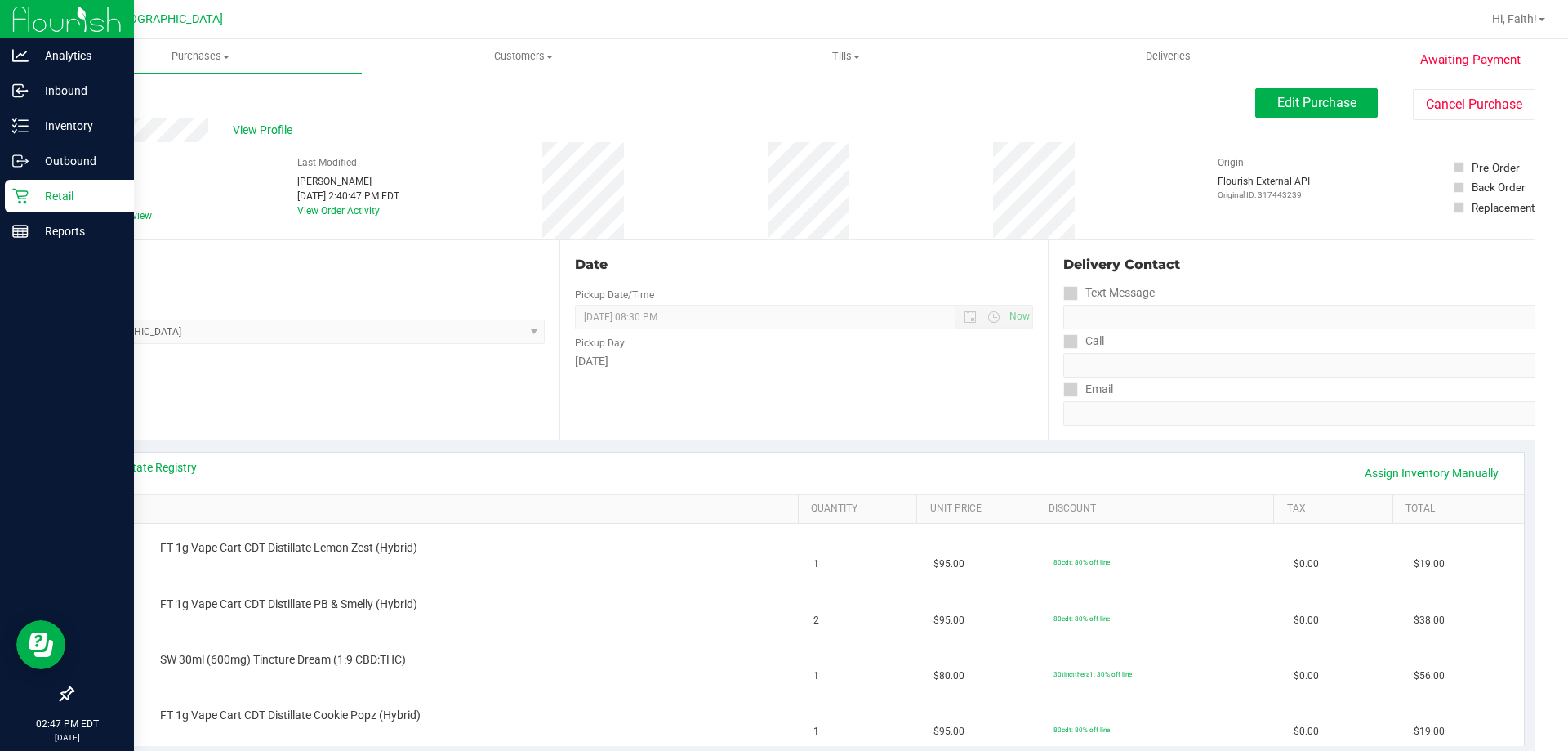
drag, startPoint x: 33, startPoint y: 201, endPoint x: 69, endPoint y: 210, distance: 37.1
click at [31, 200] on p "Retail" at bounding box center [78, 196] width 98 height 20
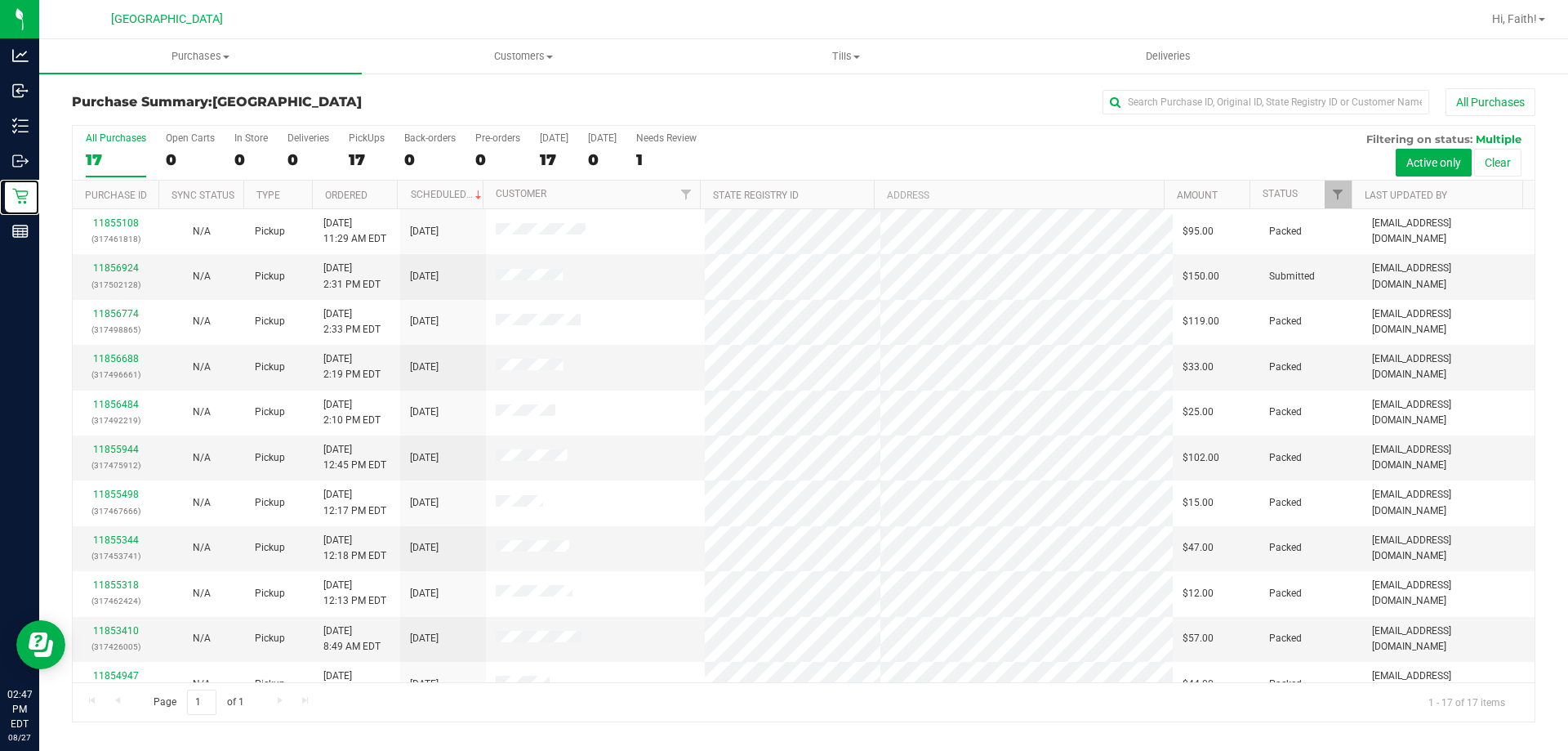
scroll to position [296, 0]
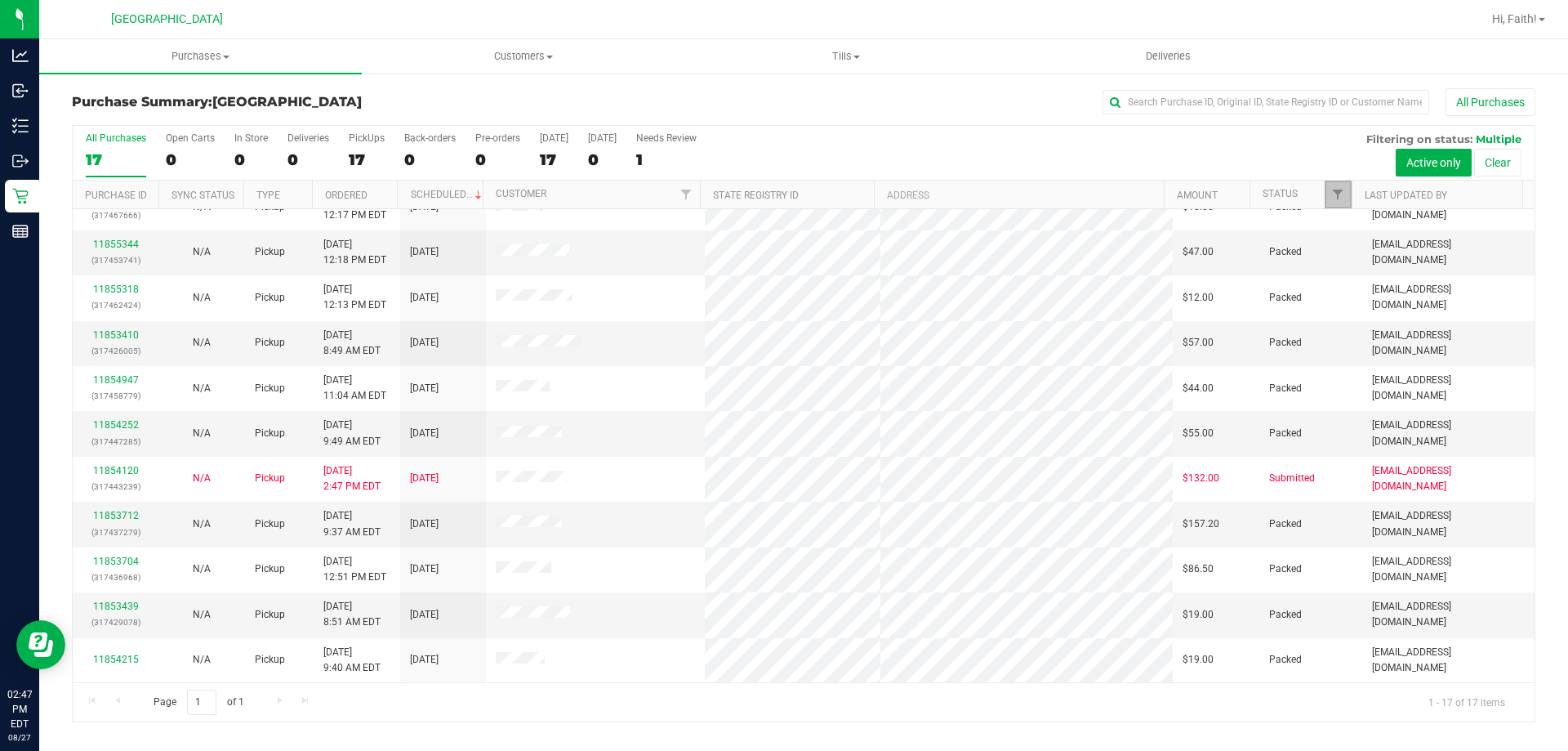
click at [1345, 185] on link "Filter" at bounding box center [1339, 194] width 27 height 28
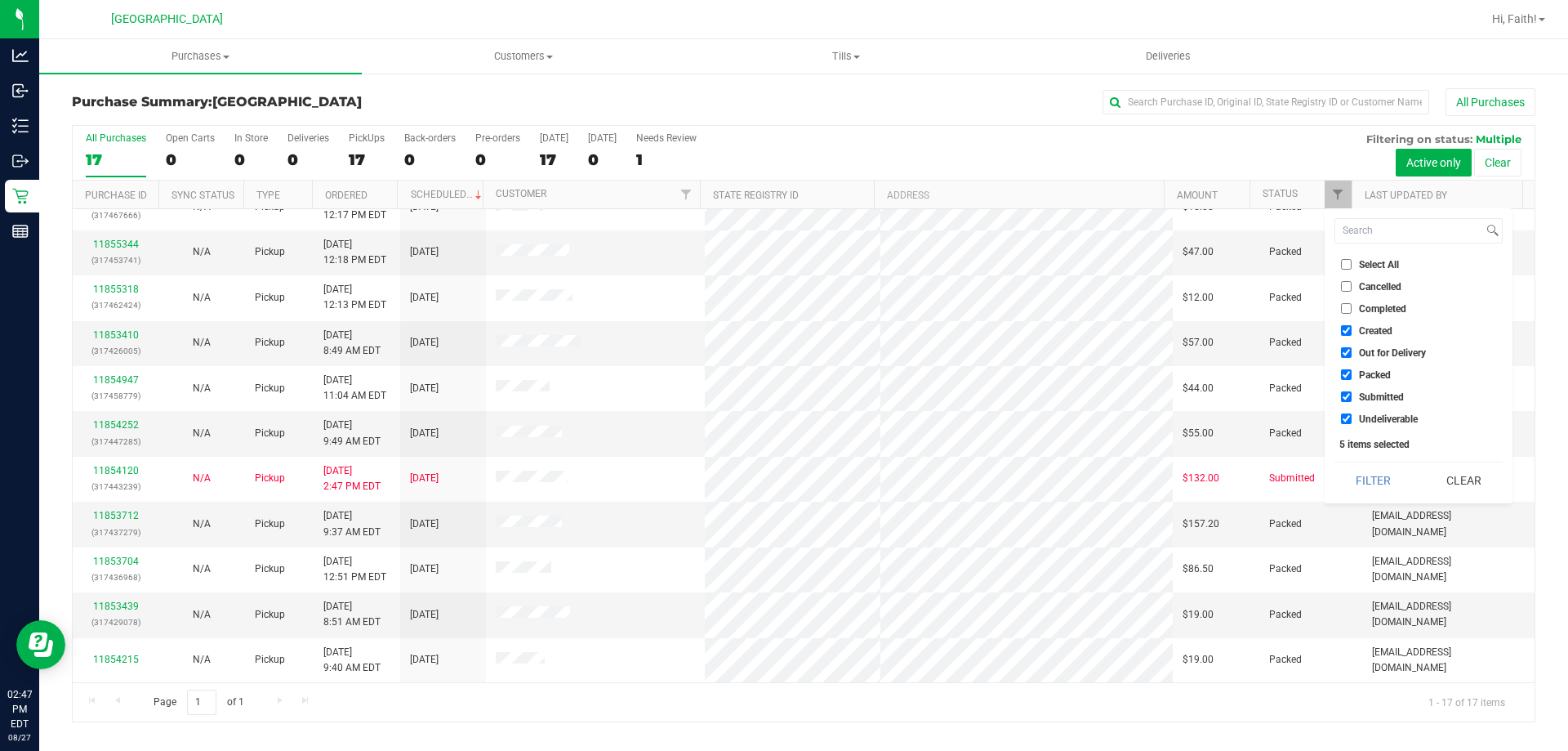
click at [1346, 381] on li "Packed" at bounding box center [1418, 374] width 168 height 17
click at [1348, 372] on input "Packed" at bounding box center [1347, 375] width 11 height 11
checkbox input "false"
click at [1391, 484] on button "Filter" at bounding box center [1373, 481] width 79 height 36
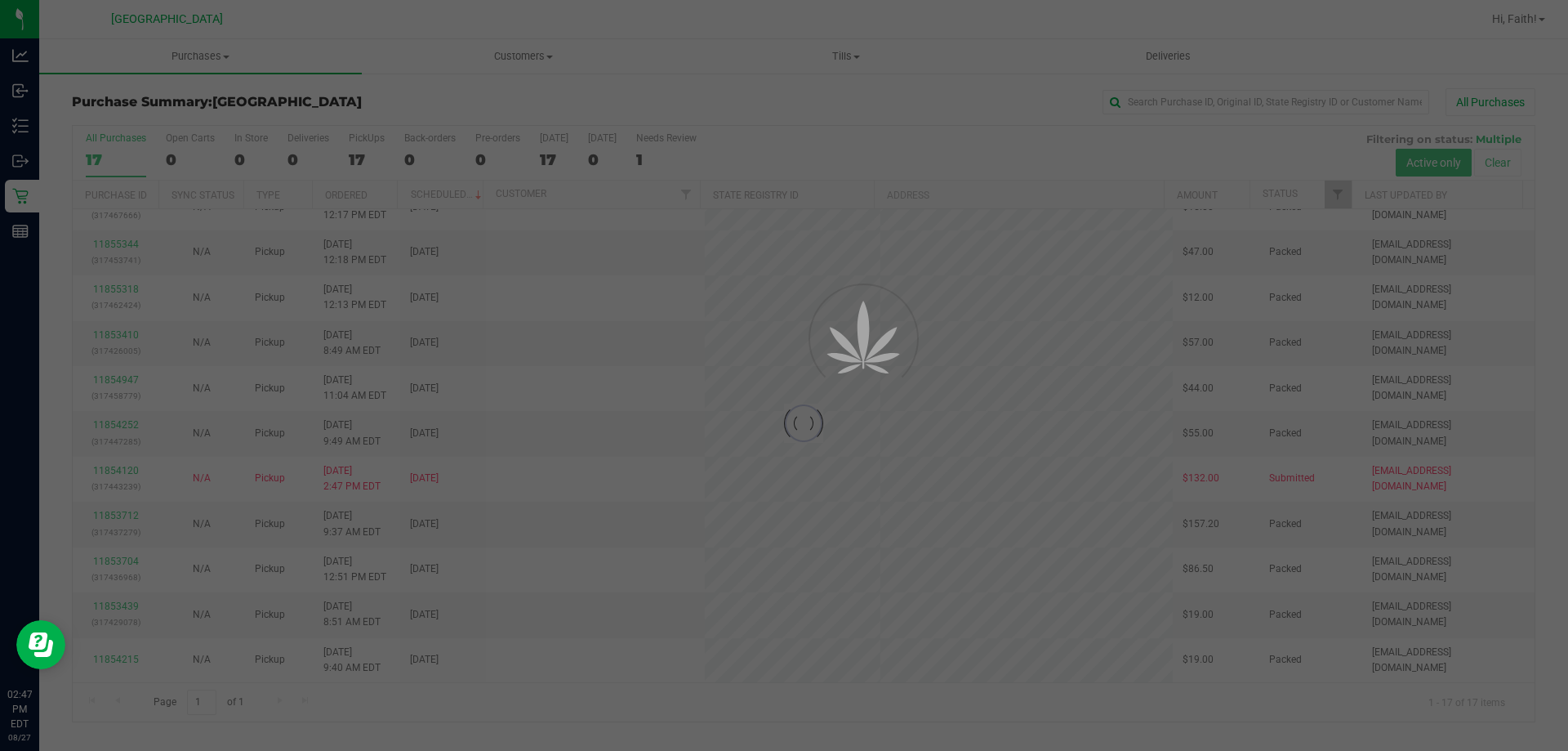
scroll to position [0, 0]
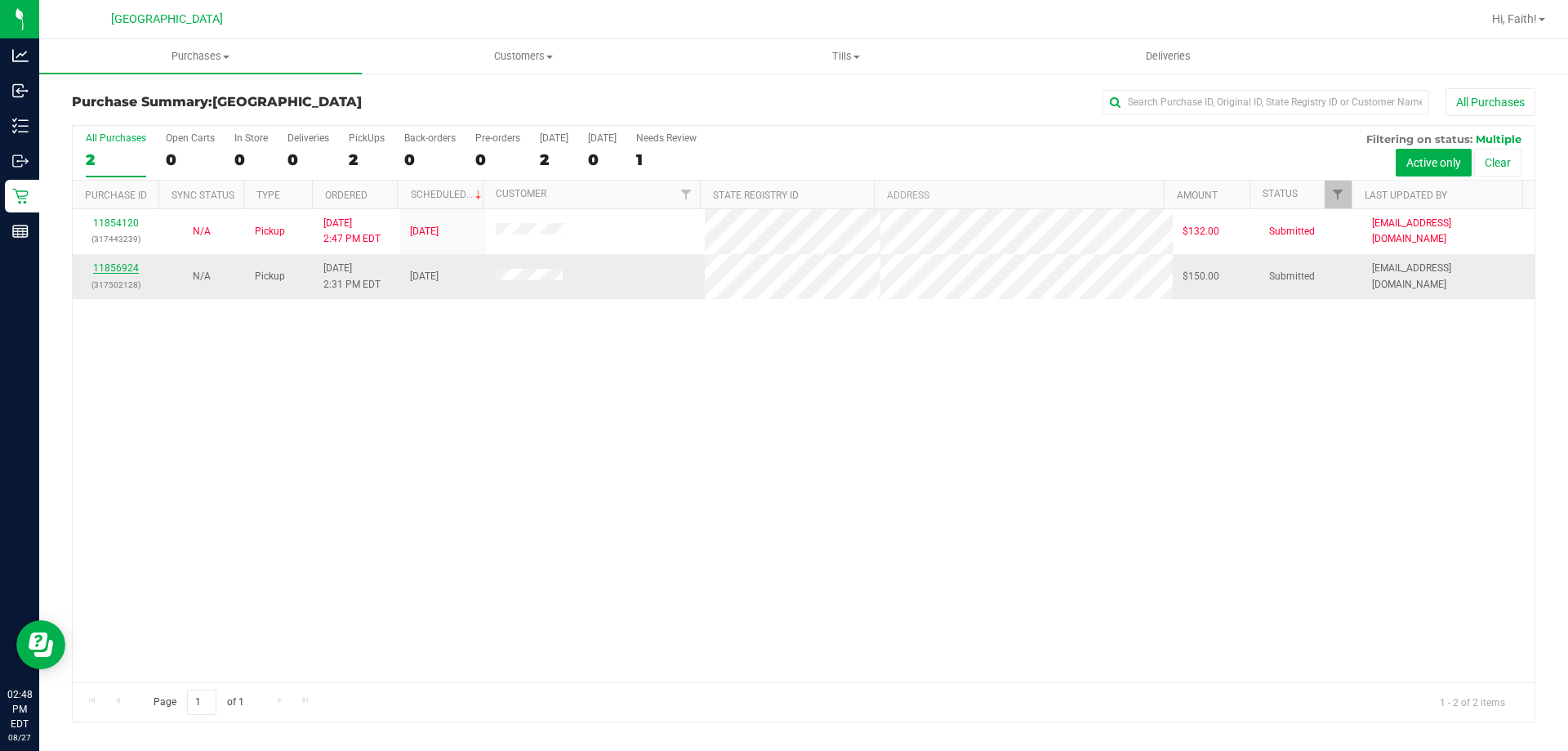
click at [133, 266] on link "11856924" at bounding box center [116, 268] width 46 height 12
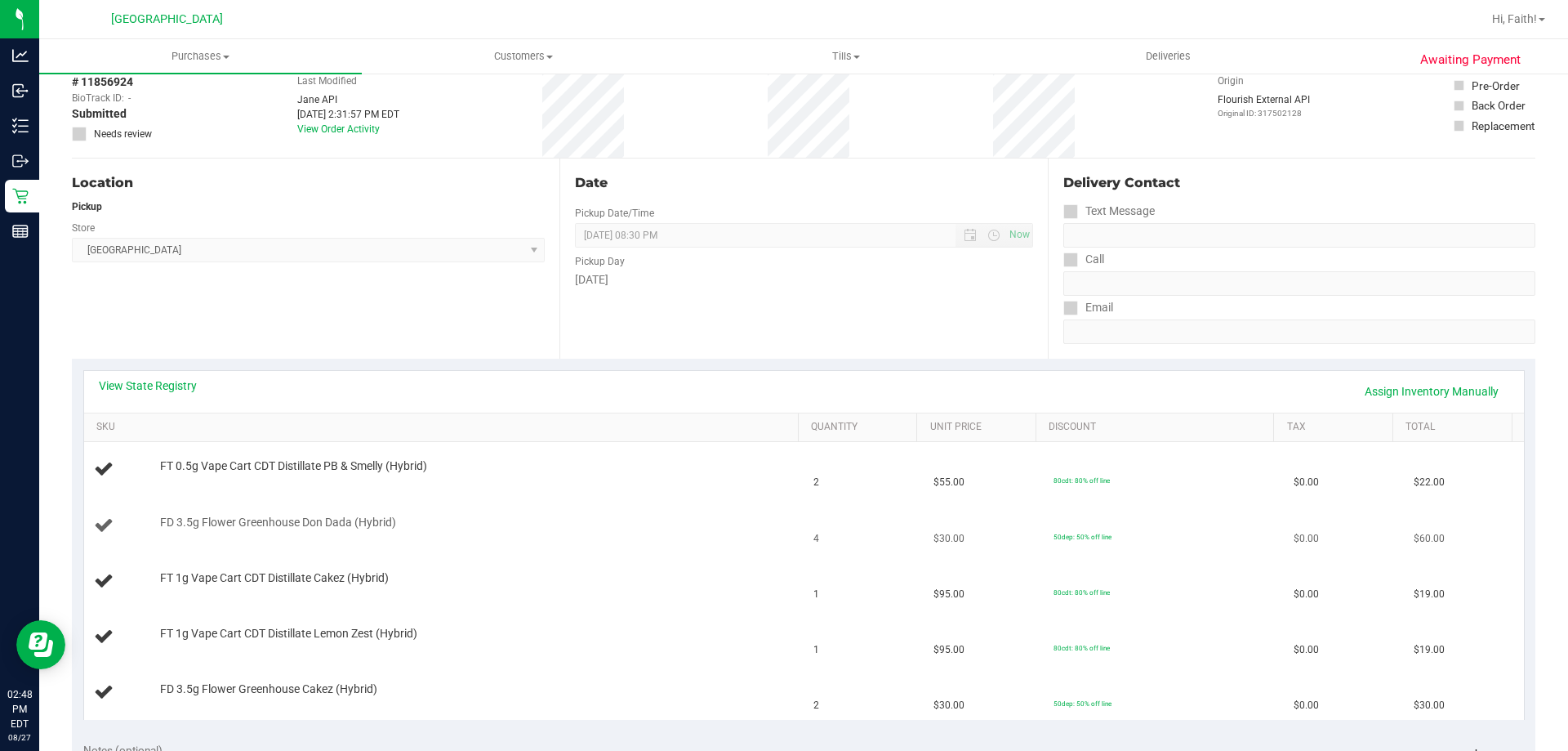
scroll to position [245, 0]
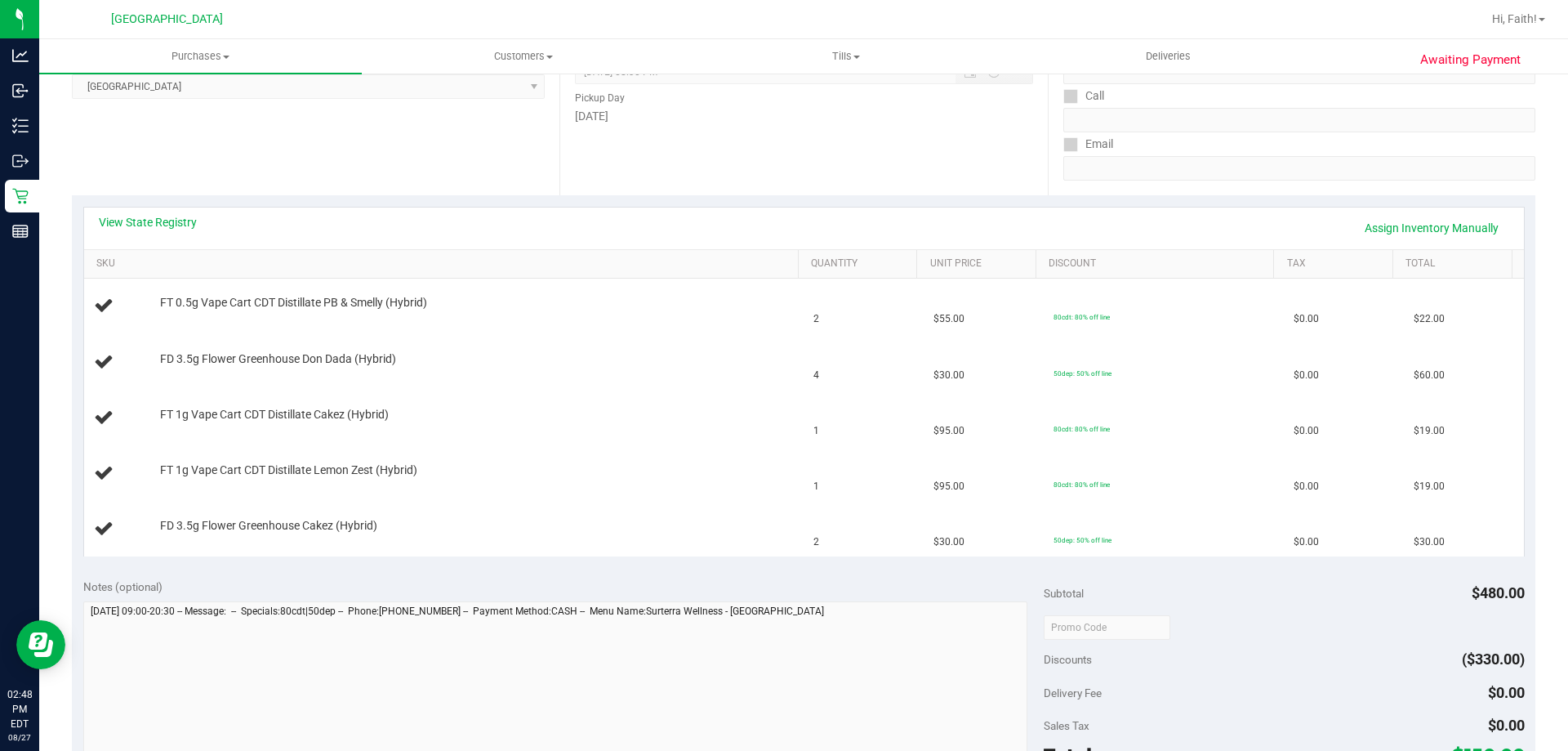
click at [149, 209] on div "View State Registry Assign Inventory Manually" at bounding box center [804, 229] width 1440 height 42
click at [144, 211] on div "View State Registry Assign Inventory Manually" at bounding box center [804, 229] width 1440 height 42
click at [139, 218] on link "View State Registry" at bounding box center [147, 222] width 98 height 16
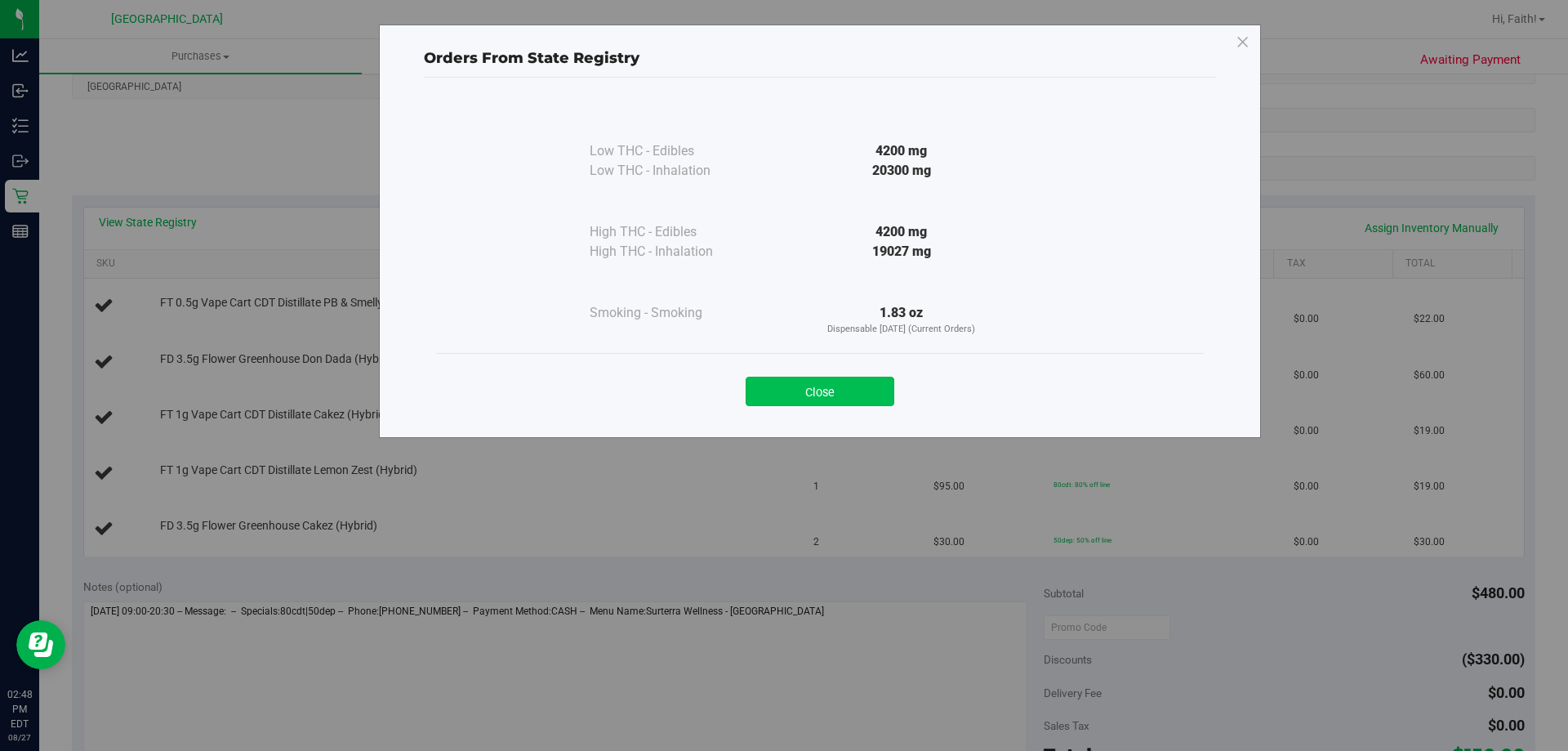
click at [801, 382] on button "Close" at bounding box center [819, 391] width 149 height 30
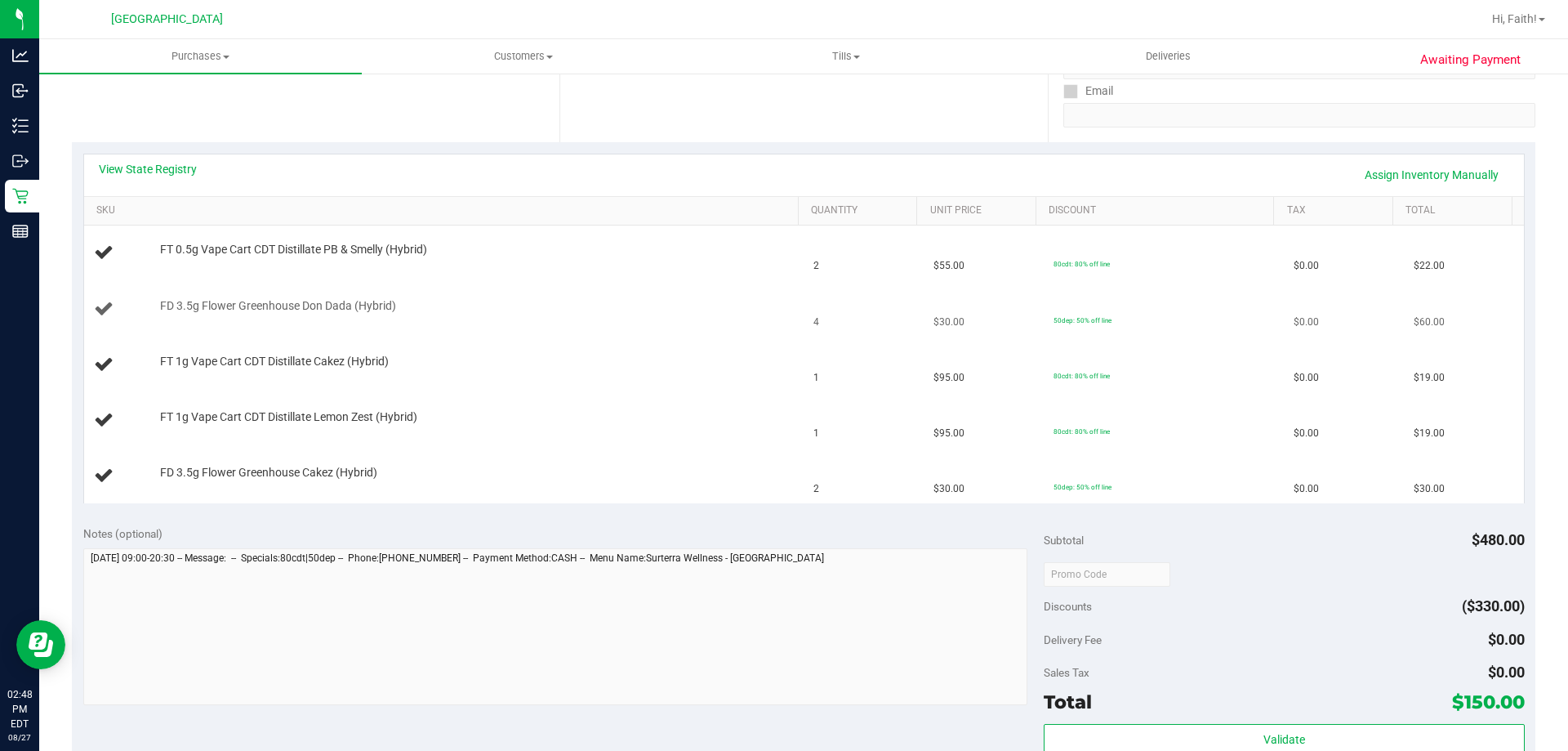
scroll to position [327, 0]
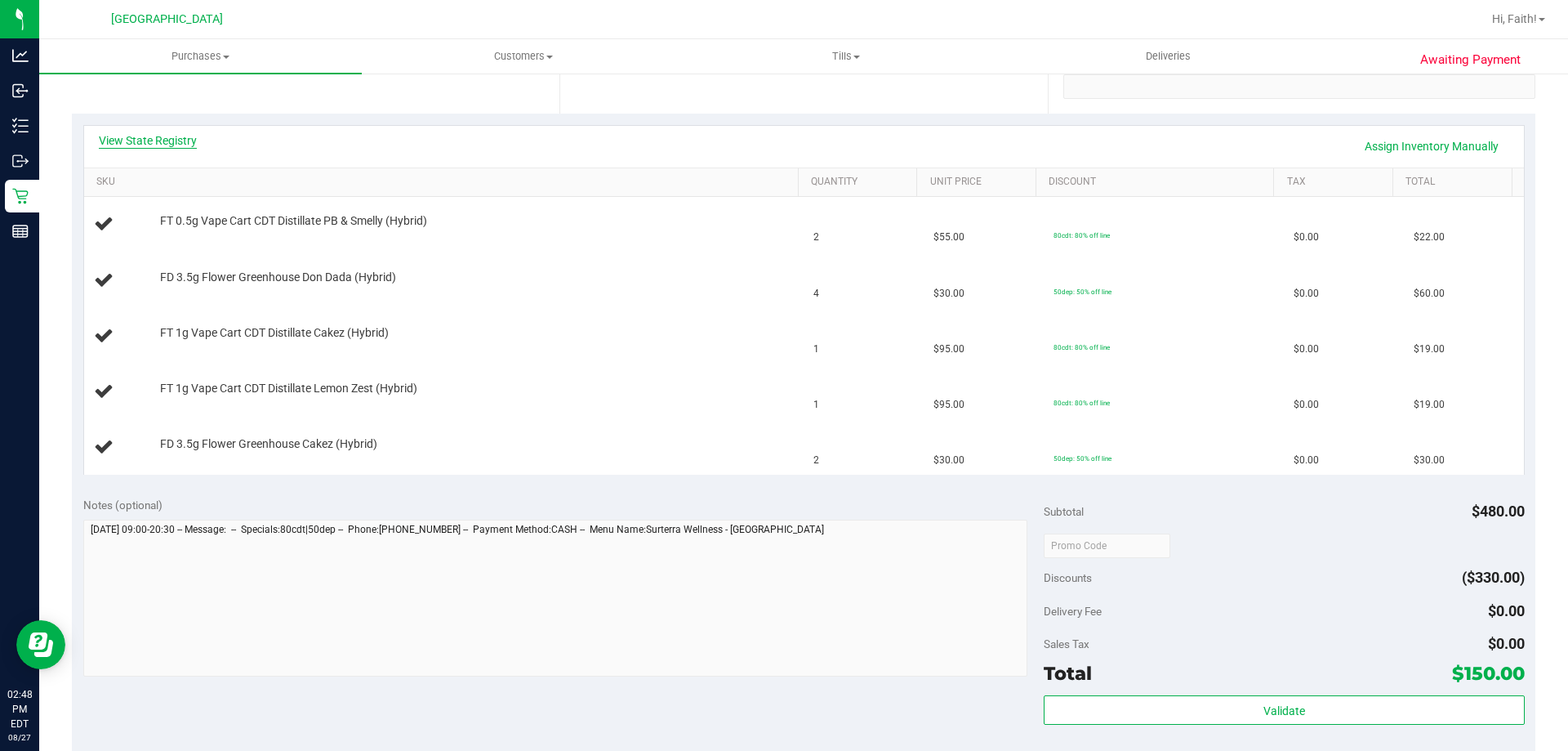
click at [174, 148] on div "View State Registry Assign Inventory Manually" at bounding box center [803, 146] width 1410 height 28
click at [169, 136] on link "View State Registry" at bounding box center [147, 140] width 98 height 16
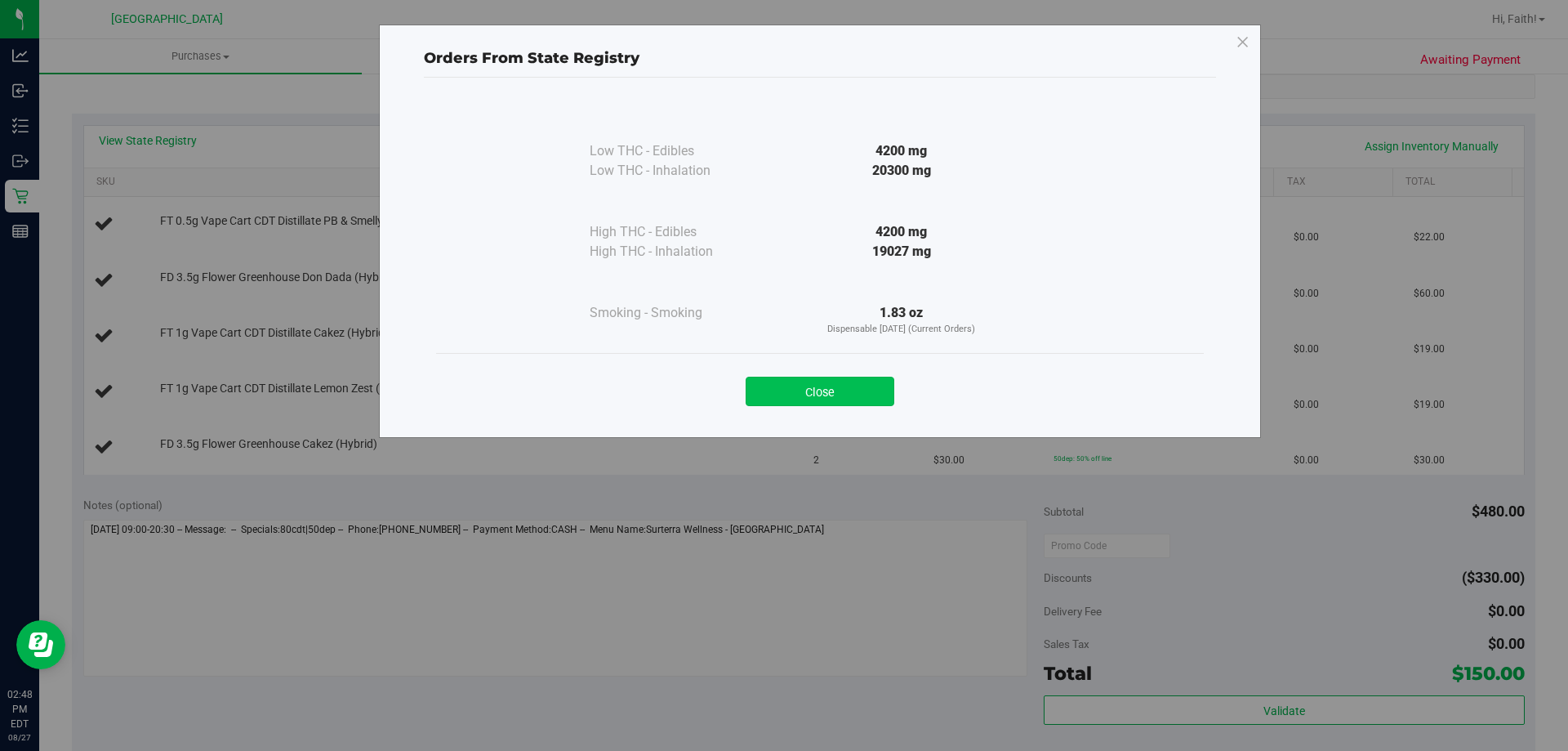
click at [833, 388] on button "Close" at bounding box center [819, 391] width 149 height 30
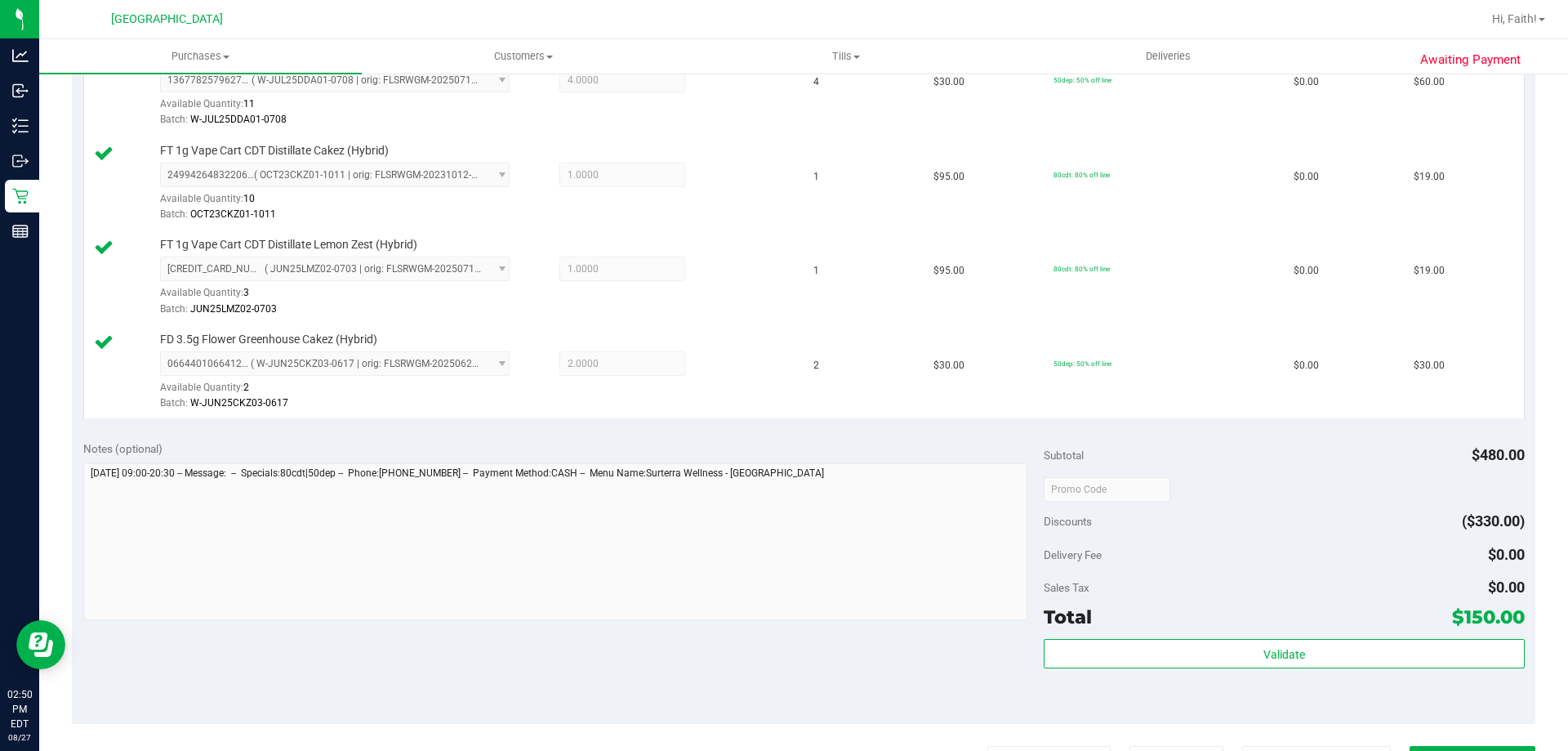
scroll to position [653, 0]
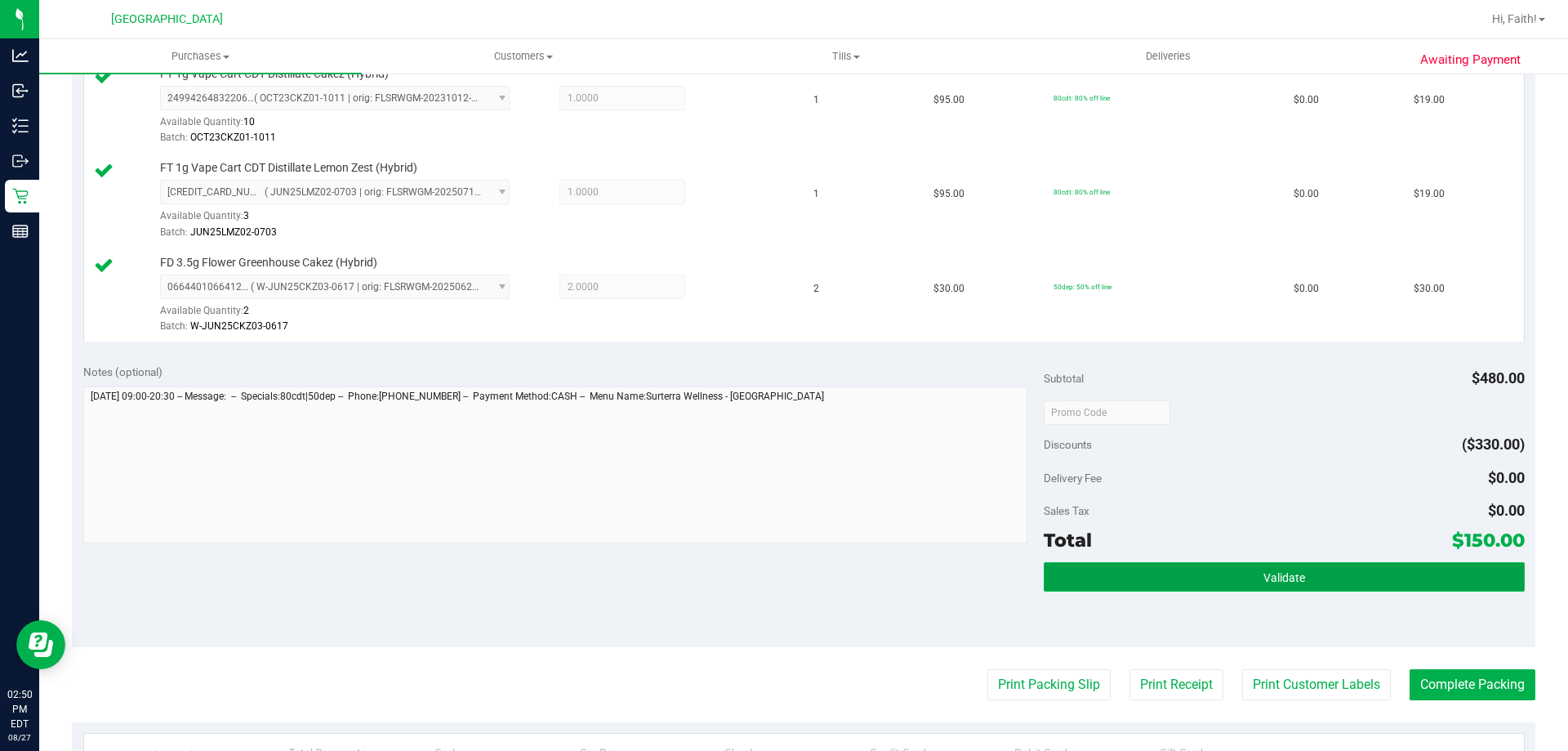
click at [1302, 587] on button "Validate" at bounding box center [1283, 577] width 481 height 30
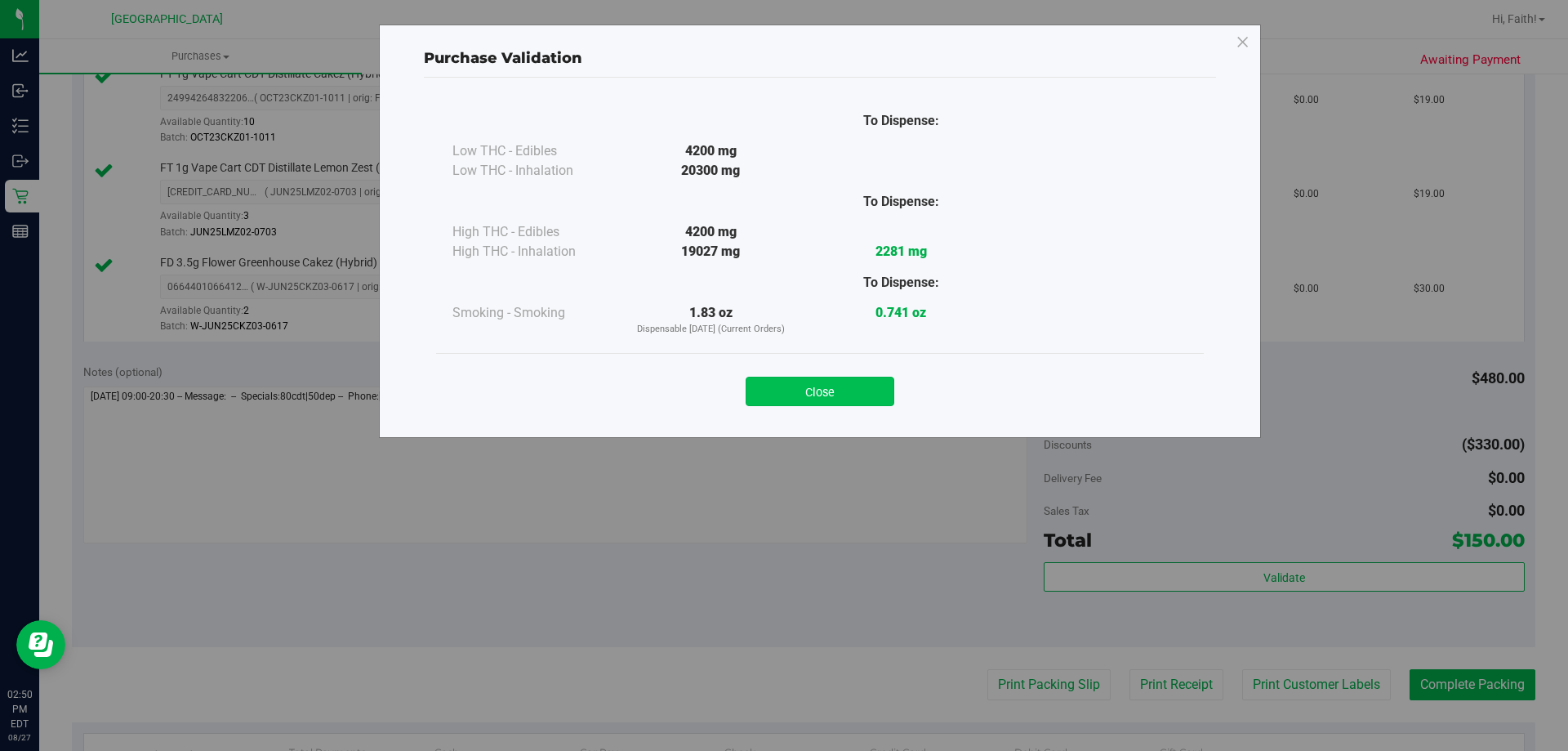
click at [847, 405] on button "Close" at bounding box center [819, 391] width 149 height 30
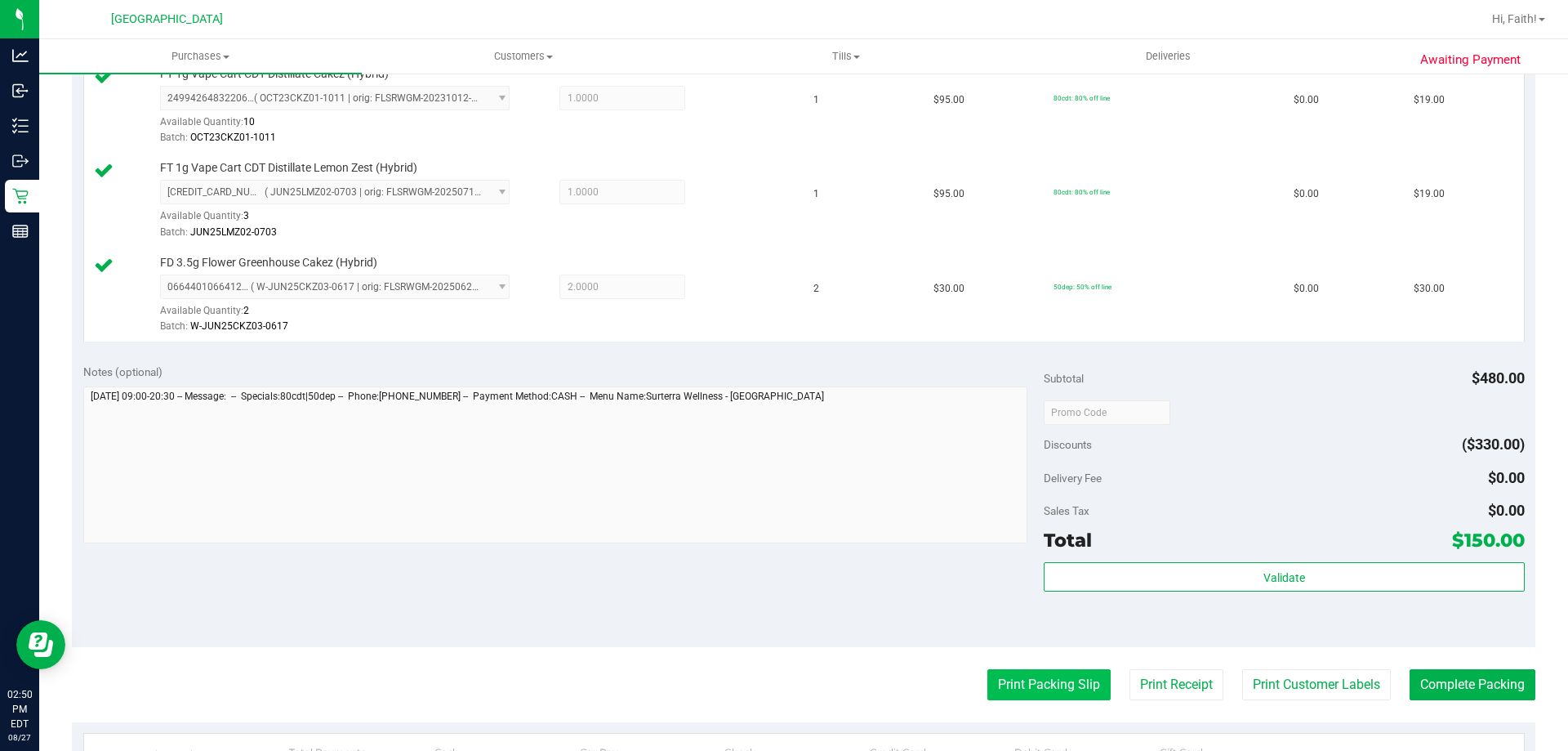
click at [1060, 698] on button "Print Packing Slip" at bounding box center [1049, 684] width 124 height 31
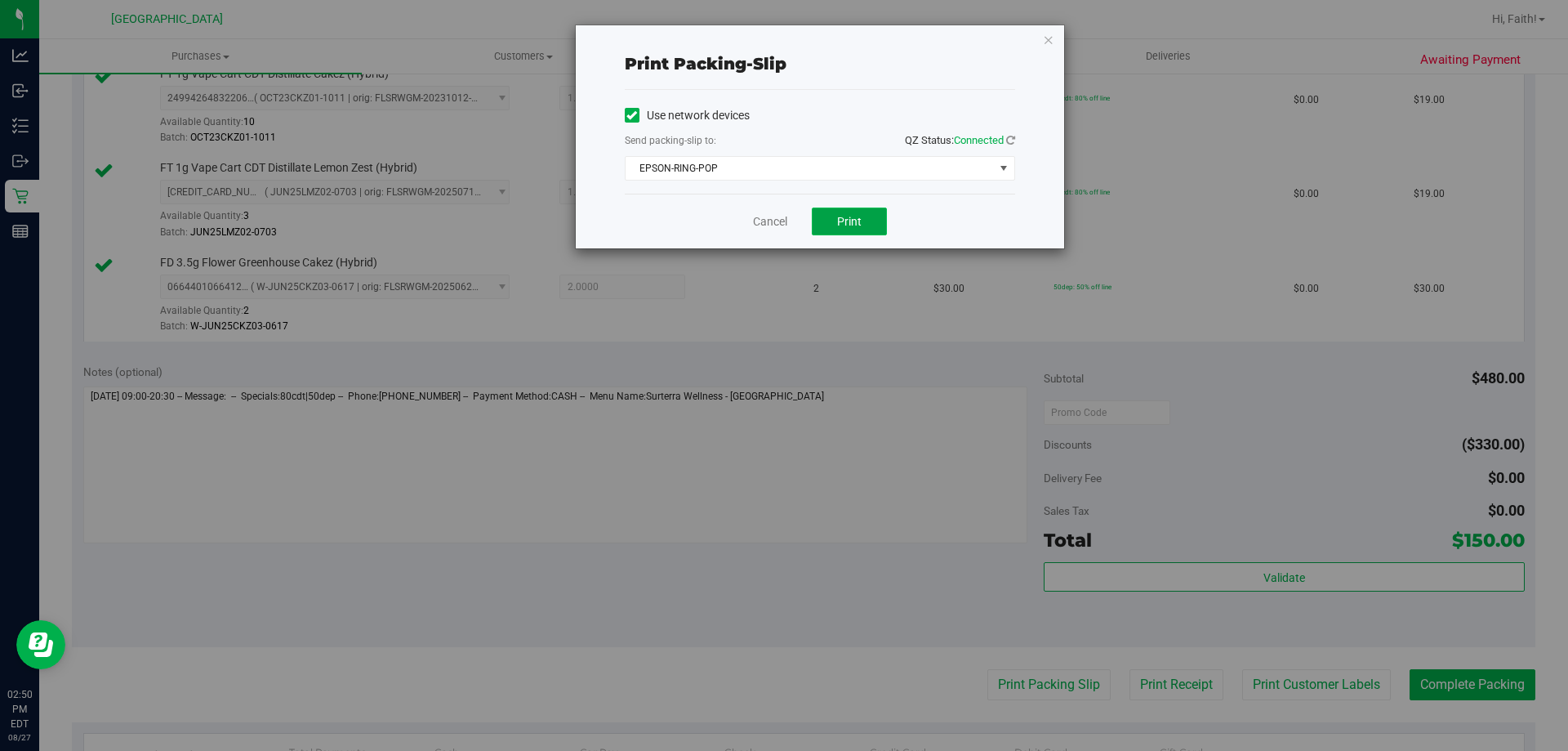
click at [859, 234] on button "Print" at bounding box center [849, 221] width 75 height 28
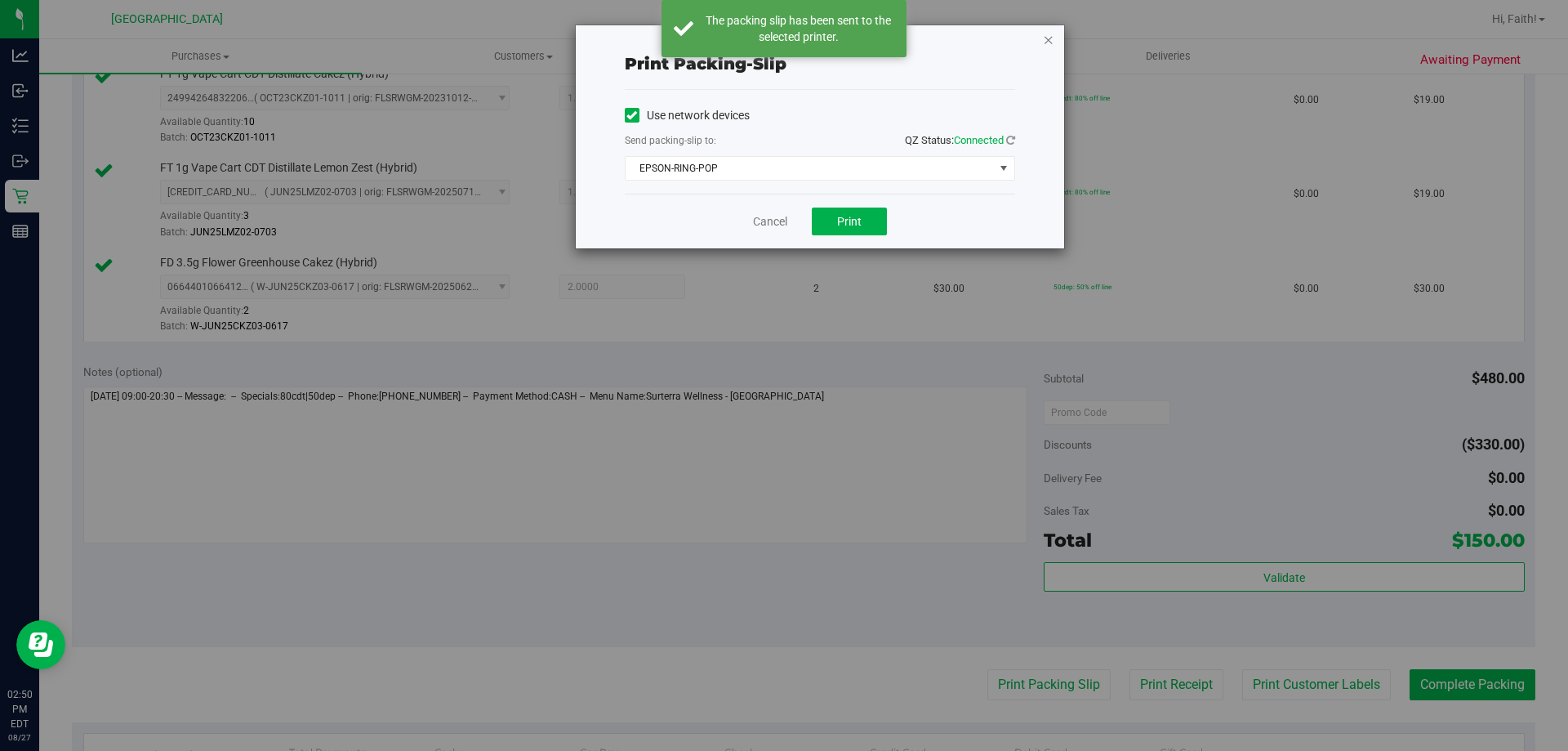
click at [1051, 48] on icon "button" at bounding box center [1049, 40] width 12 height 20
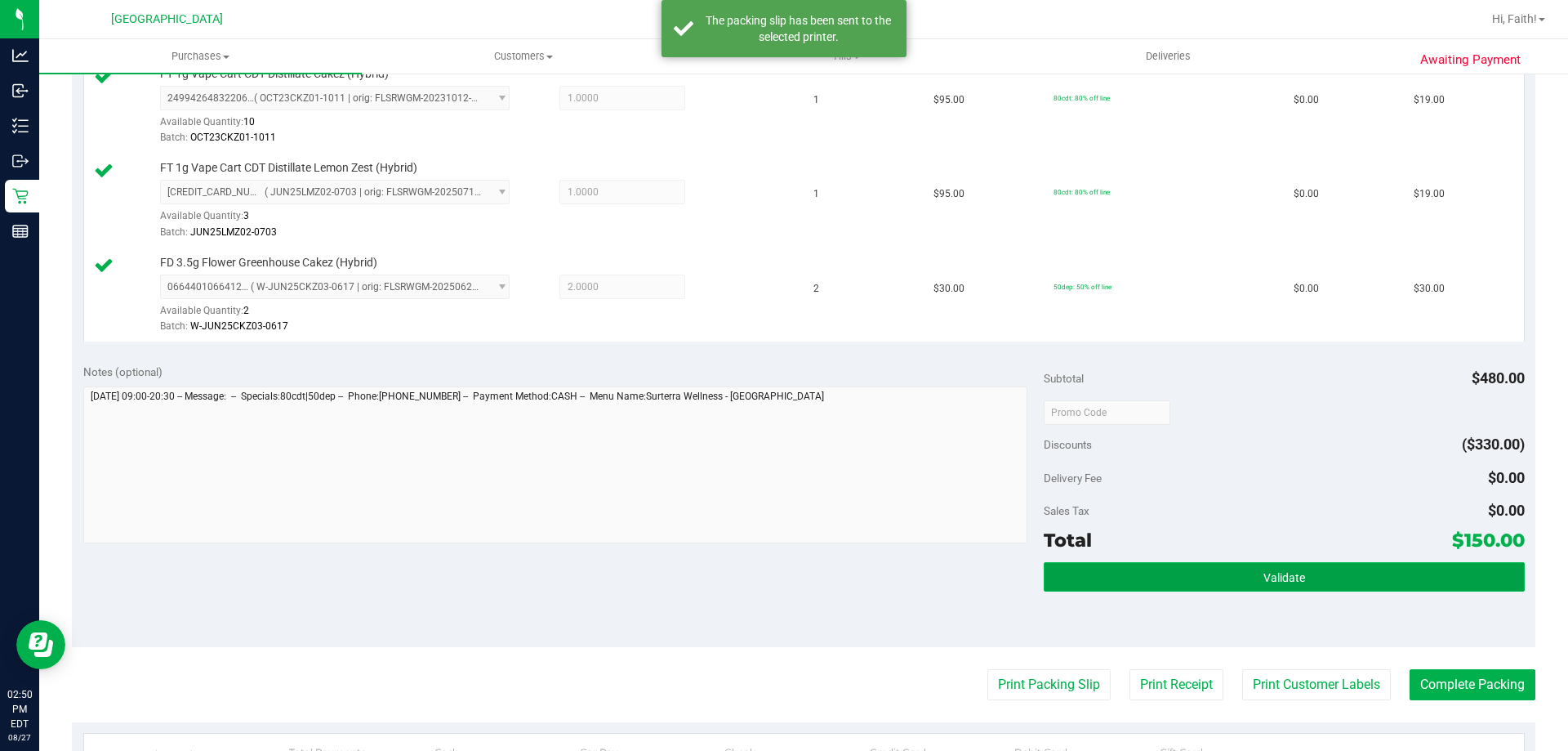
click at [1222, 586] on button "Validate" at bounding box center [1283, 577] width 481 height 30
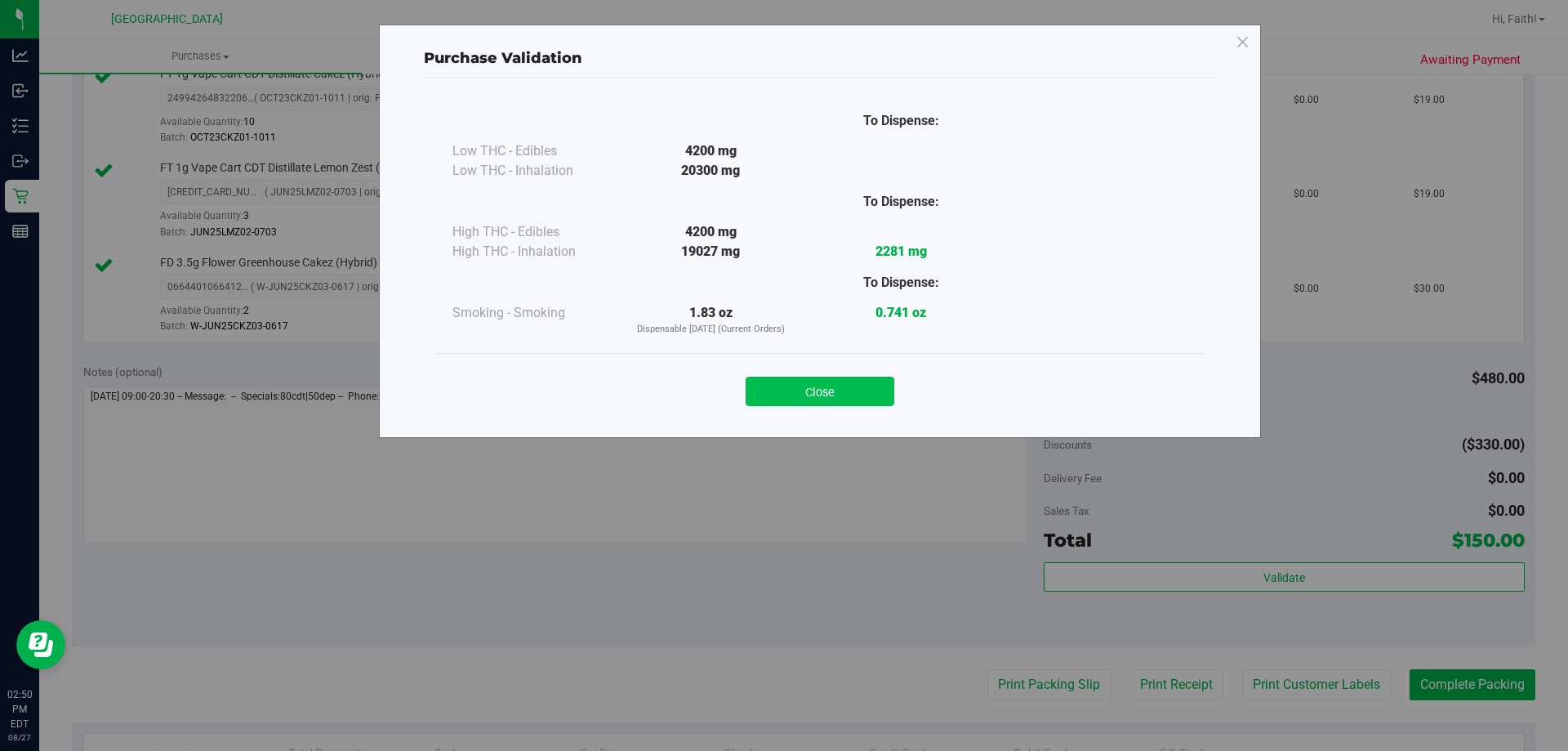
click at [841, 400] on button "Close" at bounding box center [819, 391] width 149 height 30
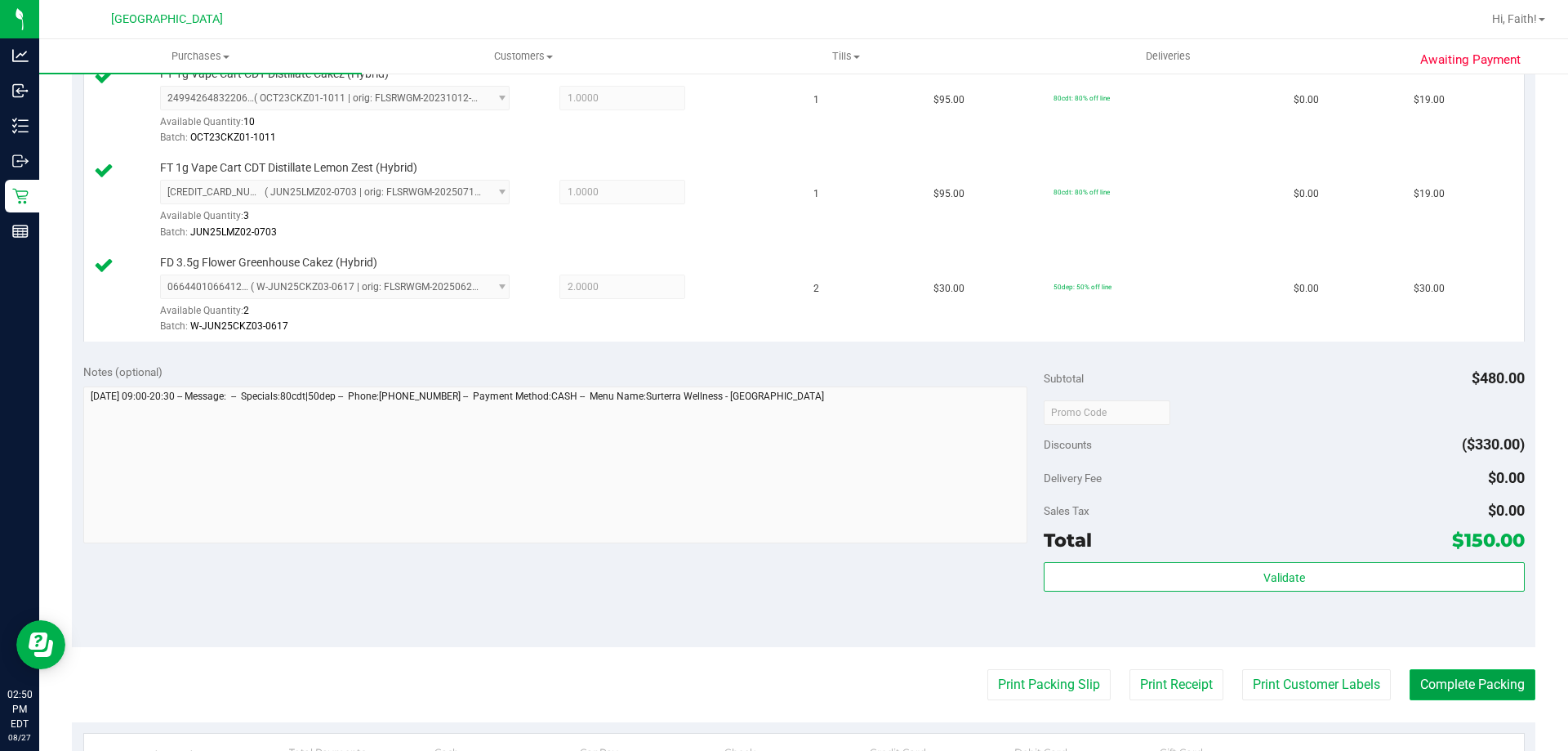
click at [1470, 687] on button "Complete Packing" at bounding box center [1472, 684] width 126 height 31
